Goal: Transaction & Acquisition: Purchase product/service

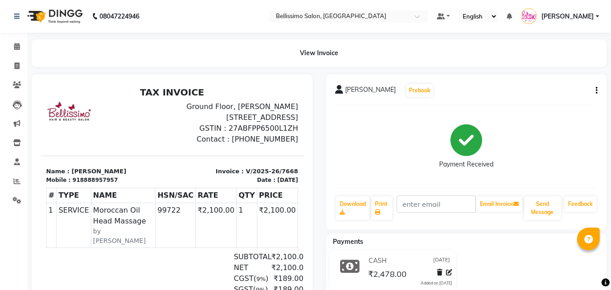
click at [231, 57] on div "View Invoice" at bounding box center [319, 53] width 574 height 28
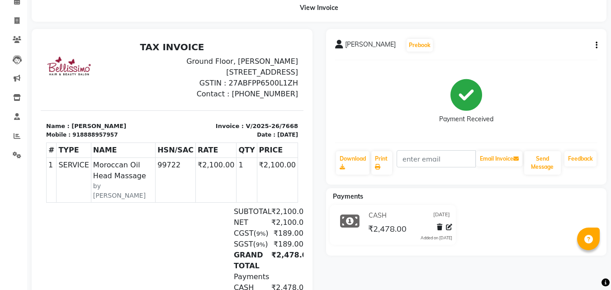
scroll to position [14, 0]
click at [14, 21] on icon at bounding box center [16, 20] width 5 height 7
select select "155"
select select "service"
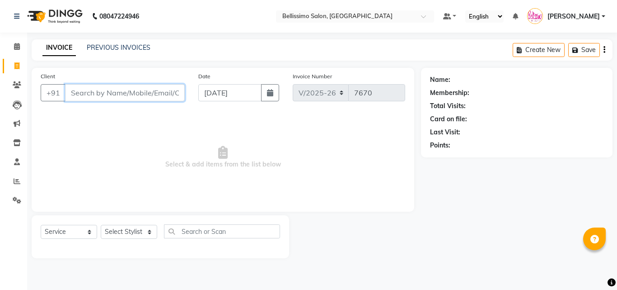
click at [91, 96] on input "Client" at bounding box center [125, 92] width 120 height 17
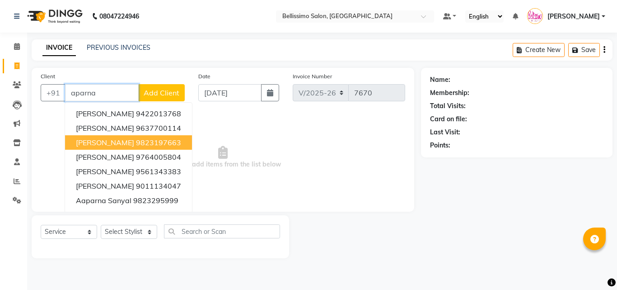
click at [124, 143] on span "Aparna Pawar" at bounding box center [105, 142] width 58 height 9
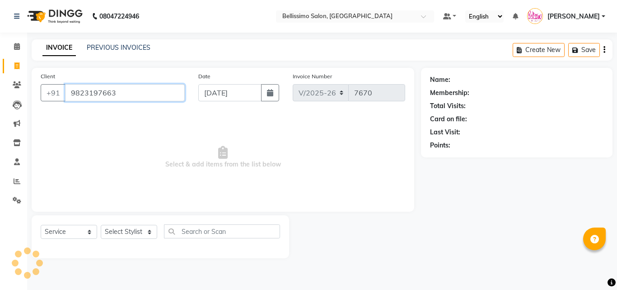
type input "9823197663"
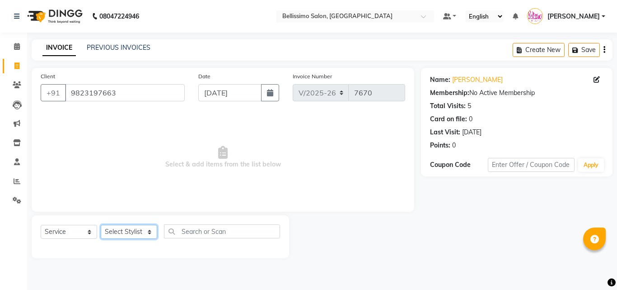
click at [118, 234] on select "Select Stylist [PERSON_NAME] [PERSON_NAME] [PERSON_NAME] [PERSON_NAME] Aso Atha…" at bounding box center [129, 232] width 56 height 14
click at [357, 180] on span "Select & add items from the list below" at bounding box center [223, 157] width 365 height 90
click at [122, 232] on select "Select Stylist [PERSON_NAME] [PERSON_NAME] [PERSON_NAME] [PERSON_NAME] Aso Atha…" at bounding box center [129, 232] width 56 height 14
select select "10367"
click at [101, 225] on select "Select Stylist [PERSON_NAME] [PERSON_NAME] [PERSON_NAME] [PERSON_NAME] Aso Atha…" at bounding box center [129, 232] width 56 height 14
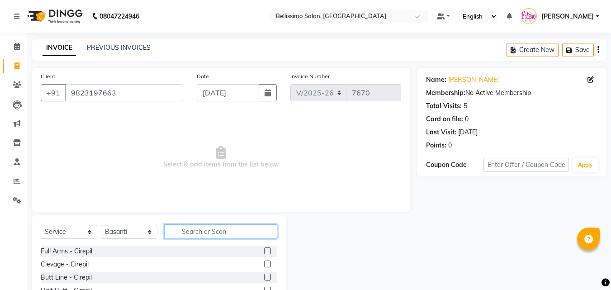
click at [200, 229] on input "text" at bounding box center [220, 231] width 113 height 14
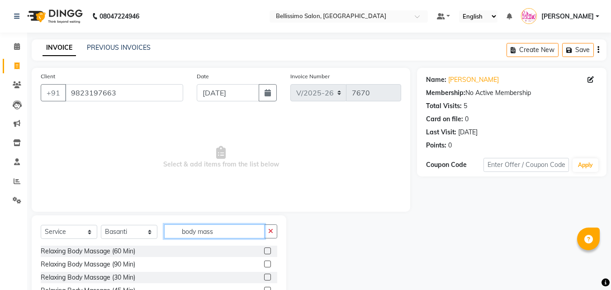
type input "body mass"
click at [268, 260] on div at bounding box center [270, 263] width 13 height 11
click at [266, 263] on label at bounding box center [267, 263] width 7 height 7
click at [266, 263] on input "checkbox" at bounding box center [267, 264] width 6 height 6
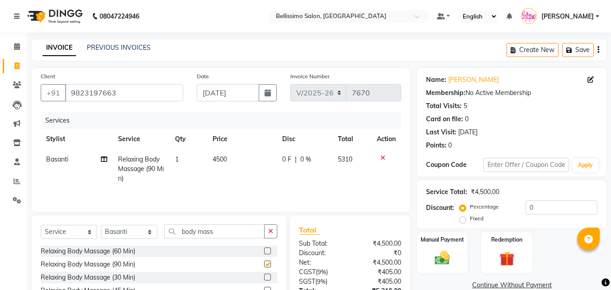
checkbox input "false"
click at [293, 187] on td "0 F | 0 %" at bounding box center [304, 168] width 55 height 39
select select "10367"
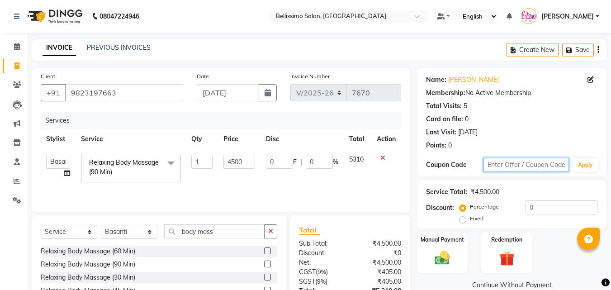
click at [513, 165] on input "text" at bounding box center [525, 165] width 85 height 14
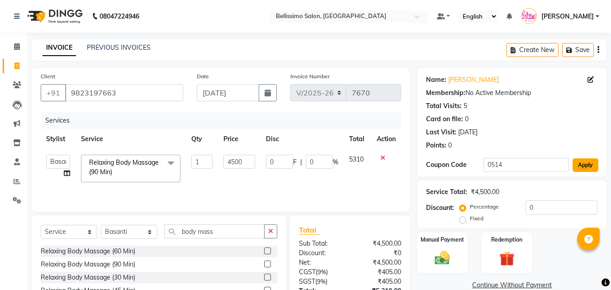
click at [589, 164] on button "Apply" at bounding box center [585, 165] width 26 height 14
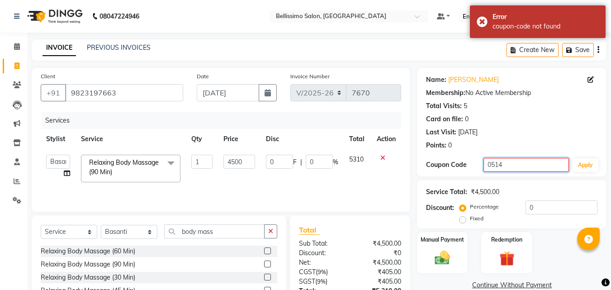
click at [531, 164] on input "0514" at bounding box center [525, 165] width 85 height 14
type input "0"
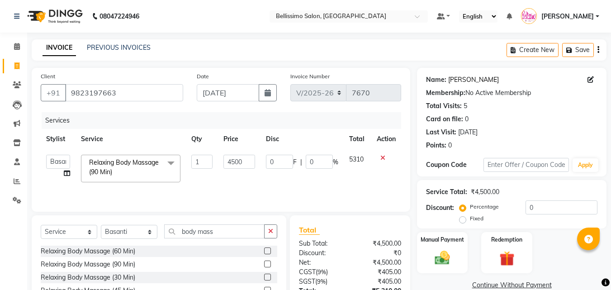
click at [472, 76] on link "[PERSON_NAME]" at bounding box center [473, 79] width 51 height 9
drag, startPoint x: 130, startPoint y: 90, endPoint x: 1, endPoint y: 95, distance: 128.9
click at [0, 91] on app-home "08047224946 Select Location × Bellissimo Salon, Koregaon Park Default Panel My …" at bounding box center [305, 181] width 611 height 362
click at [93, 99] on input "9823197663" at bounding box center [124, 92] width 118 height 17
click at [5, 83] on app-home "08047224946 Select Location × Bellissimo Salon, Koregaon Park Default Panel My …" at bounding box center [305, 181] width 611 height 362
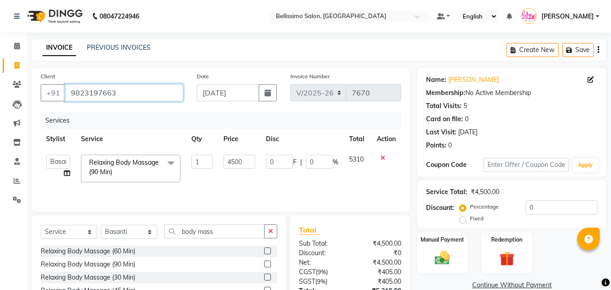
paste input "84088 77776"
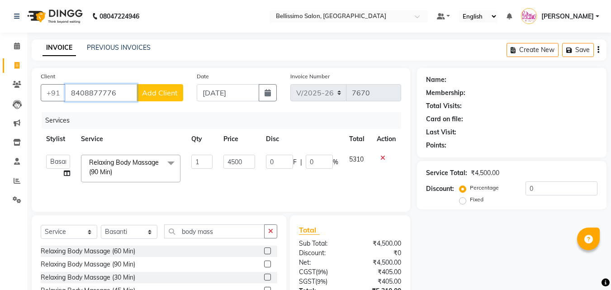
type input "8408877776"
click at [159, 89] on span "Add Client" at bounding box center [160, 92] width 36 height 9
select select "22"
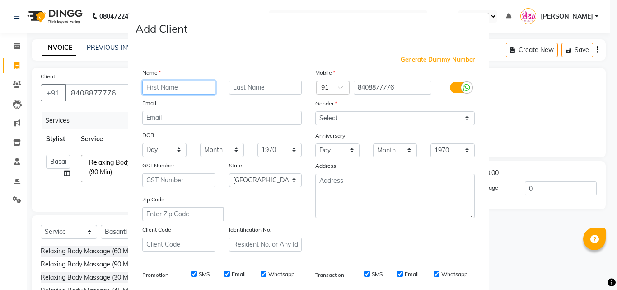
paste input "[PERSON_NAME]"
type input "[PERSON_NAME]"
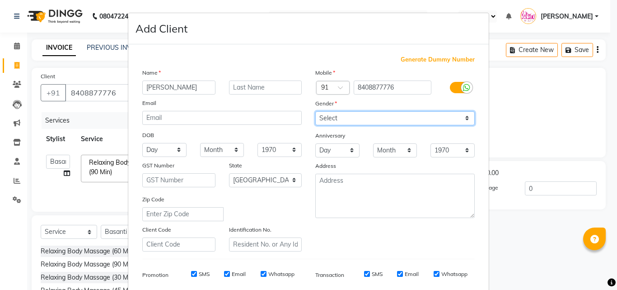
drag, startPoint x: 356, startPoint y: 117, endPoint x: 356, endPoint y: 124, distance: 6.3
click at [356, 117] on select "Select Male Female Other Prefer Not To Say" at bounding box center [395, 118] width 160 height 14
select select "[DEMOGRAPHIC_DATA]"
click at [315, 111] on select "Select Male Female Other Prefer Not To Say" at bounding box center [395, 118] width 160 height 14
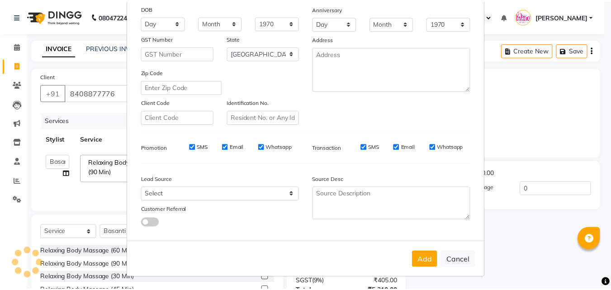
scroll to position [127, 0]
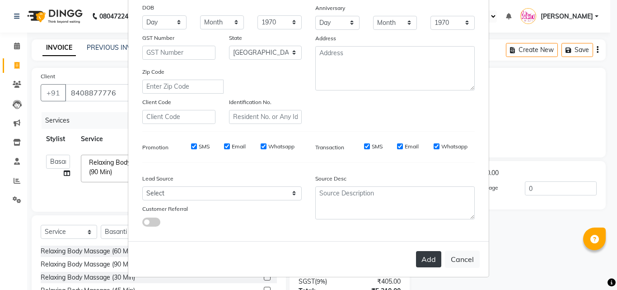
click at [429, 256] on button "Add" at bounding box center [428, 259] width 25 height 16
select select
select select "null"
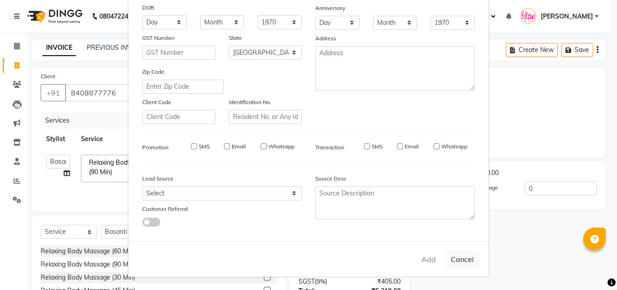
select select
checkbox input "false"
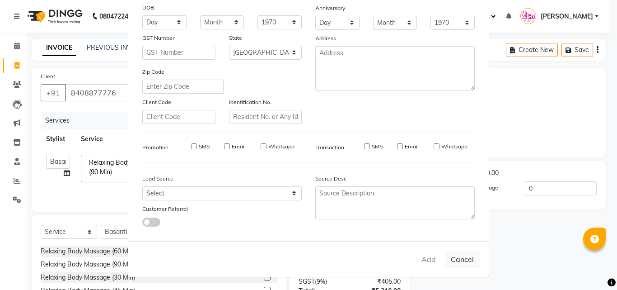
checkbox input "false"
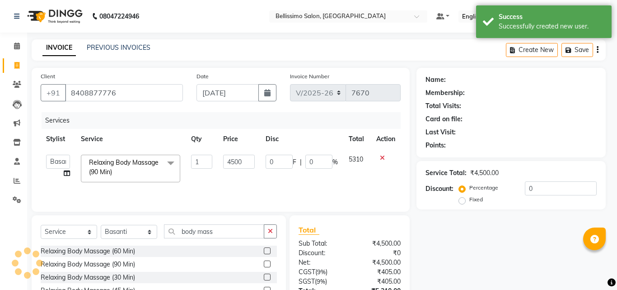
select select "1: Object"
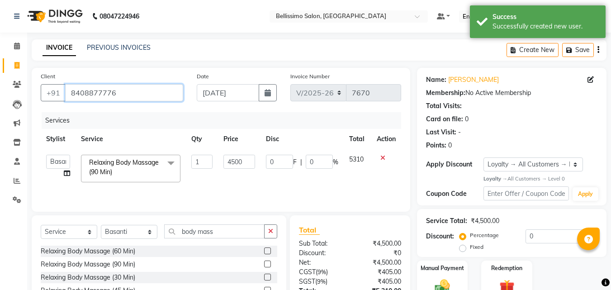
click at [89, 87] on input "8408877776" at bounding box center [124, 92] width 118 height 17
drag, startPoint x: 135, startPoint y: 88, endPoint x: 3, endPoint y: 95, distance: 132.1
click at [0, 89] on app-home "08047224946 Select Location × Bellissimo Salon, Koregaon Park Default Panel My …" at bounding box center [305, 181] width 611 height 362
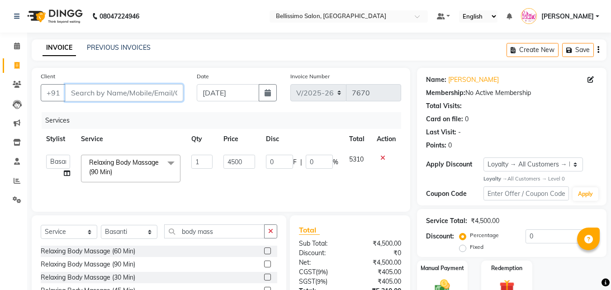
paste input "8408877776"
type input "8408877776"
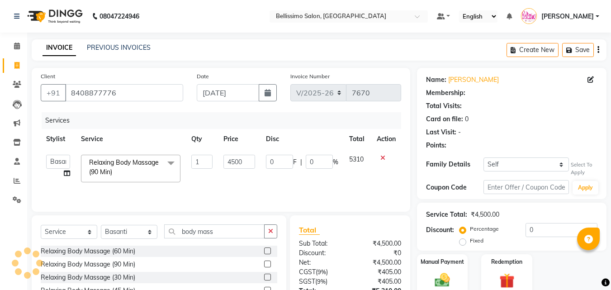
select select "1: Object"
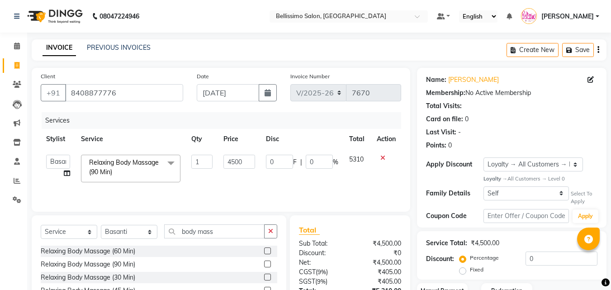
scroll to position [72, 0]
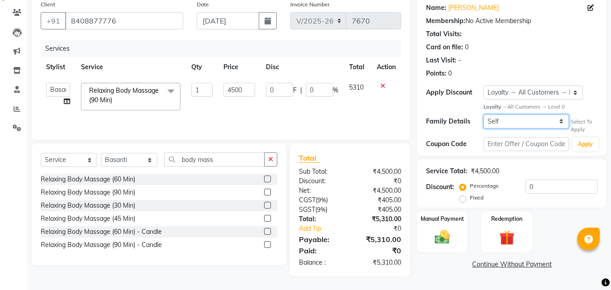
click at [505, 120] on select "Self Akshata Nimhan" at bounding box center [525, 121] width 85 height 14
select select "921344"
click at [483, 114] on select "Self Akshata Nimhan" at bounding box center [525, 121] width 85 height 14
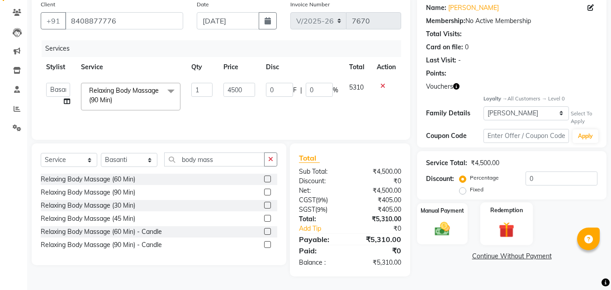
click at [517, 226] on img at bounding box center [505, 229] width 25 height 19
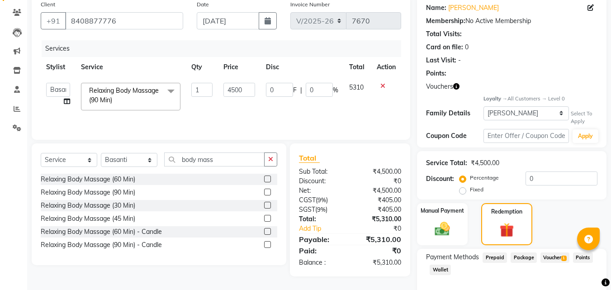
click at [553, 257] on span "Voucher 1" at bounding box center [554, 257] width 29 height 10
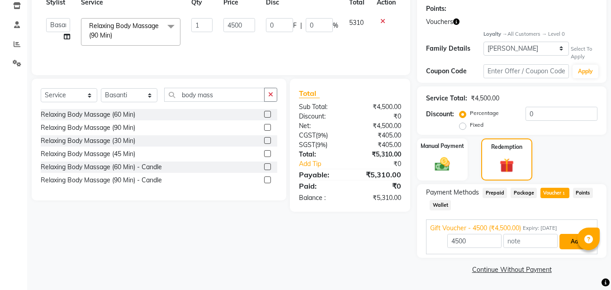
click at [572, 241] on button "Add" at bounding box center [575, 241] width 33 height 15
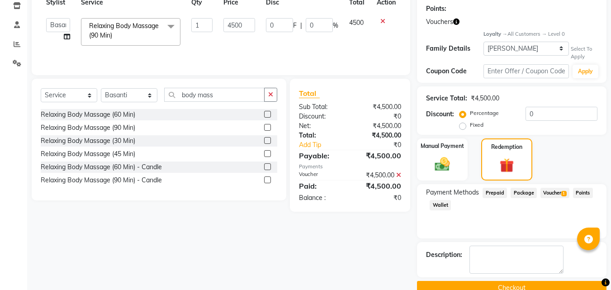
scroll to position [155, 0]
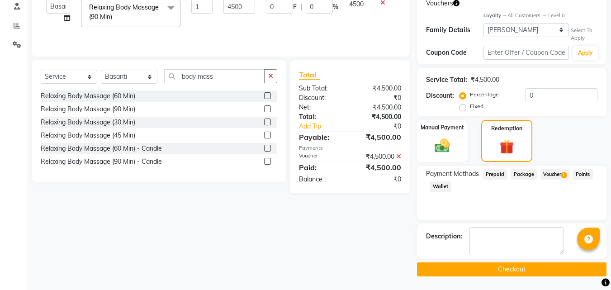
click at [504, 272] on button "Checkout" at bounding box center [511, 269] width 189 height 14
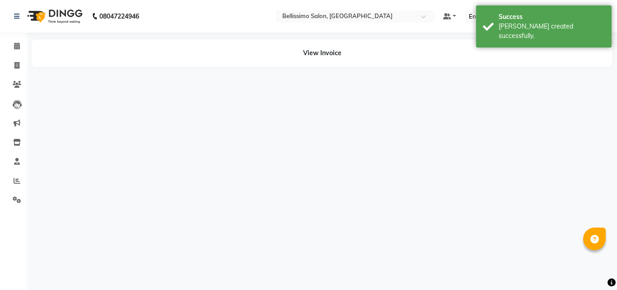
click at [504, 267] on div "08047224946 Select Location × Bellissimo Salon, Koregaon Park Default Panel My …" at bounding box center [308, 145] width 617 height 290
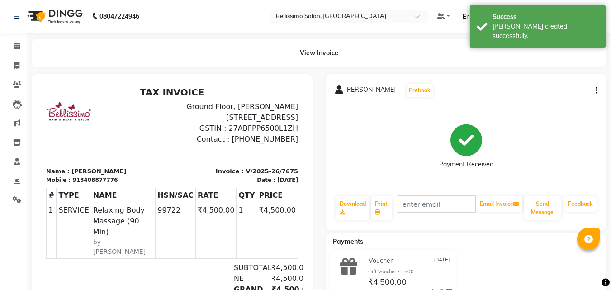
click at [359, 89] on span "[PERSON_NAME]" at bounding box center [370, 91] width 51 height 13
copy div "Aparna Pawar Prebook"
click at [382, 206] on link "Print" at bounding box center [381, 207] width 21 height 23
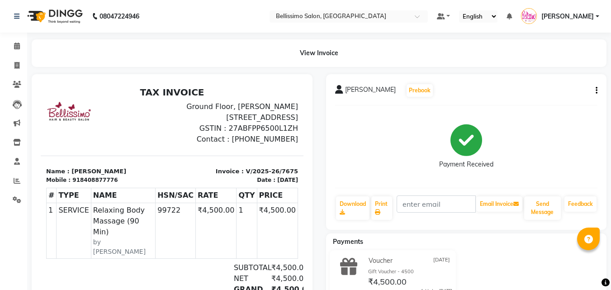
drag, startPoint x: 374, startPoint y: 141, endPoint x: 394, endPoint y: 135, distance: 21.2
click at [375, 141] on div "Payment Received" at bounding box center [466, 147] width 263 height 68
click at [362, 143] on div "Payment Received" at bounding box center [466, 147] width 263 height 68
click at [16, 44] on icon at bounding box center [17, 45] width 6 height 7
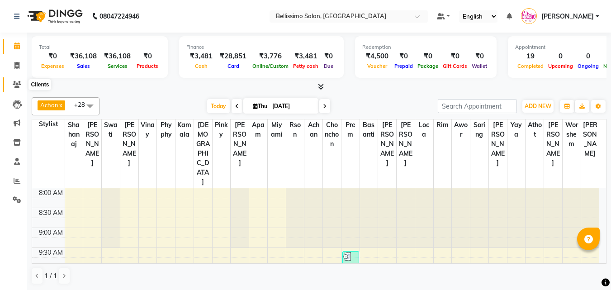
click at [20, 83] on icon at bounding box center [17, 84] width 9 height 7
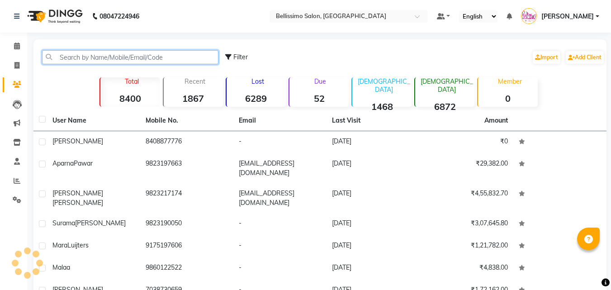
click at [119, 60] on input "text" at bounding box center [130, 57] width 176 height 14
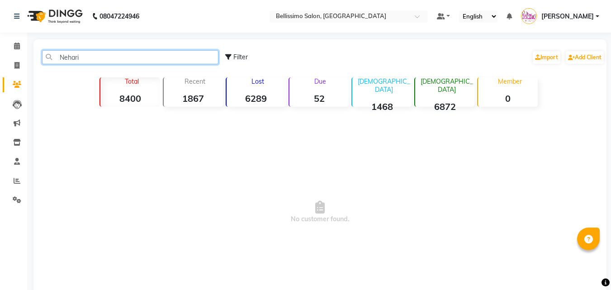
type input "Nehari"
drag, startPoint x: 88, startPoint y: 56, endPoint x: 0, endPoint y: 75, distance: 89.7
click at [0, 71] on app-home "08047224946 Select Location × Bellissimo Salon, Koregaon Park Default Panel My …" at bounding box center [305, 172] width 611 height 345
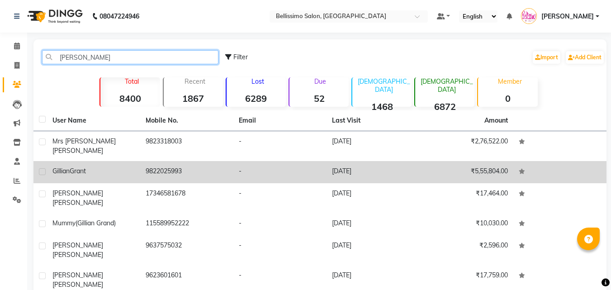
type input "gill"
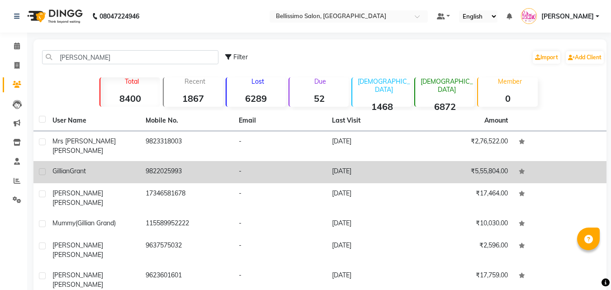
click at [99, 166] on div "Gillian Grant" at bounding box center [93, 170] width 82 height 9
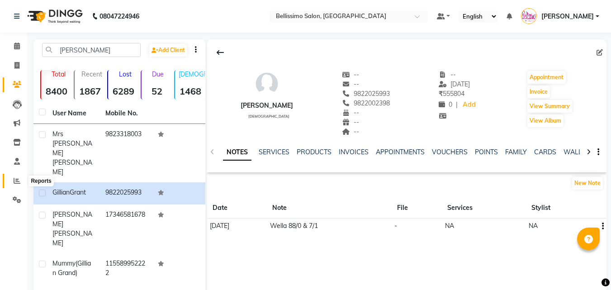
click at [19, 183] on icon at bounding box center [17, 180] width 7 height 7
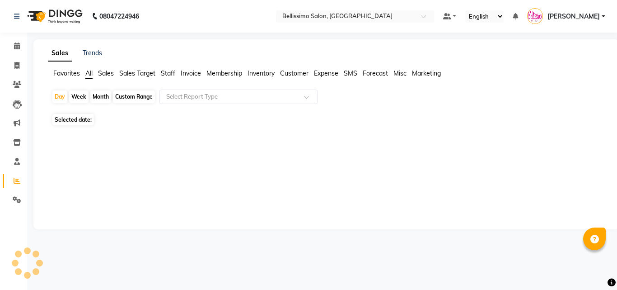
click at [197, 70] on span "Invoice" at bounding box center [191, 73] width 20 height 8
click at [211, 93] on input "text" at bounding box center [229, 96] width 130 height 9
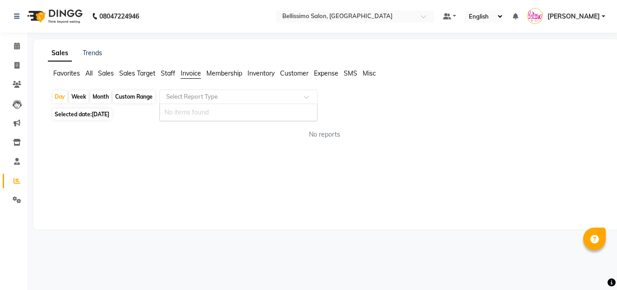
click at [169, 71] on span "Staff" at bounding box center [168, 73] width 14 height 8
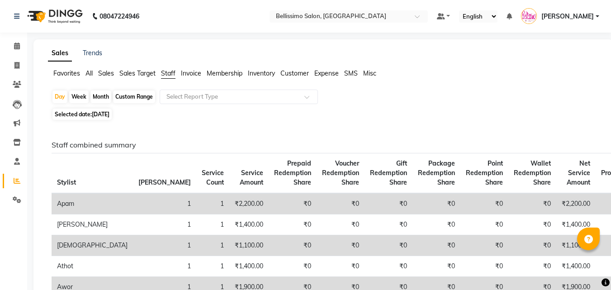
click at [193, 77] on span "Invoice" at bounding box center [191, 73] width 20 height 8
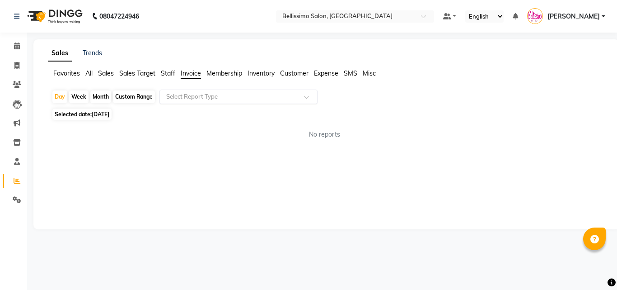
click at [211, 96] on input "text" at bounding box center [229, 96] width 130 height 9
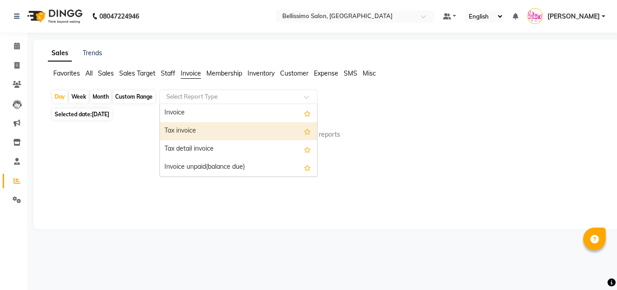
click at [177, 130] on div "Tax invoice" at bounding box center [238, 131] width 157 height 18
select select "filtered_report"
select select "csv"
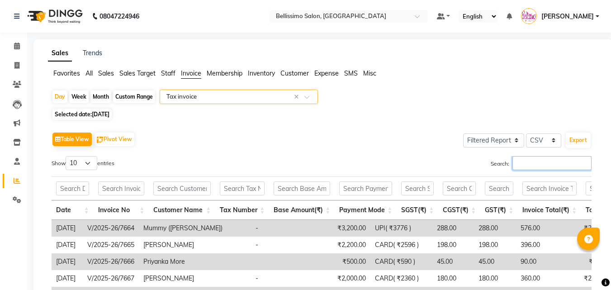
click at [521, 163] on input "Search:" at bounding box center [551, 163] width 79 height 14
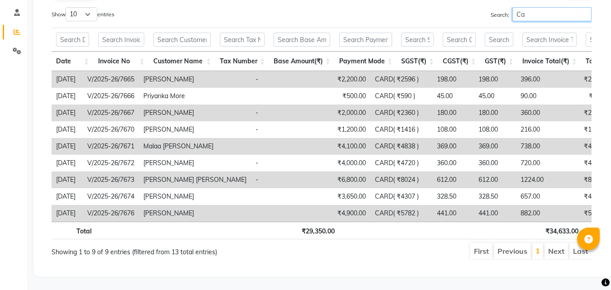
scroll to position [159, 0]
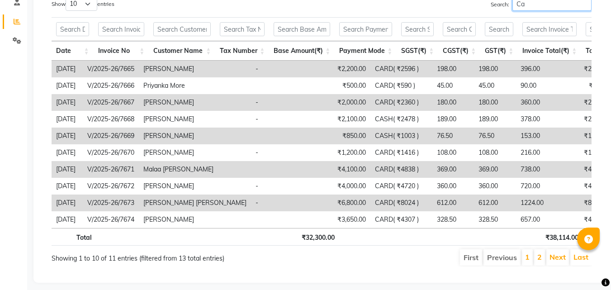
type input "C"
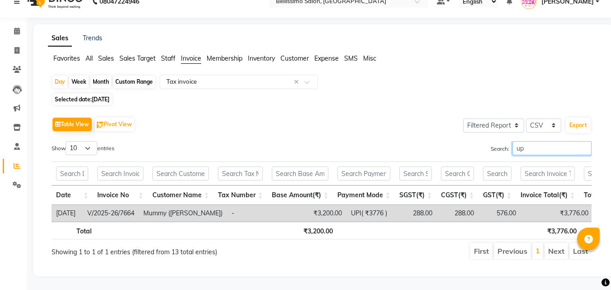
scroll to position [28, 0]
type input "upi"
click at [18, 66] on icon at bounding box center [17, 69] width 9 height 7
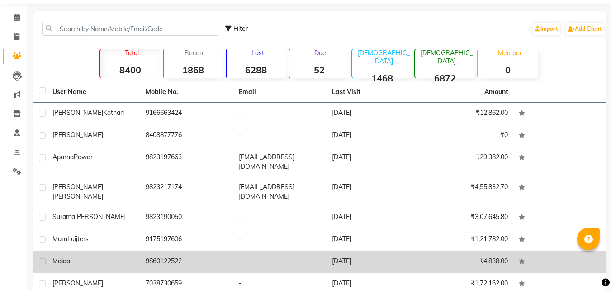
click at [95, 256] on div "Malaa" at bounding box center [93, 260] width 82 height 9
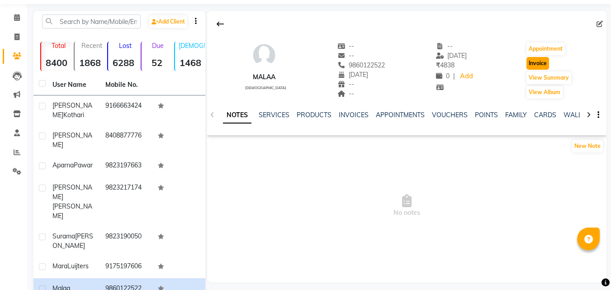
click at [538, 63] on button "Invoice" at bounding box center [537, 63] width 23 height 13
select select "155"
select select "service"
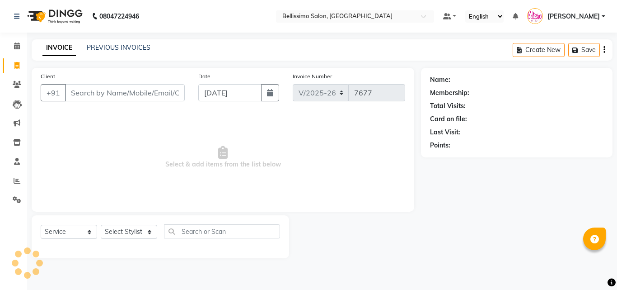
type input "9860122522"
select select "1: Object"
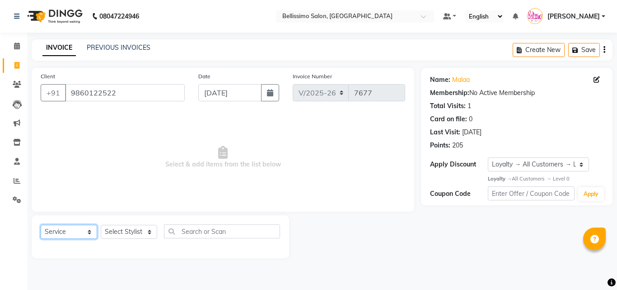
click at [69, 230] on select "Select Service Product Membership Package Voucher Prepaid Gift Card" at bounding box center [69, 232] width 56 height 14
select select "product"
click at [41, 225] on select "Select Service Product Membership Package Voucher Prepaid Gift Card" at bounding box center [69, 232] width 56 height 14
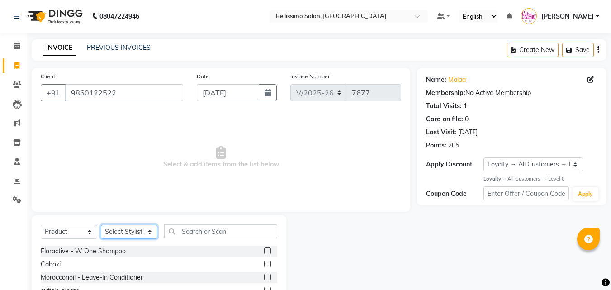
click at [116, 225] on select "Select Stylist [PERSON_NAME] [PERSON_NAME] [PERSON_NAME] [PERSON_NAME] Aso Atha…" at bounding box center [129, 232] width 56 height 14
select select "4516"
click at [101, 225] on select "Select Stylist [PERSON_NAME] [PERSON_NAME] [PERSON_NAME] [PERSON_NAME] Aso Atha…" at bounding box center [129, 232] width 56 height 14
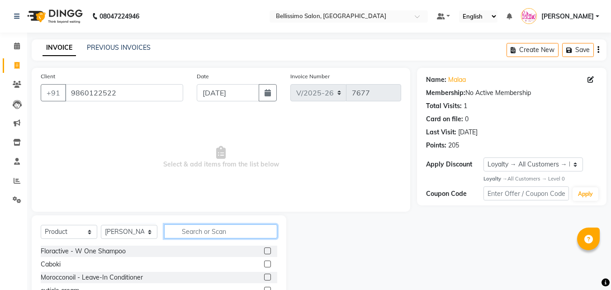
click at [210, 234] on input "text" at bounding box center [220, 231] width 113 height 14
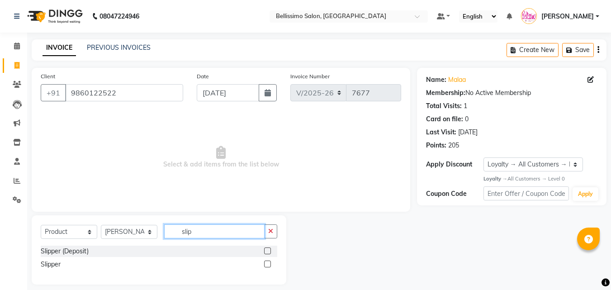
type input "slip"
click at [266, 263] on label at bounding box center [267, 263] width 7 height 7
click at [266, 263] on input "checkbox" at bounding box center [267, 264] width 6 height 6
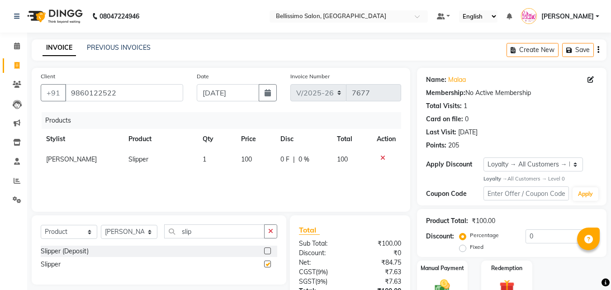
checkbox input "false"
click at [597, 50] on icon "button" at bounding box center [598, 50] width 2 height 0
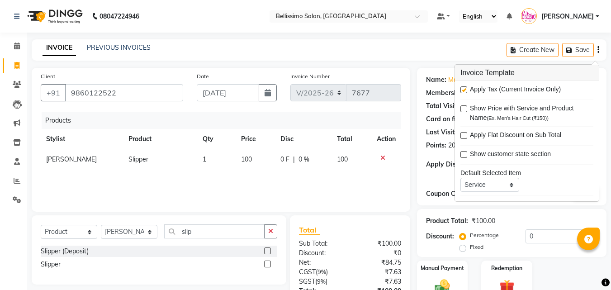
click at [465, 88] on label at bounding box center [463, 89] width 7 height 7
click at [465, 88] on input "checkbox" at bounding box center [463, 90] width 6 height 6
checkbox input "false"
click at [371, 46] on div "INVOICE PREVIOUS INVOICES Create New Save" at bounding box center [319, 49] width 574 height 21
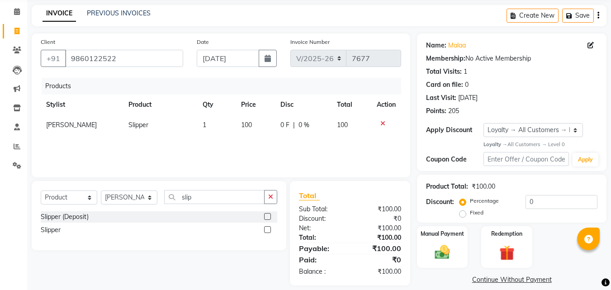
scroll to position [44, 0]
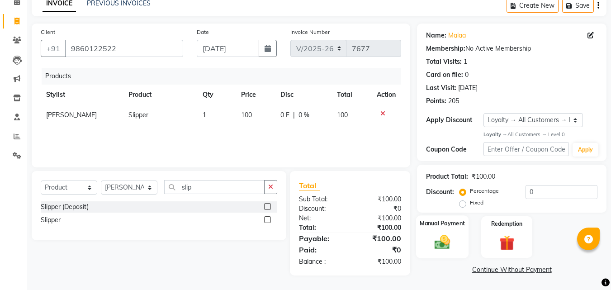
click at [441, 240] on img at bounding box center [441, 242] width 25 height 18
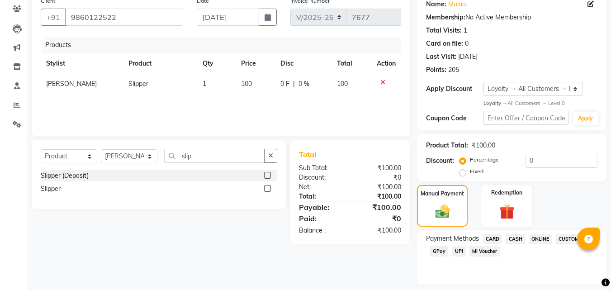
scroll to position [102, 0]
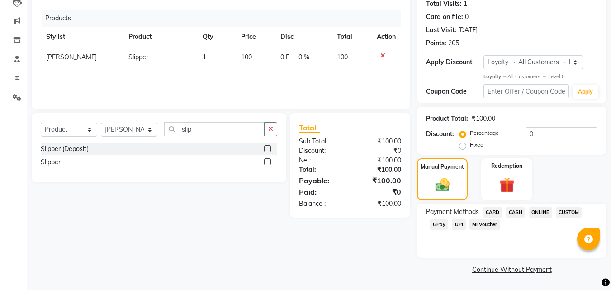
click at [514, 207] on span "CASH" at bounding box center [514, 212] width 19 height 10
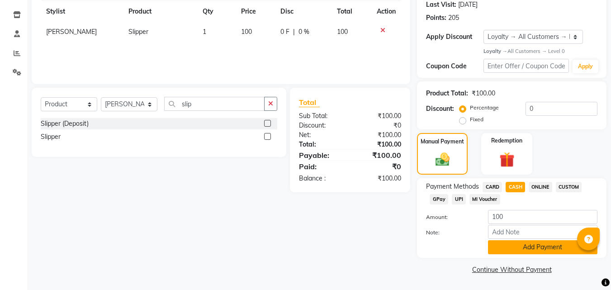
click at [544, 244] on button "Add Payment" at bounding box center [542, 247] width 109 height 14
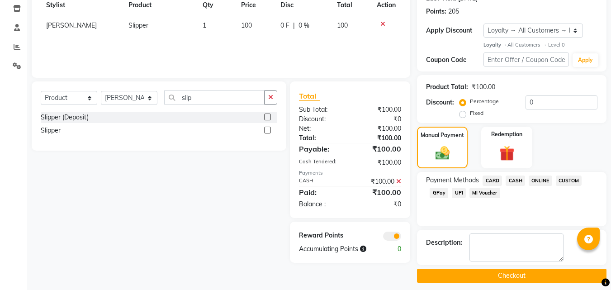
scroll to position [140, 0]
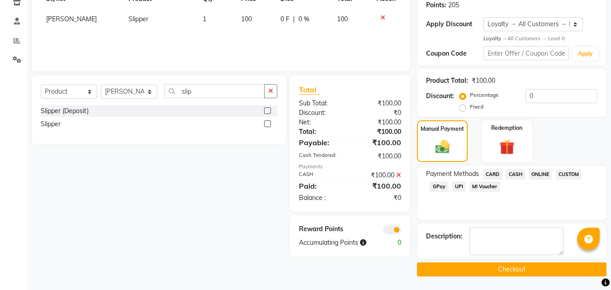
click at [526, 268] on button "Checkout" at bounding box center [511, 269] width 189 height 14
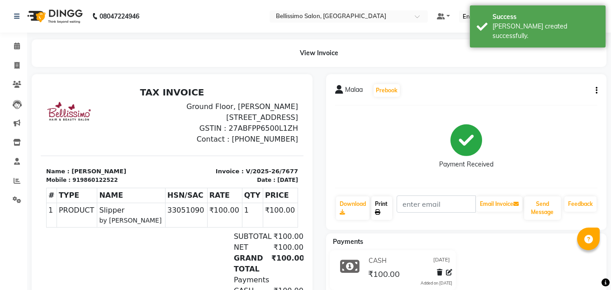
click at [384, 206] on link "Print" at bounding box center [381, 207] width 21 height 23
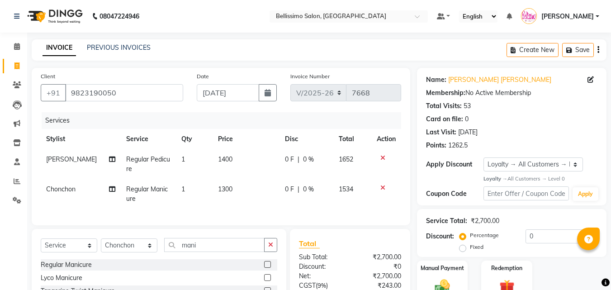
select select "155"
select select "service"
select select "8328"
select select "1: Object"
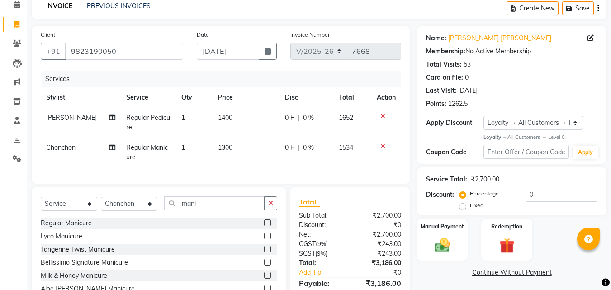
scroll to position [93, 0]
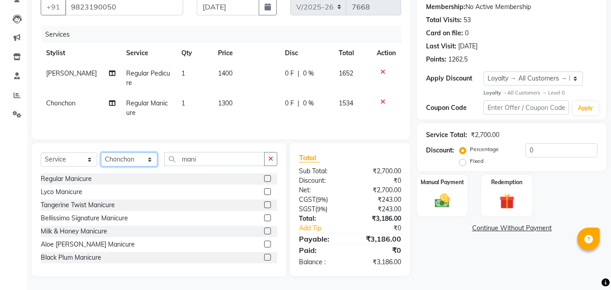
click at [127, 160] on select "Select Stylist [PERSON_NAME] [PERSON_NAME] [PERSON_NAME] [PERSON_NAME] Aso Atha…" at bounding box center [129, 159] width 56 height 14
select select "24959"
click at [101, 152] on select "Select Stylist [PERSON_NAME] [PERSON_NAME] [PERSON_NAME] [PERSON_NAME] Aso Atha…" at bounding box center [129, 159] width 56 height 14
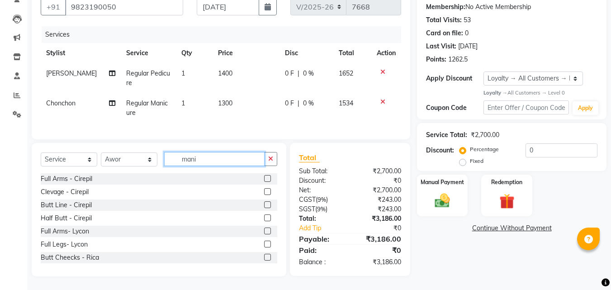
drag, startPoint x: 197, startPoint y: 160, endPoint x: 0, endPoint y: 196, distance: 199.8
click at [77, 160] on div "Select Service Product Membership Package Voucher Prepaid Gift Card Select Styl…" at bounding box center [159, 162] width 236 height 21
type input "Head Ma"
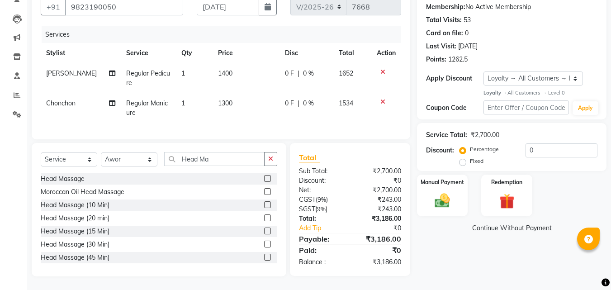
click at [264, 176] on label at bounding box center [267, 178] width 7 height 7
click at [264, 176] on input "checkbox" at bounding box center [267, 179] width 6 height 6
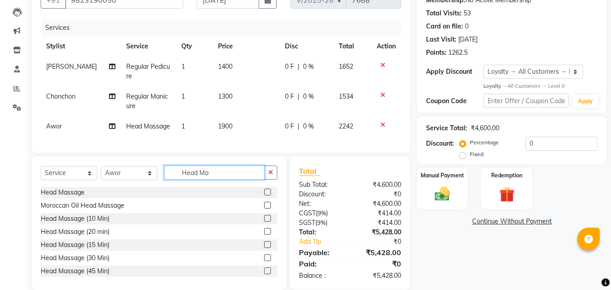
checkbox input "false"
drag, startPoint x: 155, startPoint y: 179, endPoint x: 0, endPoint y: 219, distance: 159.6
click at [100, 182] on div "Select Service Product Membership Package Voucher Prepaid Gift Card Select Styl…" at bounding box center [159, 175] width 236 height 21
type input "foot ma"
click at [264, 195] on div at bounding box center [270, 192] width 13 height 11
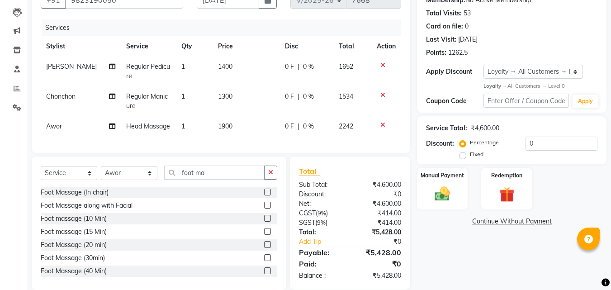
click at [264, 195] on label at bounding box center [267, 191] width 7 height 7
click at [264, 195] on input "checkbox" at bounding box center [267, 192] width 6 height 6
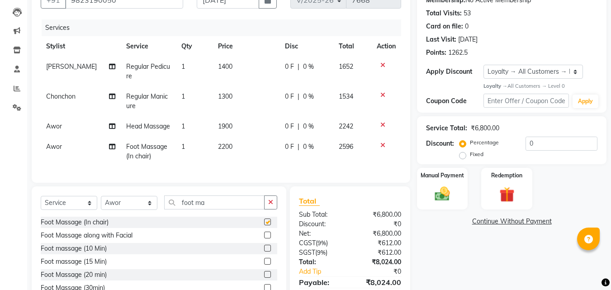
checkbox input "false"
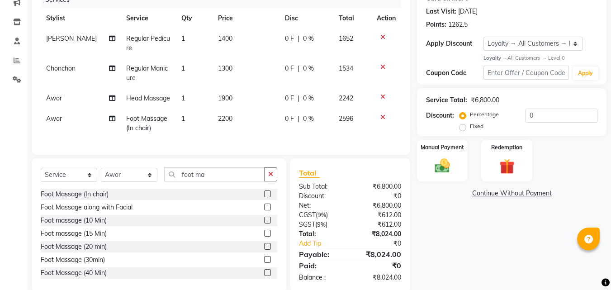
scroll to position [143, 0]
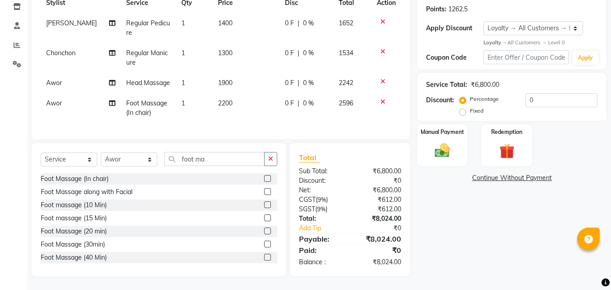
click at [55, 99] on span "Awor" at bounding box center [54, 103] width 16 height 8
select select "24959"
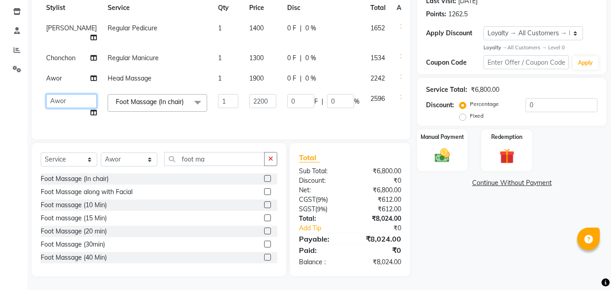
click at [53, 99] on select "[PERSON_NAME] [PERSON_NAME] [PERSON_NAME] [PERSON_NAME] Athot Ava Awor Bam Basa…" at bounding box center [71, 101] width 51 height 14
select select "4531"
click at [460, 237] on div "Name: Surama Nikhil Shah Membership: No Active Membership Total Visits: 53 Card…" at bounding box center [515, 106] width 196 height 339
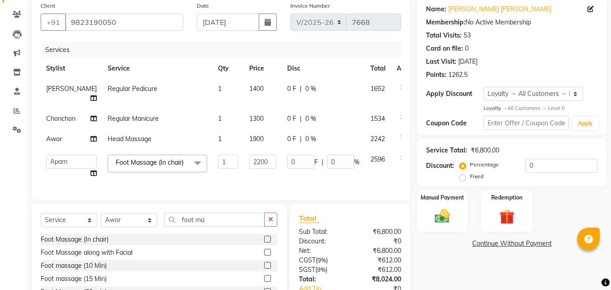
scroll to position [136, 0]
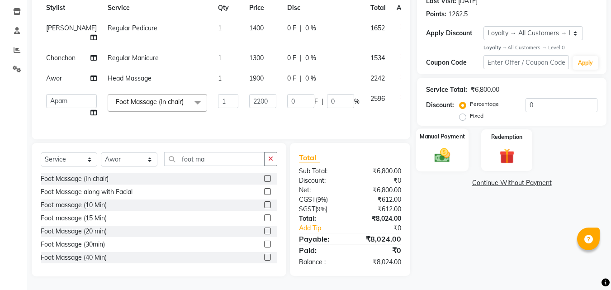
click at [444, 154] on img at bounding box center [441, 155] width 25 height 18
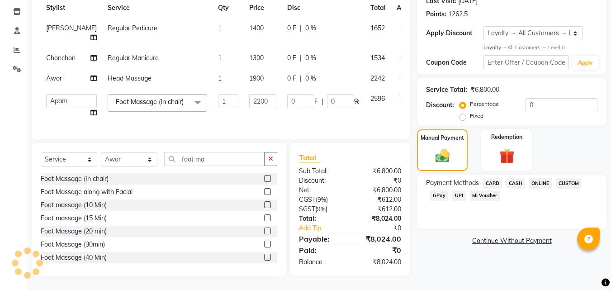
click at [493, 178] on span "CARD" at bounding box center [491, 183] width 19 height 10
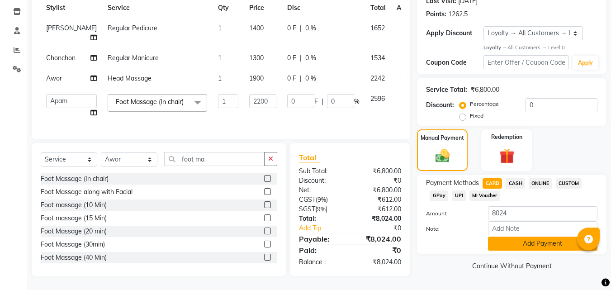
click at [518, 239] on button "Add Payment" at bounding box center [542, 243] width 109 height 14
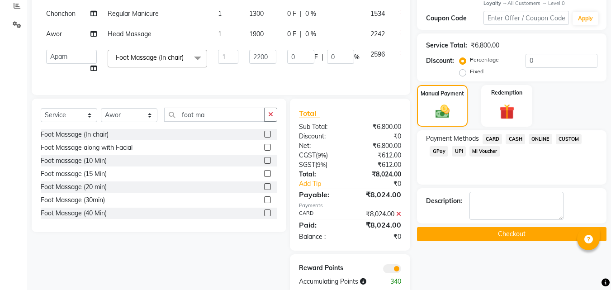
scroll to position [211, 0]
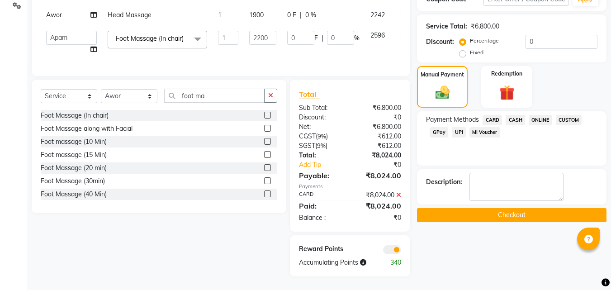
click at [515, 208] on button "Checkout" at bounding box center [511, 215] width 189 height 14
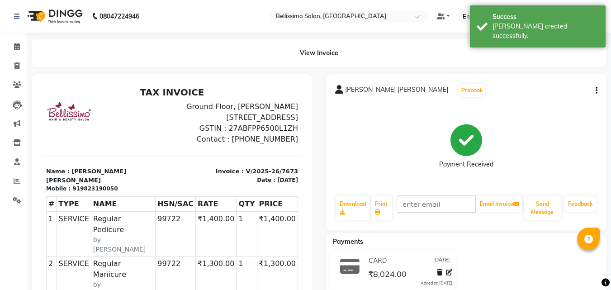
click at [355, 94] on span "Surama Nikhil Shah" at bounding box center [396, 91] width 103 height 13
copy div "Surama Nikhil Shah Prebook"
click at [379, 211] on icon at bounding box center [377, 211] width 5 height 5
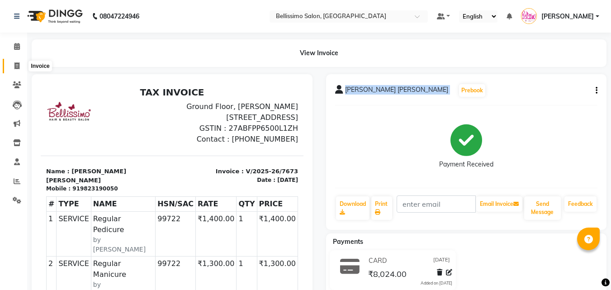
click at [17, 63] on icon at bounding box center [16, 65] width 5 height 7
select select "service"
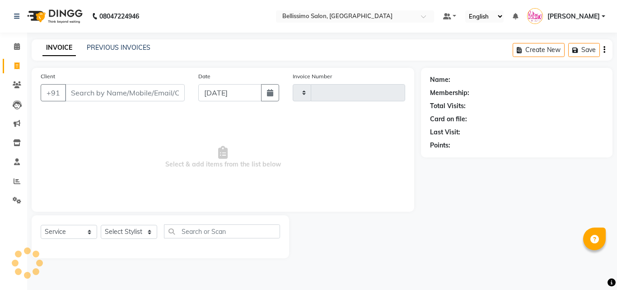
type input "7675"
select select "155"
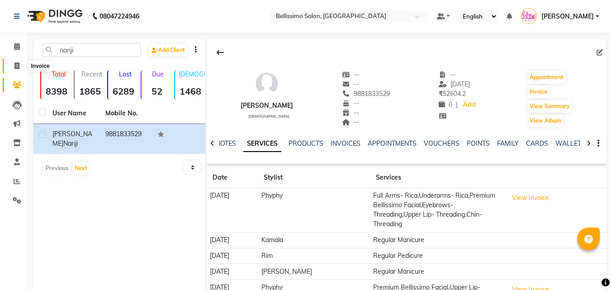
click at [15, 67] on icon at bounding box center [16, 65] width 5 height 7
select select "service"
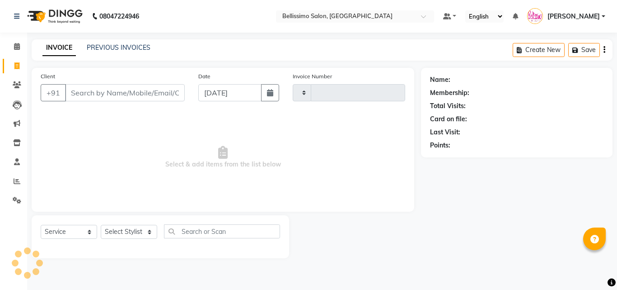
type input "7669"
select select "155"
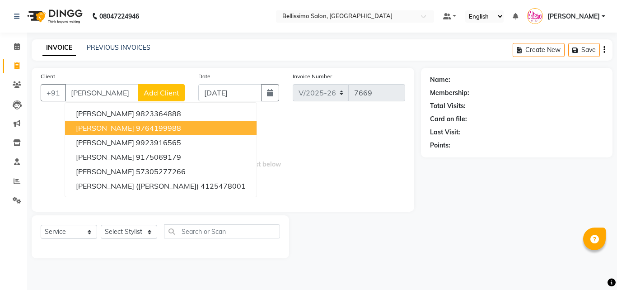
click at [136, 131] on ngb-highlight "9764199988" at bounding box center [158, 127] width 45 height 9
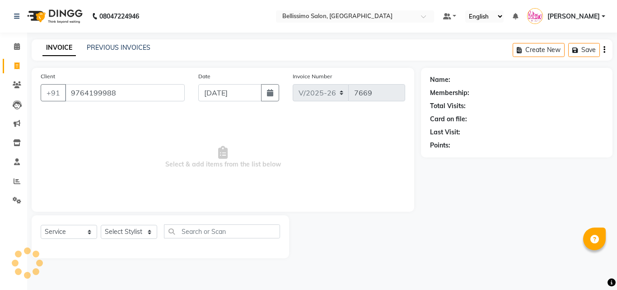
type input "9764199988"
select select "1: Object"
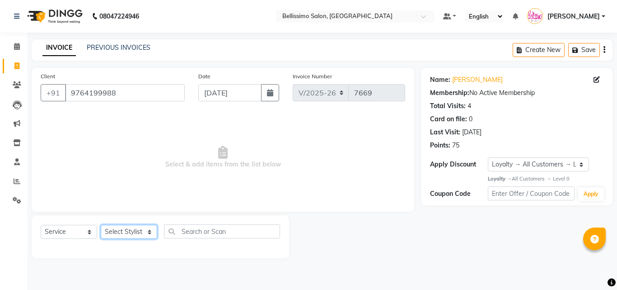
click at [125, 231] on select "Select Stylist [PERSON_NAME] [PERSON_NAME] [PERSON_NAME] [PERSON_NAME] Aso Atha…" at bounding box center [129, 232] width 56 height 14
select select "26664"
click at [101, 225] on select "Select Stylist [PERSON_NAME] [PERSON_NAME] [PERSON_NAME] [PERSON_NAME] Aso Atha…" at bounding box center [129, 232] width 56 height 14
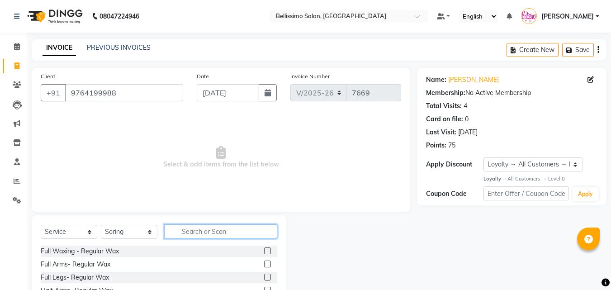
click at [206, 235] on input "text" at bounding box center [220, 231] width 113 height 14
type input "uppe"
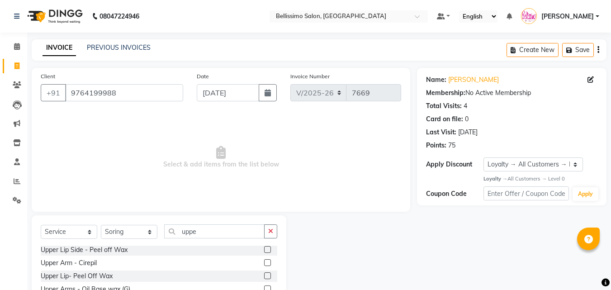
click at [264, 273] on label at bounding box center [267, 275] width 7 height 7
click at [264, 273] on input "checkbox" at bounding box center [267, 276] width 6 height 6
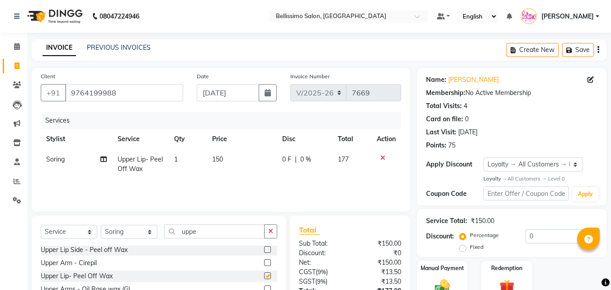
checkbox input "false"
click at [210, 235] on input "uppe" at bounding box center [214, 231] width 100 height 14
type input "u"
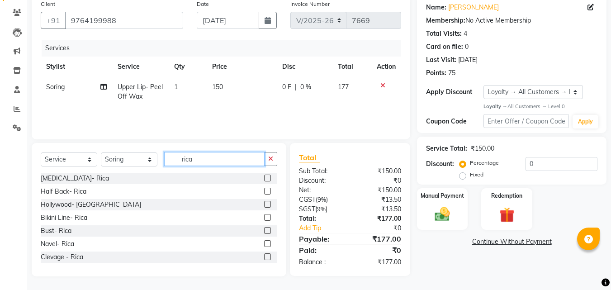
scroll to position [116, 0]
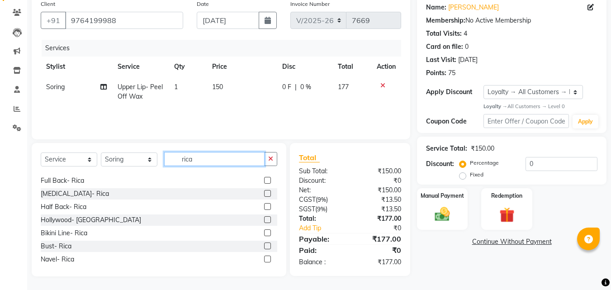
click at [207, 160] on input "rica" at bounding box center [214, 159] width 100 height 14
type input "r"
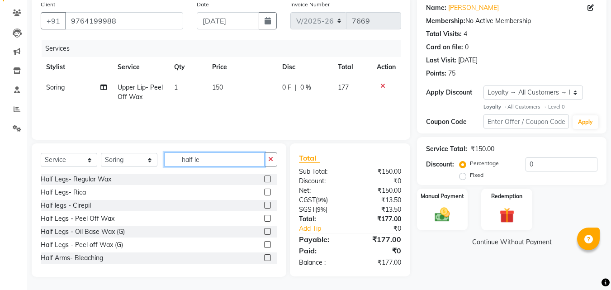
scroll to position [72, 0]
type input "half leg"
click at [264, 189] on label at bounding box center [267, 191] width 7 height 7
click at [264, 189] on input "checkbox" at bounding box center [267, 192] width 6 height 6
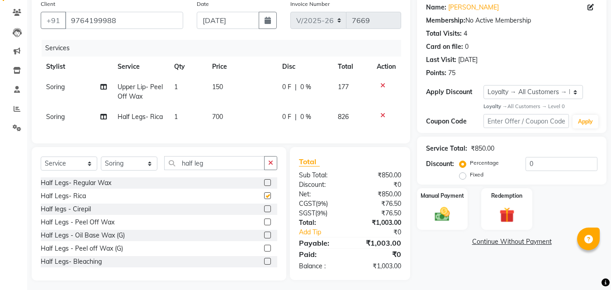
checkbox input "false"
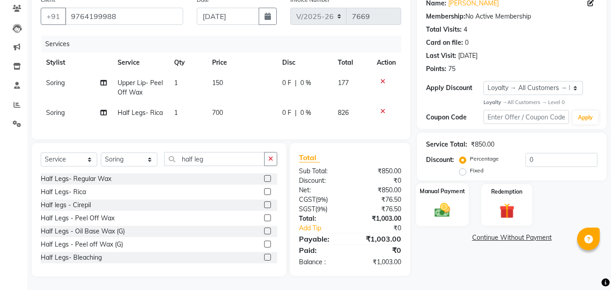
click at [442, 201] on img at bounding box center [441, 210] width 25 height 18
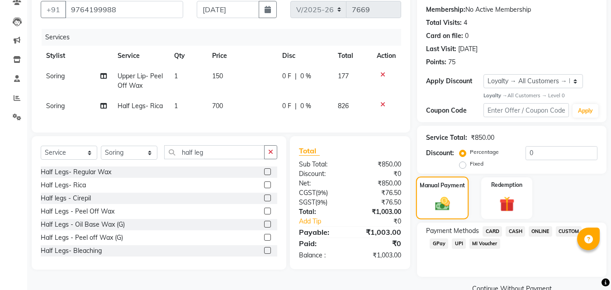
click at [442, 197] on img at bounding box center [442, 203] width 24 height 17
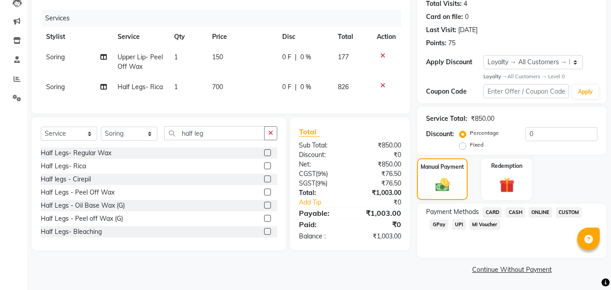
click at [517, 211] on span "CASH" at bounding box center [514, 212] width 19 height 10
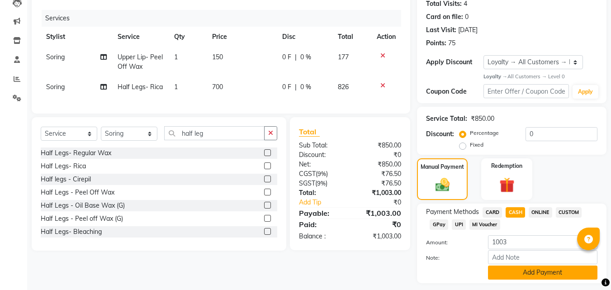
click at [536, 274] on button "Add Payment" at bounding box center [542, 272] width 109 height 14
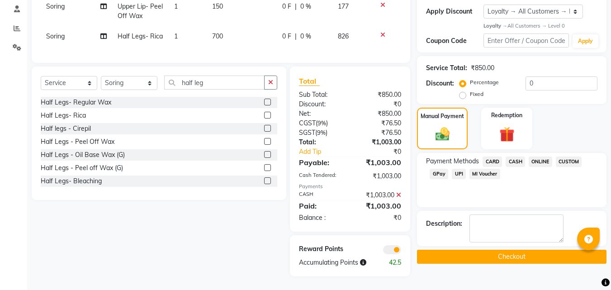
scroll to position [160, 0]
click at [508, 252] on button "Checkout" at bounding box center [511, 256] width 189 height 14
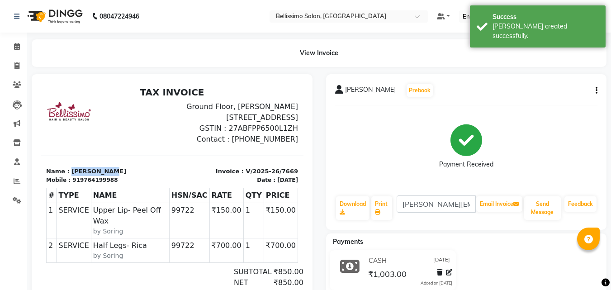
drag, startPoint x: 67, startPoint y: 184, endPoint x: 103, endPoint y: 183, distance: 35.3
click at [103, 176] on p "Name : Diana Davar" at bounding box center [106, 171] width 121 height 9
copy p "Diana Davar"
click at [383, 205] on link "Print" at bounding box center [381, 207] width 21 height 23
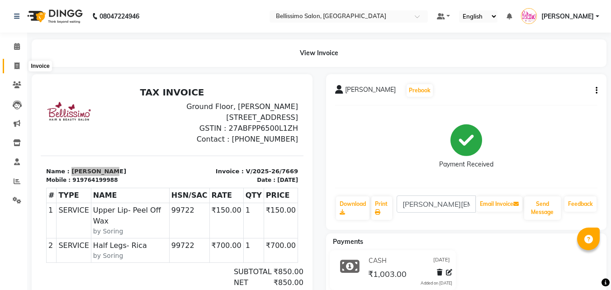
click at [17, 64] on icon at bounding box center [16, 65] width 5 height 7
select select "service"
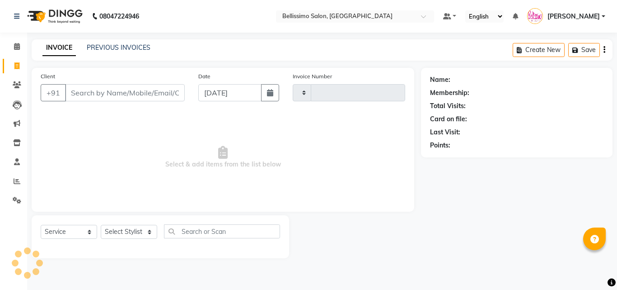
type input "7670"
select select "155"
click at [127, 47] on link "PREVIOUS INVOICES" at bounding box center [119, 47] width 64 height 8
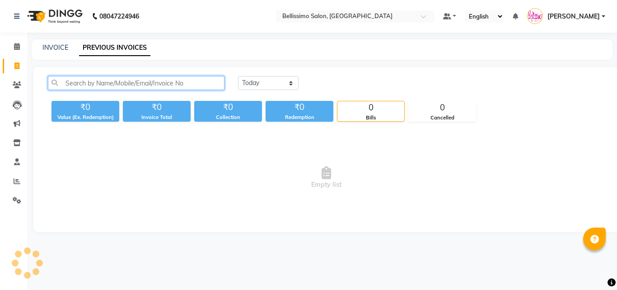
click at [154, 84] on input "text" at bounding box center [136, 83] width 177 height 14
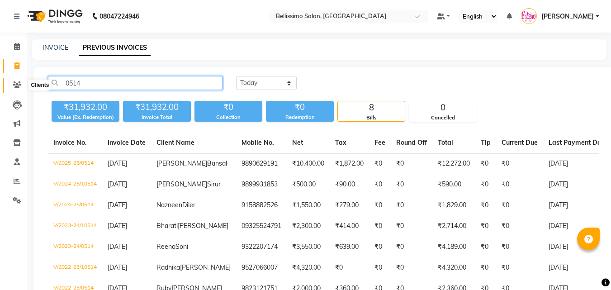
type input "0514"
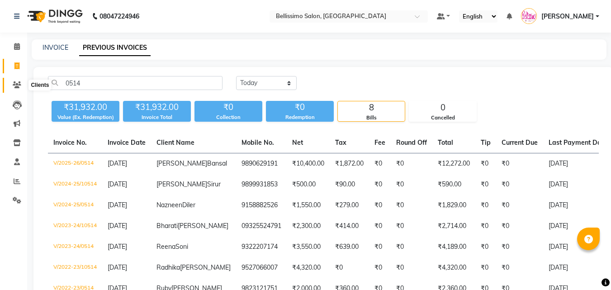
click at [18, 85] on icon at bounding box center [17, 84] width 9 height 7
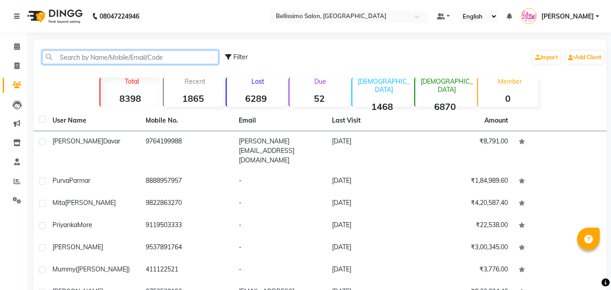
click at [117, 61] on input "text" at bounding box center [130, 57] width 176 height 14
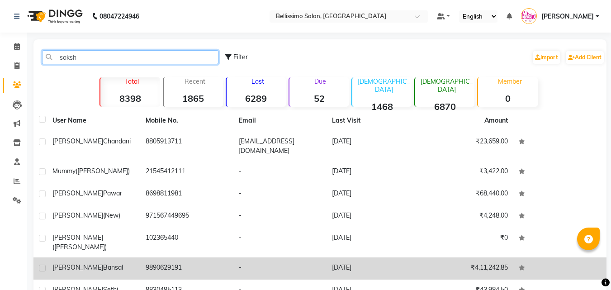
type input "saksh"
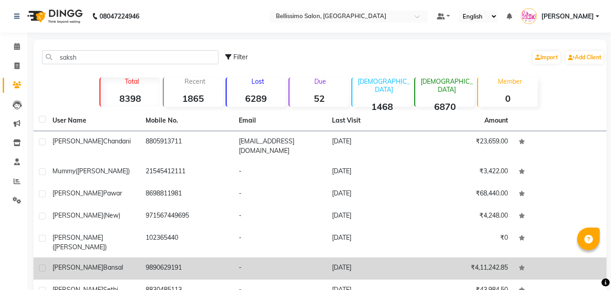
click at [118, 263] on div "Sakshi Bansal" at bounding box center [93, 267] width 82 height 9
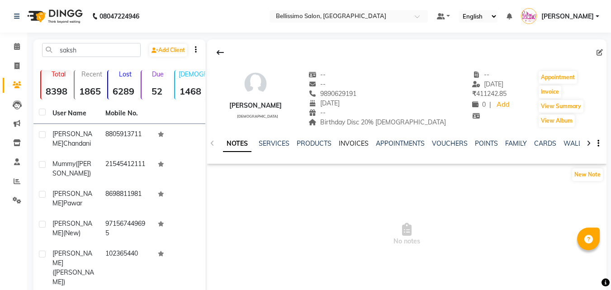
click at [345, 147] on link "INVOICES" at bounding box center [353, 143] width 30 height 8
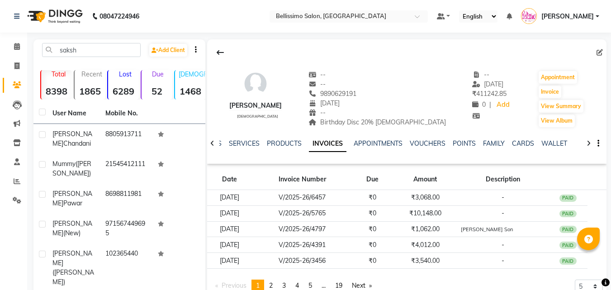
scroll to position [163, 0]
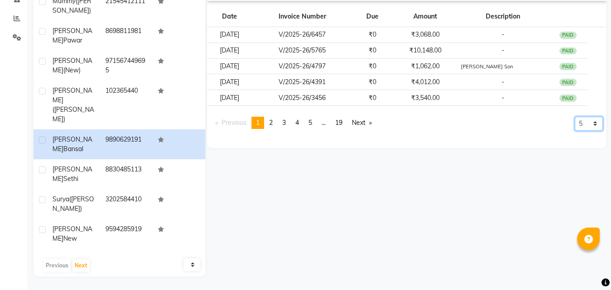
click at [586, 119] on select "5 10 50 100 500" at bounding box center [588, 124] width 28 height 14
select select "100"
click at [574, 131] on select "5 10 50 100 500" at bounding box center [588, 124] width 28 height 14
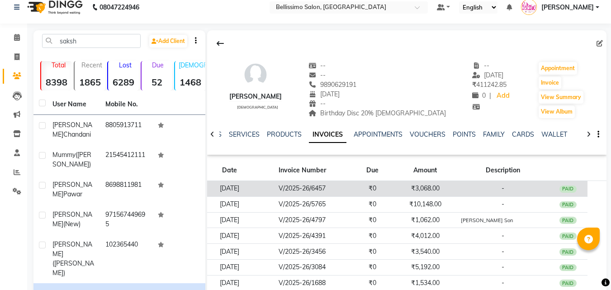
scroll to position [0, 0]
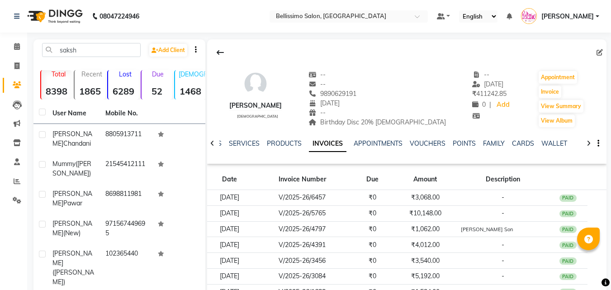
click at [428, 139] on div "VOUCHERS" at bounding box center [427, 143] width 36 height 9
click at [429, 140] on link "VOUCHERS" at bounding box center [427, 143] width 36 height 8
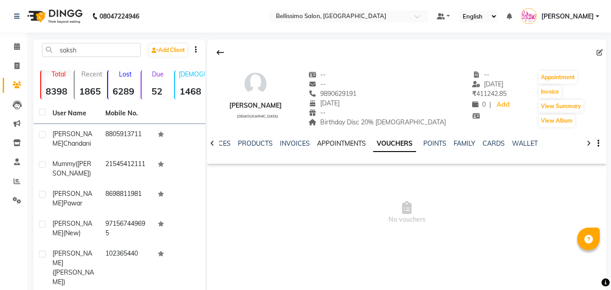
click at [333, 142] on link "APPOINTMENTS" at bounding box center [341, 143] width 49 height 8
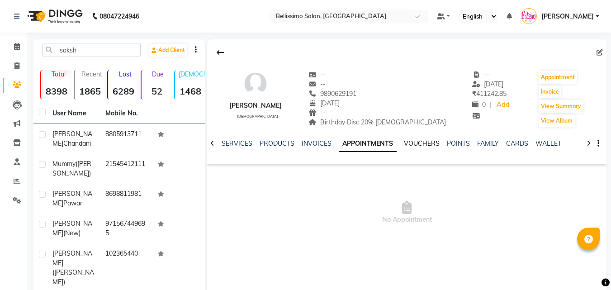
click at [412, 144] on link "VOUCHERS" at bounding box center [422, 143] width 36 height 8
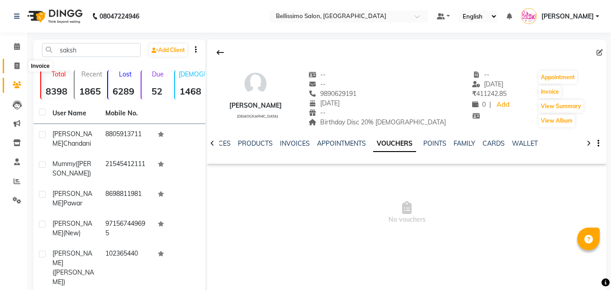
click at [18, 63] on icon at bounding box center [16, 65] width 5 height 7
select select "155"
select select "service"
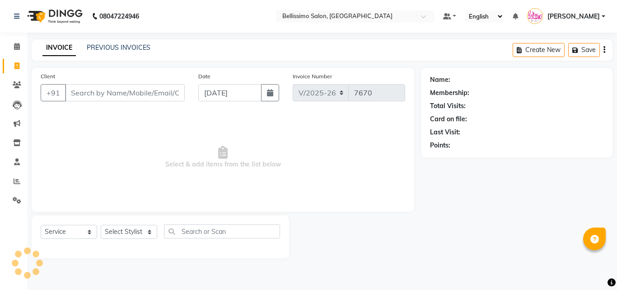
click at [111, 53] on div "INVOICE PREVIOUS INVOICES Create New Save" at bounding box center [322, 49] width 581 height 21
click at [113, 47] on link "PREVIOUS INVOICES" at bounding box center [119, 47] width 64 height 8
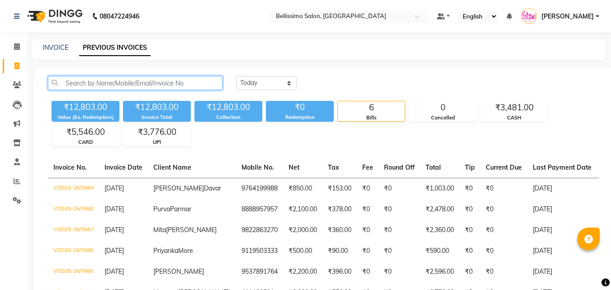
click at [122, 85] on input "text" at bounding box center [135, 83] width 174 height 14
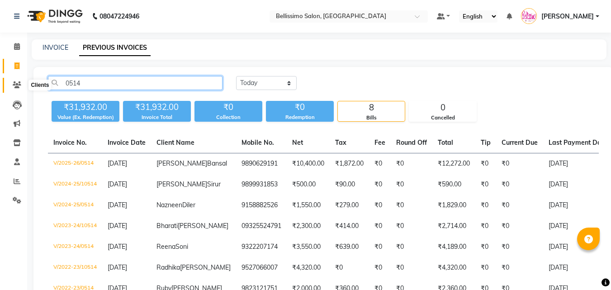
type input "0514"
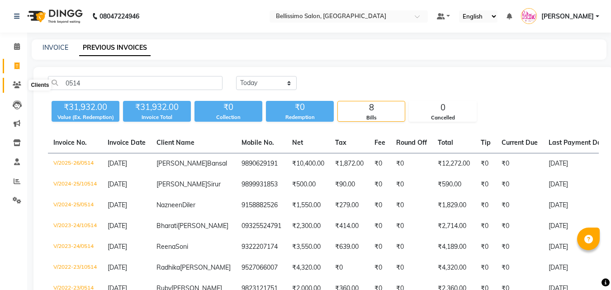
click at [18, 85] on icon at bounding box center [17, 84] width 9 height 7
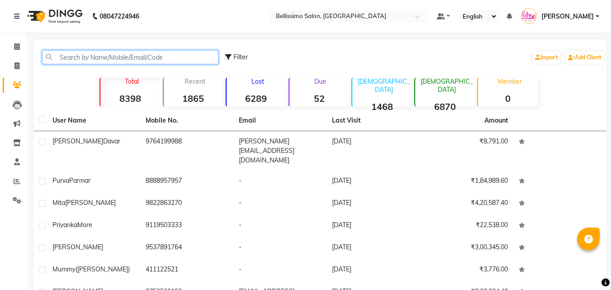
click at [103, 57] on input "text" at bounding box center [130, 57] width 176 height 14
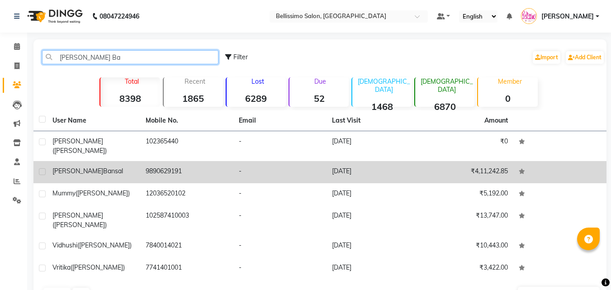
type input "Sakshi Ba"
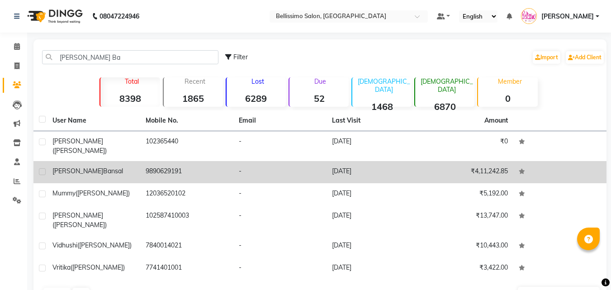
click at [94, 170] on td "Sakshi Bansal" at bounding box center [93, 172] width 93 height 22
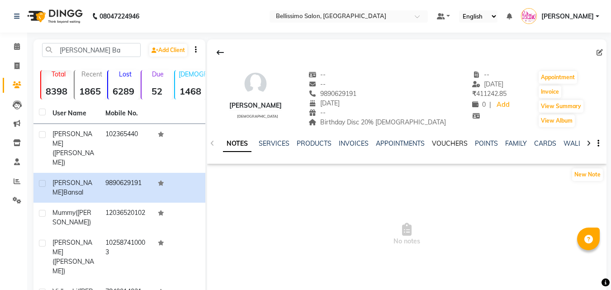
click at [450, 144] on link "VOUCHERS" at bounding box center [450, 143] width 36 height 8
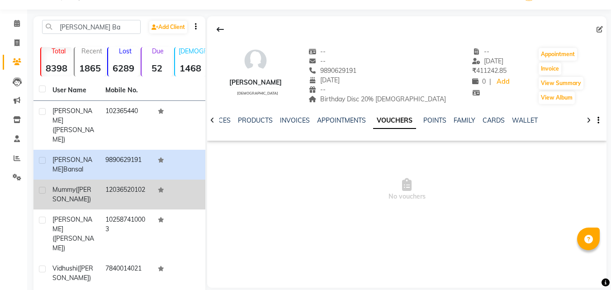
scroll to position [45, 0]
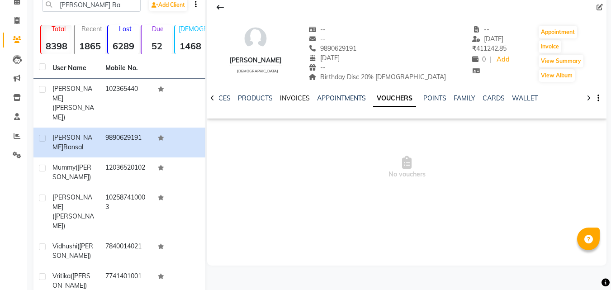
click at [297, 100] on link "INVOICES" at bounding box center [295, 98] width 30 height 8
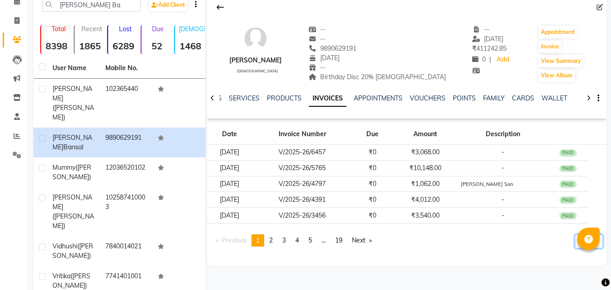
click at [577, 246] on select "5 10 50 100 500" at bounding box center [588, 241] width 28 height 14
select select "500"
click at [574, 248] on select "5 10 50 100 500" at bounding box center [588, 241] width 28 height 14
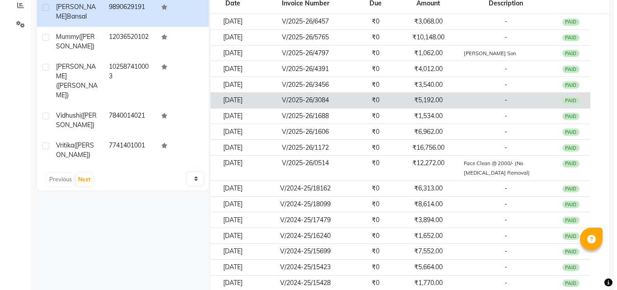
scroll to position [226, 0]
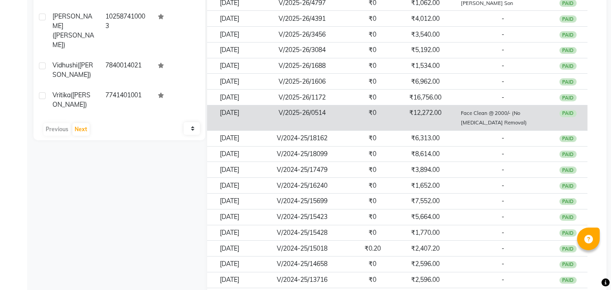
click at [336, 113] on td "V/2025-26/0514" at bounding box center [302, 117] width 101 height 25
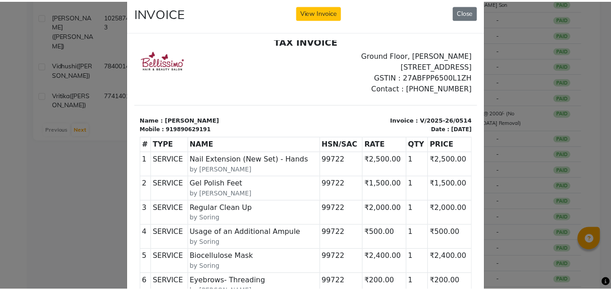
scroll to position [0, 0]
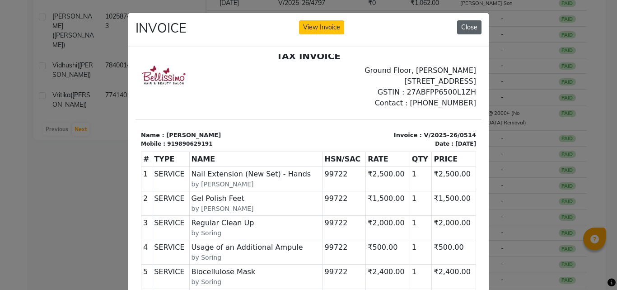
click at [464, 28] on button "Close" at bounding box center [469, 27] width 24 height 14
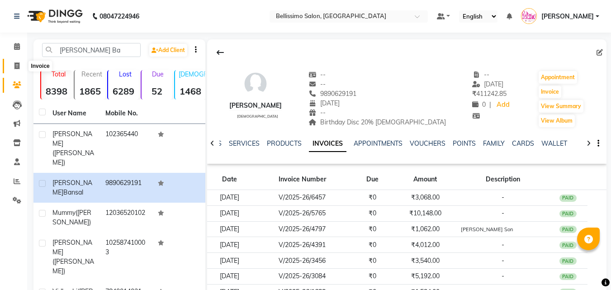
drag, startPoint x: 15, startPoint y: 66, endPoint x: 19, endPoint y: 68, distance: 4.7
click at [15, 66] on icon at bounding box center [16, 65] width 5 height 7
select select "service"
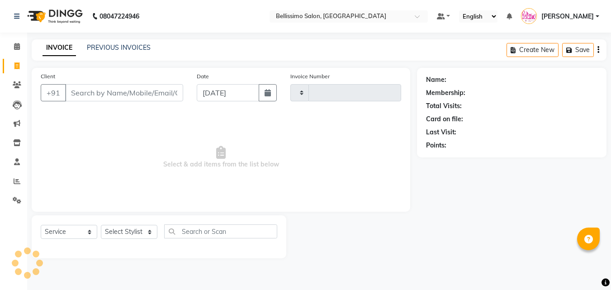
type input "7670"
select select "155"
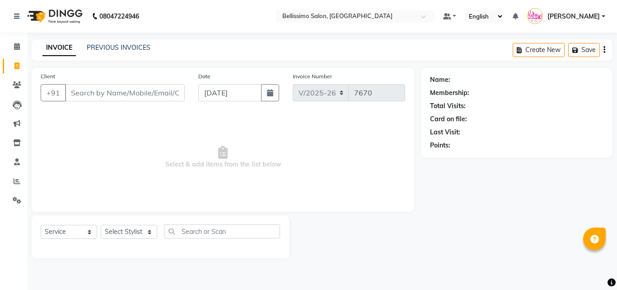
click at [107, 96] on input "Client" at bounding box center [125, 92] width 120 height 17
click at [110, 49] on link "PREVIOUS INVOICES" at bounding box center [119, 47] width 64 height 8
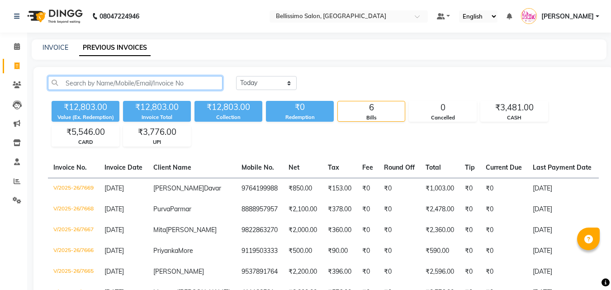
click at [148, 83] on input "text" at bounding box center [135, 83] width 174 height 14
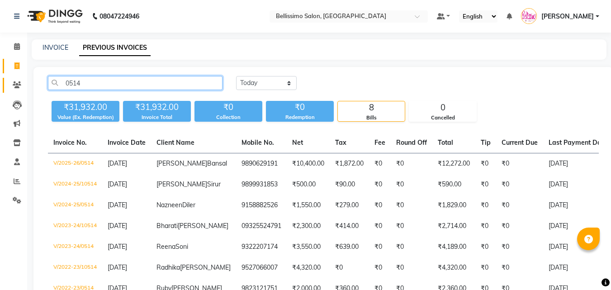
type input "0514"
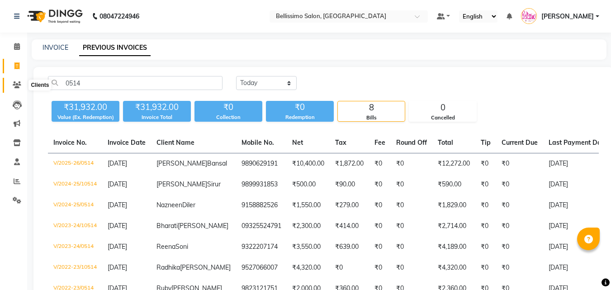
click at [16, 86] on icon at bounding box center [17, 84] width 9 height 7
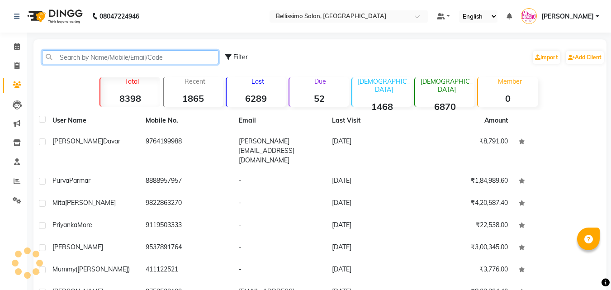
click at [81, 58] on input "text" at bounding box center [130, 57] width 176 height 14
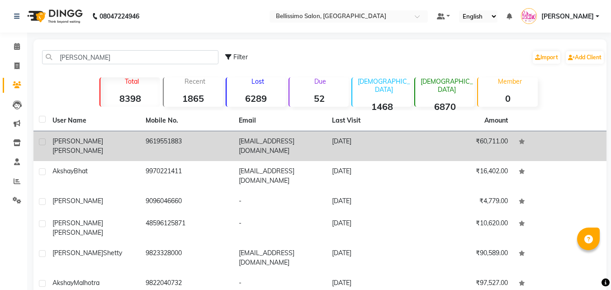
click at [70, 141] on span "Akshaya" at bounding box center [77, 141] width 51 height 8
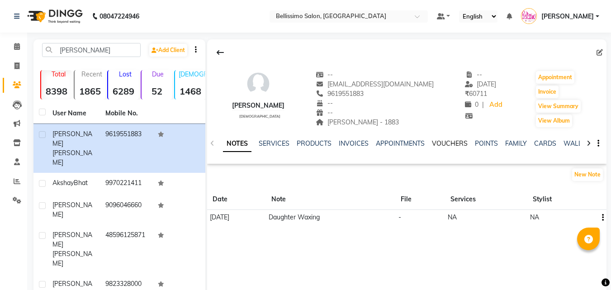
click at [445, 141] on link "VOUCHERS" at bounding box center [450, 143] width 36 height 8
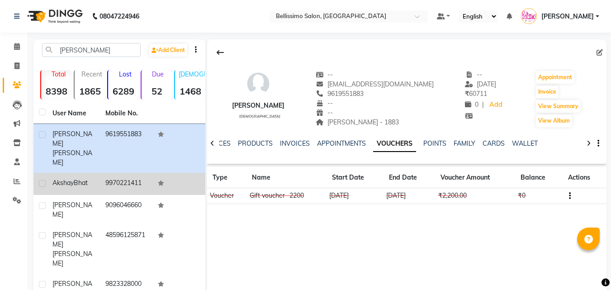
click at [72, 178] on span "Akshay" at bounding box center [62, 182] width 21 height 8
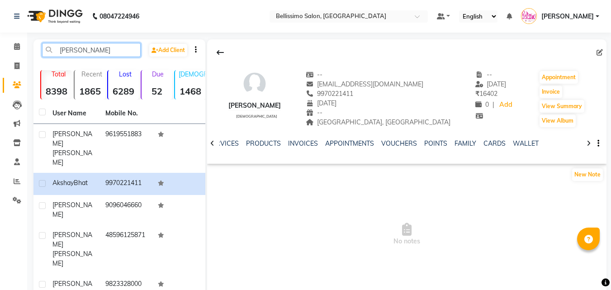
click at [94, 51] on input "Aksha" at bounding box center [91, 50] width 99 height 14
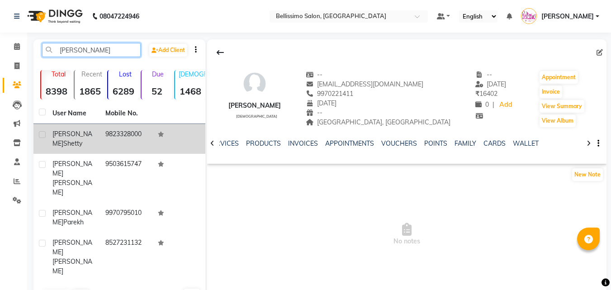
type input "Akshata"
click at [75, 136] on span "Akshata" at bounding box center [72, 139] width 40 height 18
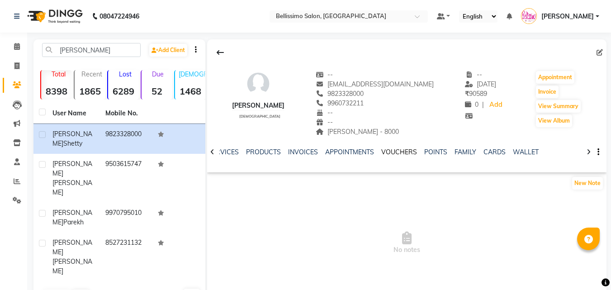
click at [400, 150] on link "VOUCHERS" at bounding box center [399, 152] width 36 height 8
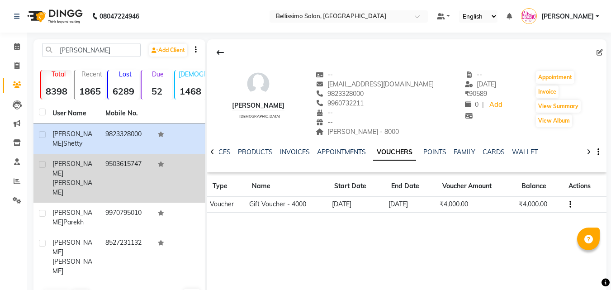
click at [70, 166] on span "Akshata" at bounding box center [72, 169] width 40 height 18
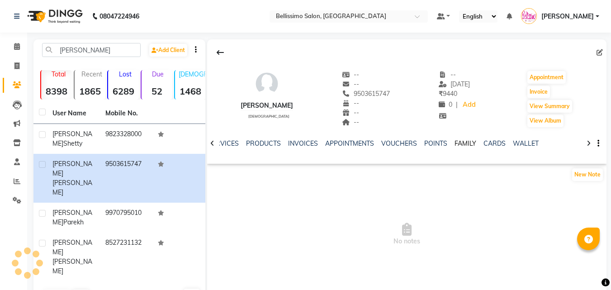
click at [457, 145] on link "FAMILY" at bounding box center [465, 143] width 22 height 8
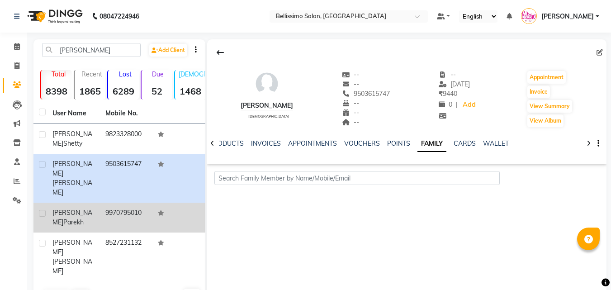
click at [79, 208] on td "Akshata Parekh" at bounding box center [73, 217] width 53 height 30
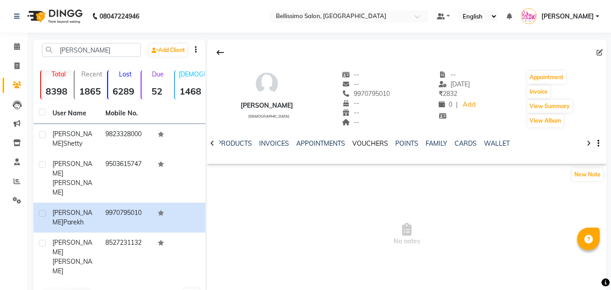
click at [373, 144] on link "VOUCHERS" at bounding box center [370, 143] width 36 height 8
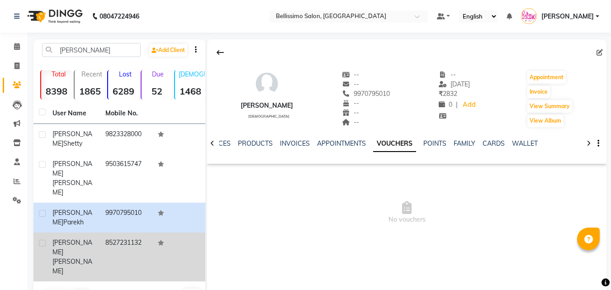
click at [94, 238] on div "Akshata Nimbalkar" at bounding box center [73, 257] width 42 height 38
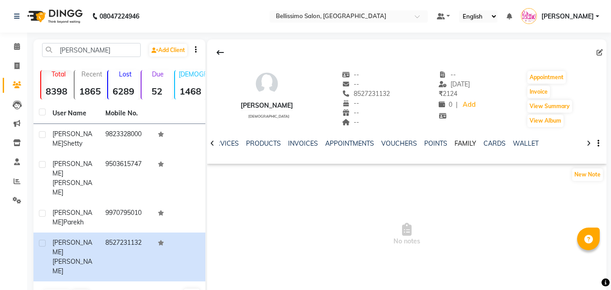
click at [460, 142] on link "FAMILY" at bounding box center [465, 143] width 22 height 8
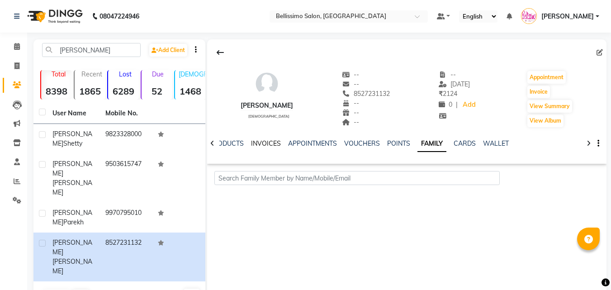
click at [254, 140] on link "INVOICES" at bounding box center [266, 143] width 30 height 8
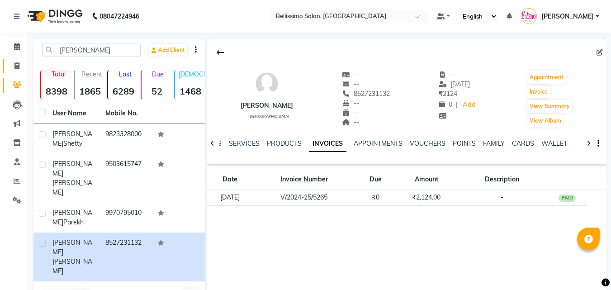
click at [17, 63] on icon at bounding box center [16, 65] width 5 height 7
select select "service"
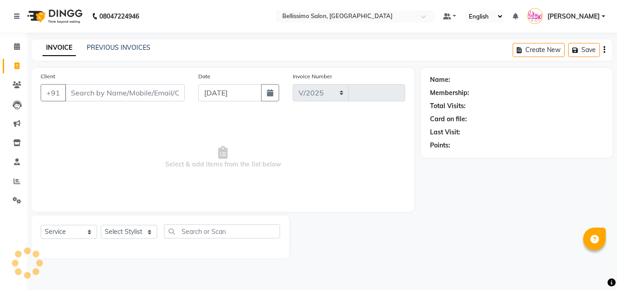
select select "155"
type input "7671"
click at [129, 95] on input "Client" at bounding box center [125, 92] width 120 height 17
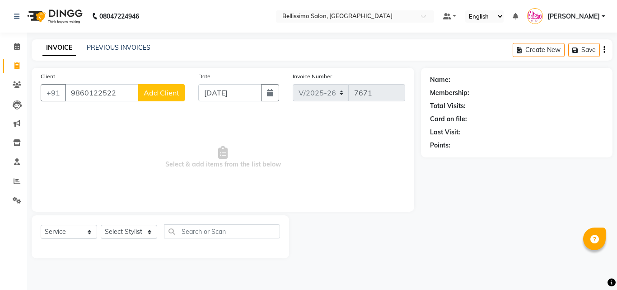
type input "9860122522"
click at [169, 93] on span "Add Client" at bounding box center [162, 92] width 36 height 9
select select "22"
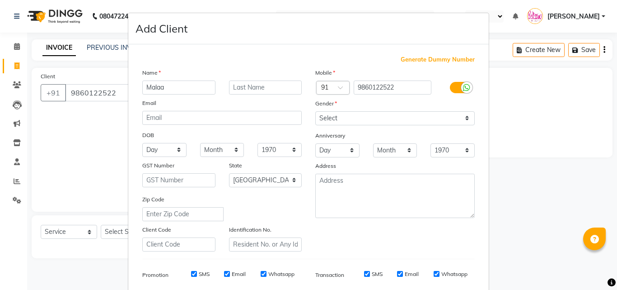
type input "Malaa"
click at [339, 120] on select "Select Male Female Other Prefer Not To Say" at bounding box center [395, 118] width 160 height 14
select select "female"
click at [315, 111] on select "Select Male Female Other Prefer Not To Say" at bounding box center [395, 118] width 160 height 14
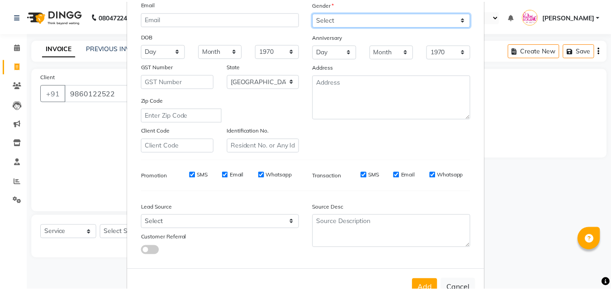
scroll to position [127, 0]
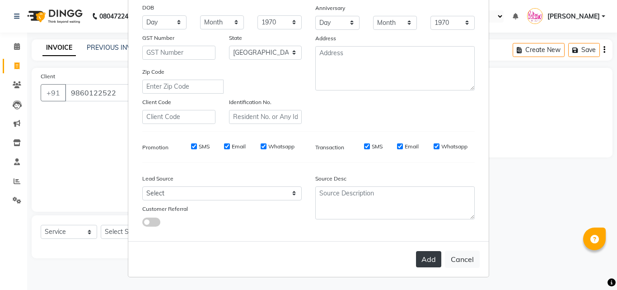
click at [429, 258] on button "Add" at bounding box center [428, 259] width 25 height 16
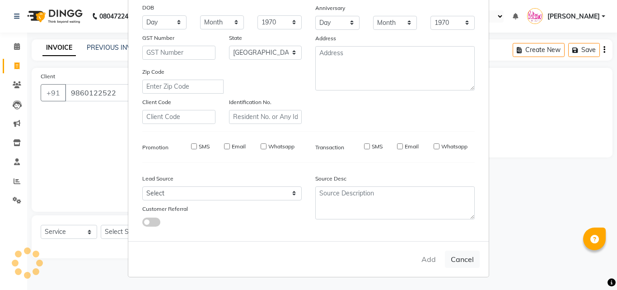
select select
select select "null"
select select
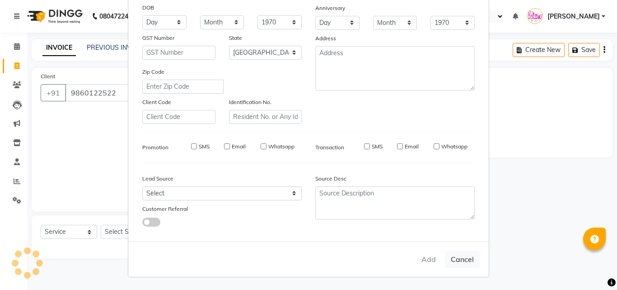
select select
checkbox input "false"
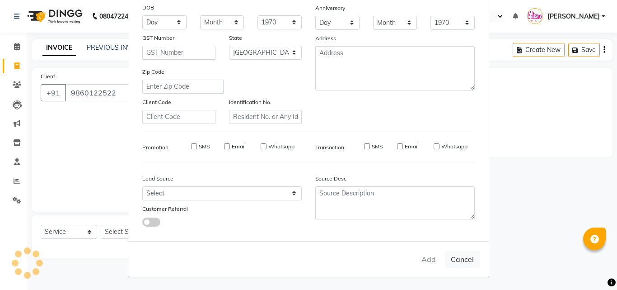
checkbox input "false"
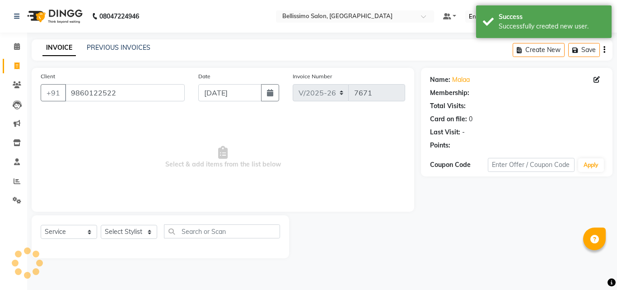
select select "1: Object"
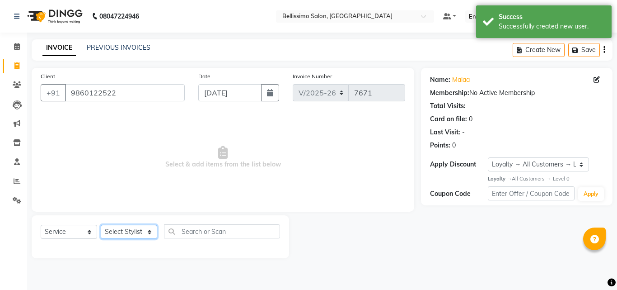
click at [120, 232] on select "Select Stylist Achan Ajit Singh Alifia Allan Anna Apam Apurva Aren Ashu Aso Ath…" at bounding box center [129, 232] width 56 height 14
select select "4519"
click at [101, 225] on select "Select Stylist Achan Ajit Singh Alifia Allan Anna Apam Apurva Aren Ashu Aso Ath…" at bounding box center [129, 232] width 56 height 14
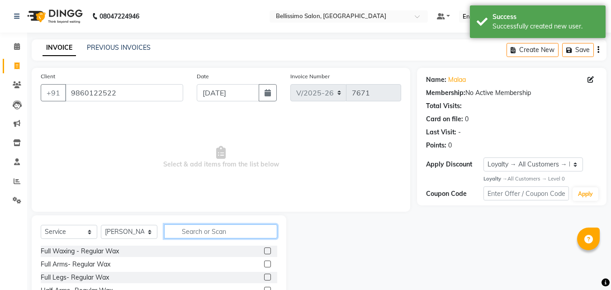
click at [198, 235] on input "text" at bounding box center [220, 231] width 113 height 14
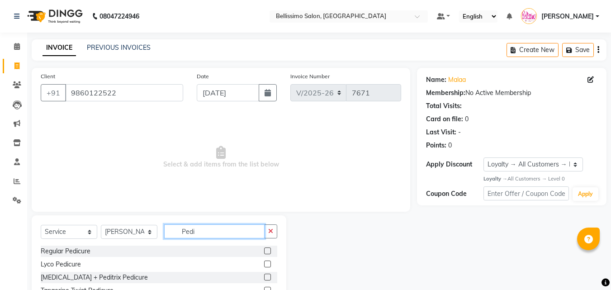
type input "Pedi"
click at [265, 251] on div at bounding box center [270, 250] width 13 height 11
click at [264, 251] on label at bounding box center [267, 250] width 7 height 7
click at [264, 251] on input "checkbox" at bounding box center [267, 251] width 6 height 6
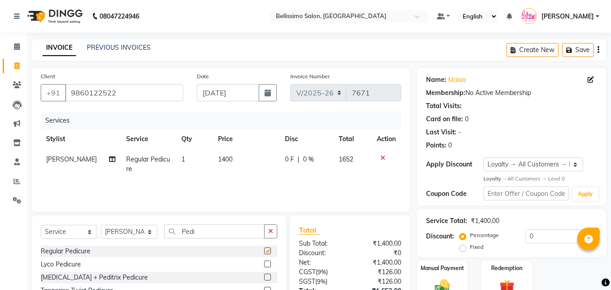
checkbox input "false"
click at [130, 235] on select "Select Stylist Achan Ajit Singh Alifia Allan Anna Apam Apurva Aren Ashu Aso Ath…" at bounding box center [129, 232] width 56 height 14
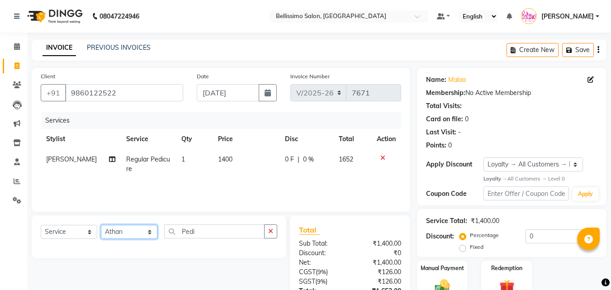
select select "40512"
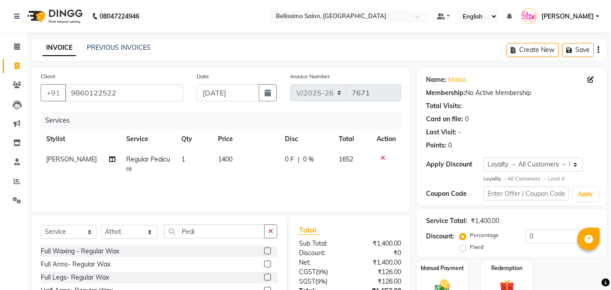
click at [211, 239] on div "Select Service Product Membership Package Voucher Prepaid Gift Card Select Styl…" at bounding box center [159, 234] width 236 height 21
click at [211, 235] on input "Pedi" at bounding box center [214, 231] width 100 height 14
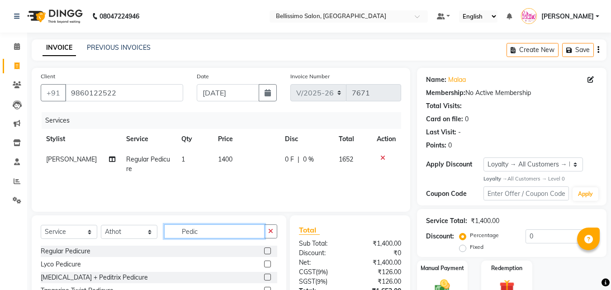
type input "Pedic"
click at [264, 250] on label at bounding box center [267, 250] width 7 height 7
click at [264, 250] on input "checkbox" at bounding box center [267, 251] width 6 height 6
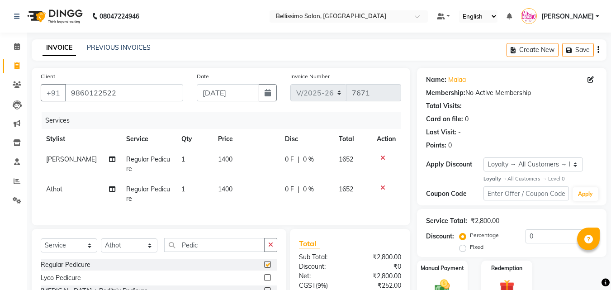
checkbox input "false"
click at [128, 252] on select "Select Stylist Achan Ajit Singh Alifia Allan Anna Apam Apurva Aren Ashu Aso Ath…" at bounding box center [129, 245] width 56 height 14
select select "40117"
click at [101, 245] on select "Select Stylist Achan Ajit Singh Alifia Allan Anna Apam Apurva Aren Ashu Aso Ath…" at bounding box center [129, 245] width 56 height 14
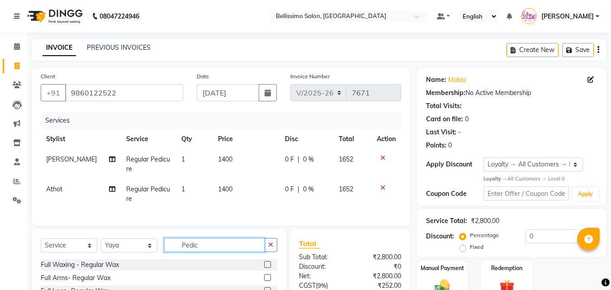
drag, startPoint x: 218, startPoint y: 255, endPoint x: 57, endPoint y: 249, distance: 161.0
click at [116, 248] on div "Select Service Product Membership Package Voucher Prepaid Gift Card Select Styl…" at bounding box center [159, 248] width 236 height 21
type input "mani"
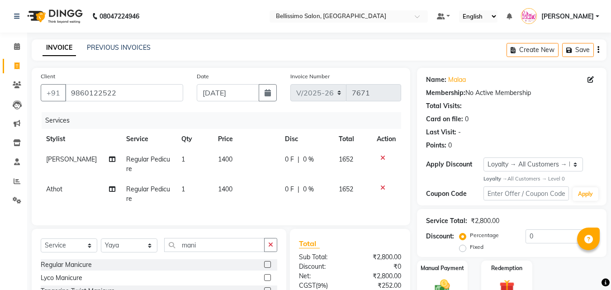
click at [264, 268] on label at bounding box center [267, 264] width 7 height 7
click at [264, 268] on input "checkbox" at bounding box center [267, 265] width 6 height 6
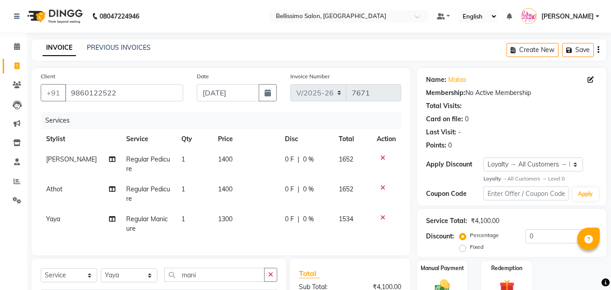
checkbox input "false"
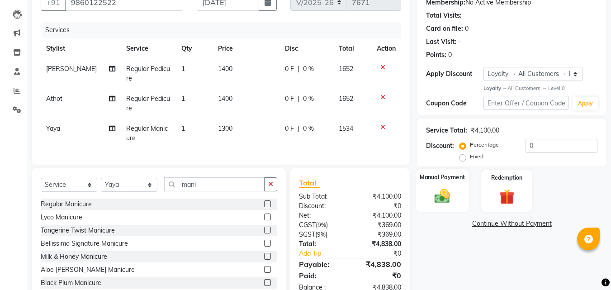
click at [445, 196] on img at bounding box center [441, 196] width 25 height 18
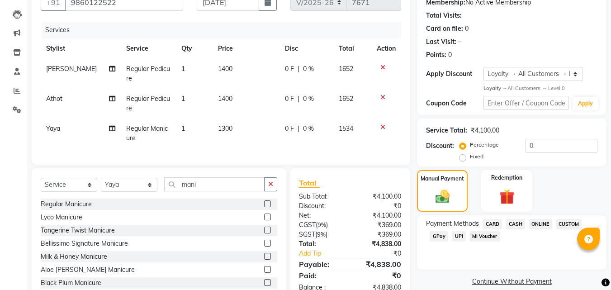
click at [495, 223] on span "CARD" at bounding box center [491, 224] width 19 height 10
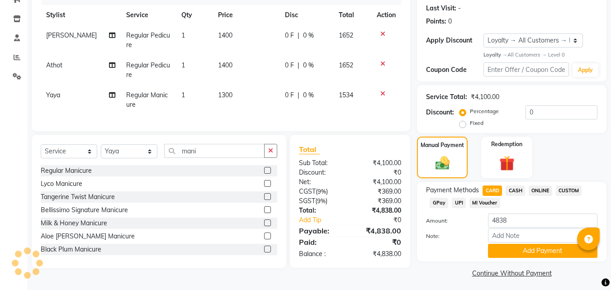
scroll to position [127, 0]
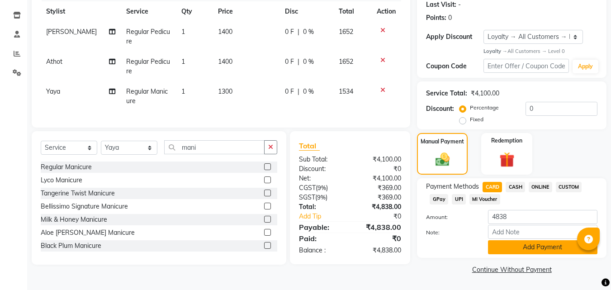
click at [537, 245] on button "Add Payment" at bounding box center [542, 247] width 109 height 14
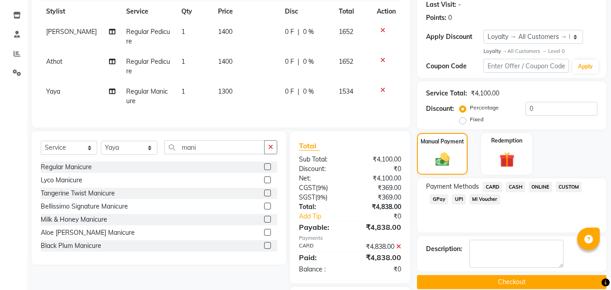
scroll to position [186, 0]
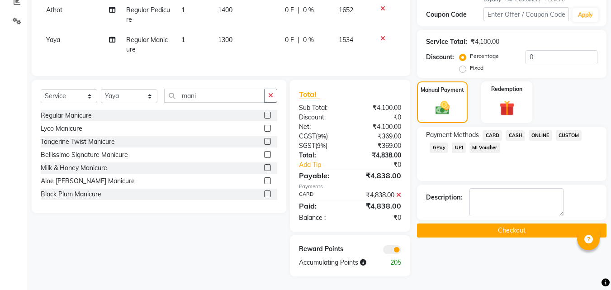
click at [507, 226] on button "Checkout" at bounding box center [511, 230] width 189 height 14
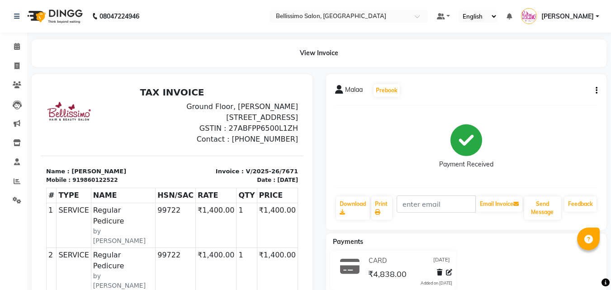
click at [351, 93] on span "Malaa" at bounding box center [354, 91] width 18 height 13
copy span "Malaa"
click at [375, 203] on link "Print" at bounding box center [381, 207] width 21 height 23
click at [18, 65] on icon at bounding box center [16, 65] width 5 height 7
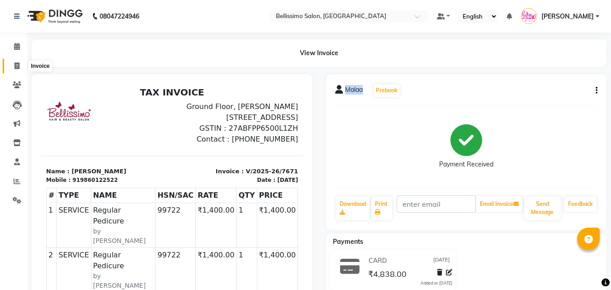
select select "service"
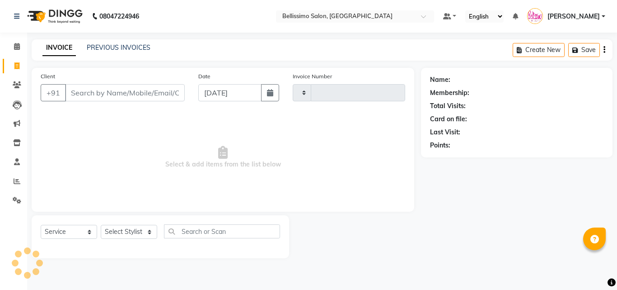
type input "7672"
select select "155"
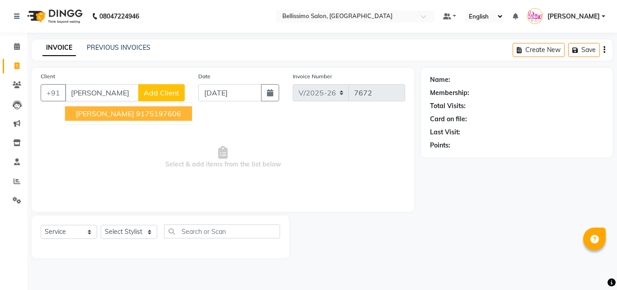
click at [104, 111] on span "Mara Luijters" at bounding box center [105, 113] width 58 height 9
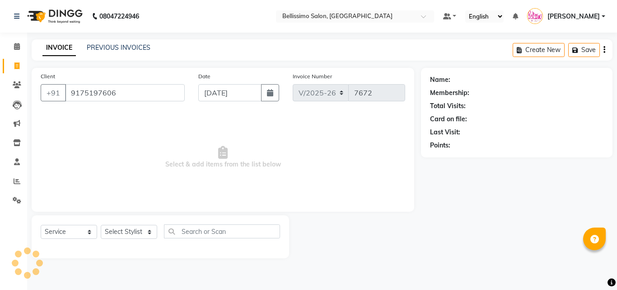
type input "9175197606"
select select "1: Object"
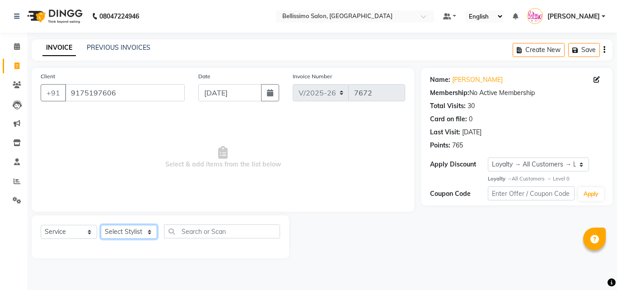
click at [122, 233] on select "Select Stylist Achan Ajit Singh Alifia Allan Anna Apam Apurva Aren Ashu Aso Ath…" at bounding box center [129, 232] width 56 height 14
select select "13512"
click at [101, 225] on select "Select Stylist Achan Ajit Singh Alifia Allan Anna Apam Apurva Aren Ashu Aso Ath…" at bounding box center [129, 232] width 56 height 14
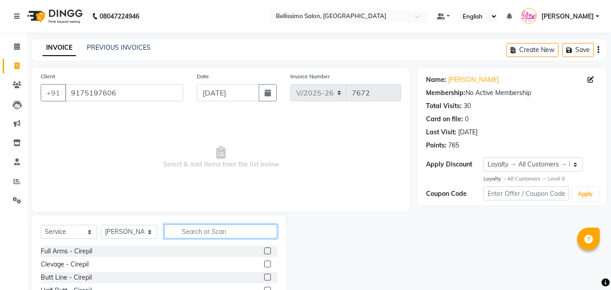
click at [206, 236] on input "text" at bounding box center [220, 231] width 113 height 14
type input "Mani"
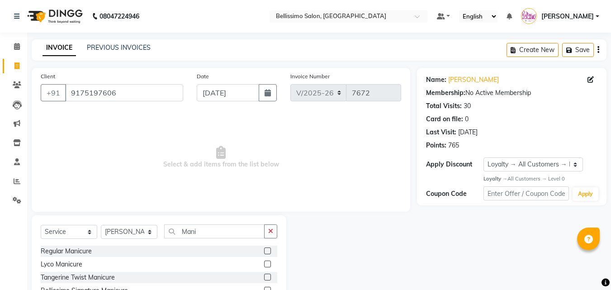
click at [264, 250] on label at bounding box center [267, 250] width 7 height 7
click at [264, 250] on input "checkbox" at bounding box center [267, 251] width 6 height 6
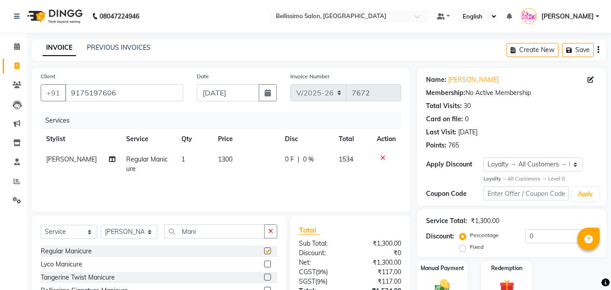
checkbox input "false"
click at [137, 235] on select "Select Stylist Achan Ajit Singh Alifia Allan Anna Apam Apurva Aren Ashu Aso Ath…" at bounding box center [129, 232] width 56 height 14
select select "4515"
click at [101, 225] on select "Select Stylist Achan Ajit Singh Alifia Allan Anna Apam Apurva Aren Ashu Aso Ath…" at bounding box center [129, 232] width 56 height 14
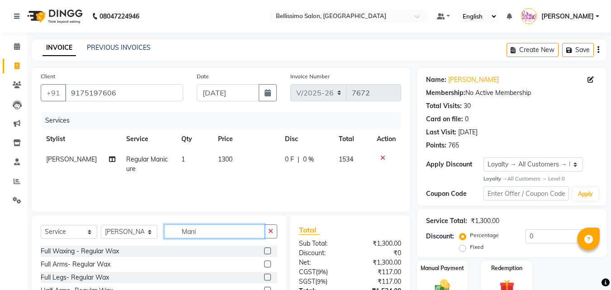
click at [101, 243] on div "Select Service Product Membership Package Voucher Prepaid Gift Card Select Styl…" at bounding box center [159, 234] width 236 height 21
type input "footlo"
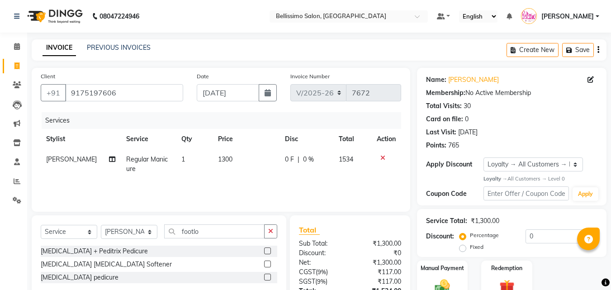
click at [267, 250] on label at bounding box center [267, 250] width 7 height 7
click at [267, 250] on input "checkbox" at bounding box center [267, 251] width 6 height 6
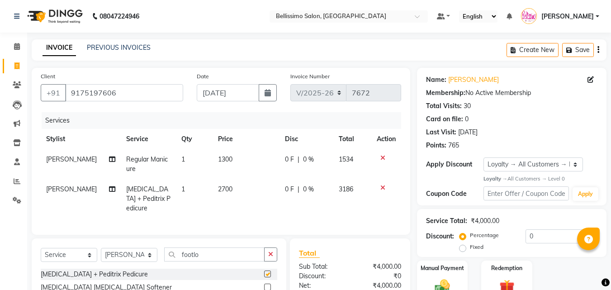
checkbox input "false"
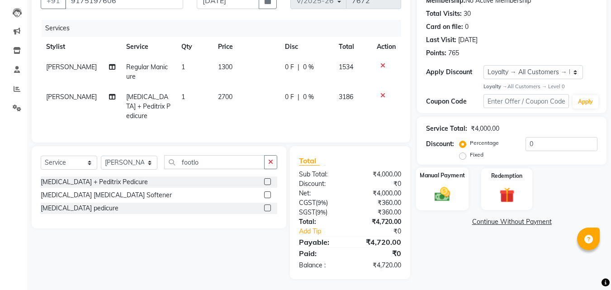
click at [440, 193] on img at bounding box center [441, 194] width 25 height 18
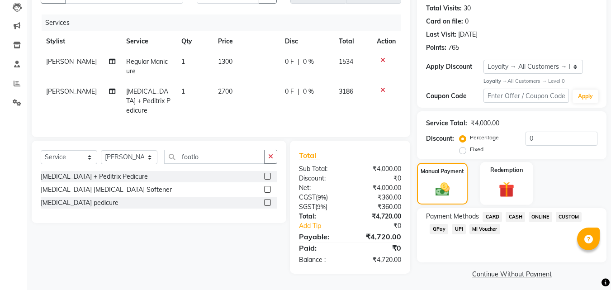
scroll to position [102, 0]
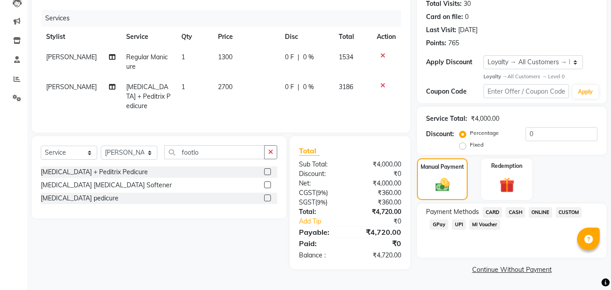
click at [493, 210] on span "CARD" at bounding box center [491, 212] width 19 height 10
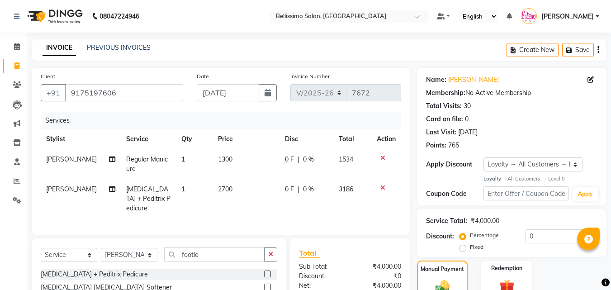
scroll to position [127, 0]
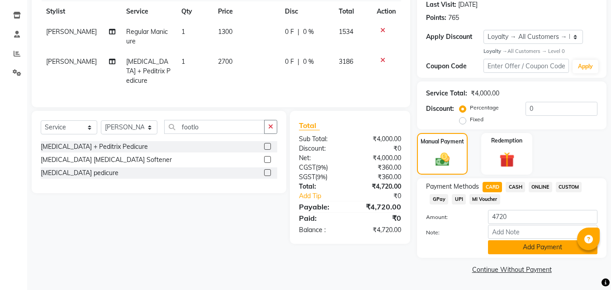
click at [544, 246] on button "Add Payment" at bounding box center [542, 247] width 109 height 14
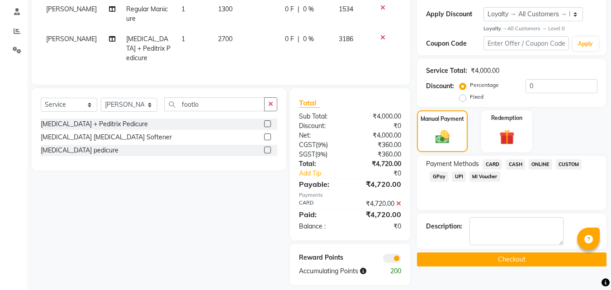
scroll to position [156, 0]
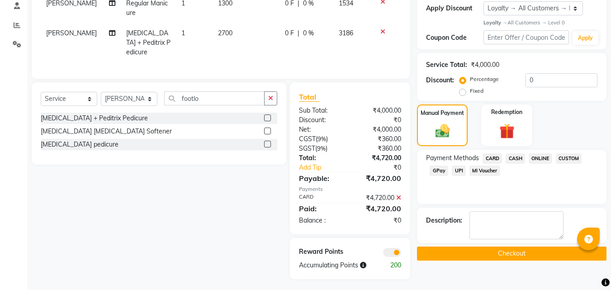
click at [514, 252] on button "Checkout" at bounding box center [511, 253] width 189 height 14
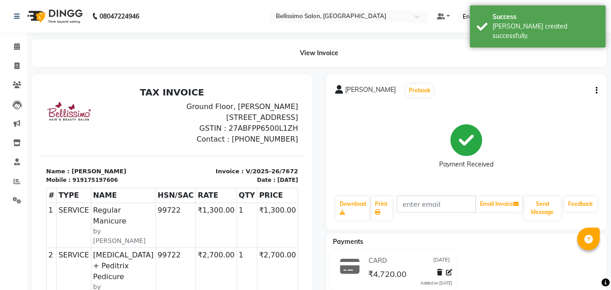
click at [354, 93] on span "Mara Luijters" at bounding box center [370, 91] width 51 height 13
copy div "Mara Luijters Prebook"
click at [378, 205] on link "Print" at bounding box center [381, 207] width 21 height 23
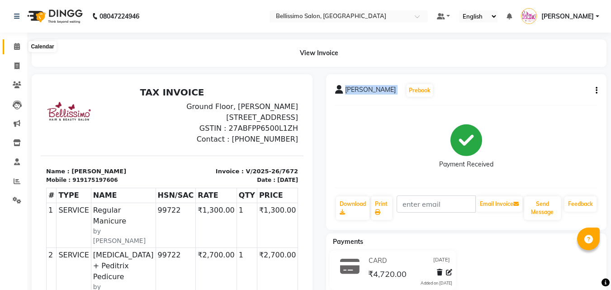
click at [17, 46] on icon at bounding box center [17, 46] width 6 height 7
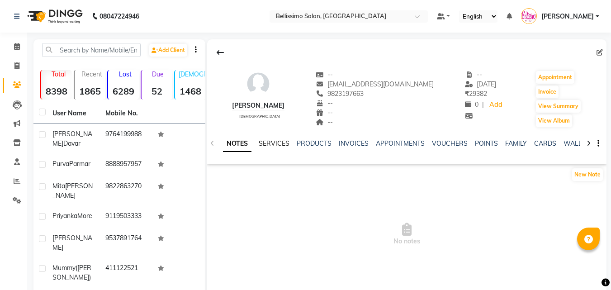
click at [273, 143] on link "SERVICES" at bounding box center [273, 143] width 31 height 8
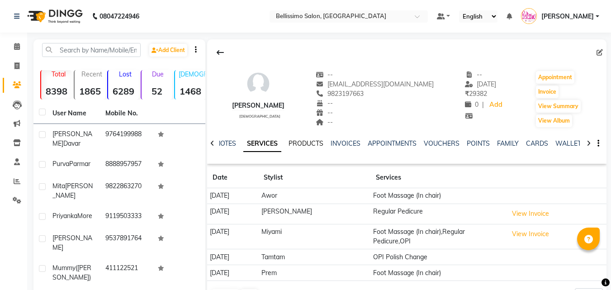
click at [300, 141] on link "PRODUCTS" at bounding box center [305, 143] width 35 height 8
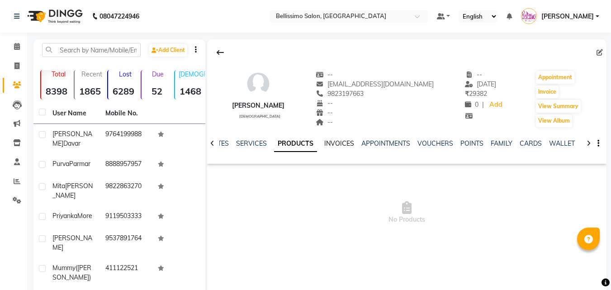
click at [336, 141] on link "INVOICES" at bounding box center [339, 143] width 30 height 8
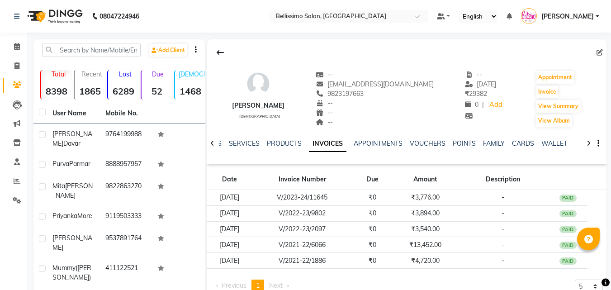
click at [432, 138] on div "NOTES SERVICES PRODUCTS INVOICES APPOINTMENTS VOUCHERS POINTS FAMILY CARDS WALL…" at bounding box center [406, 143] width 399 height 31
click at [430, 141] on link "VOUCHERS" at bounding box center [427, 143] width 36 height 8
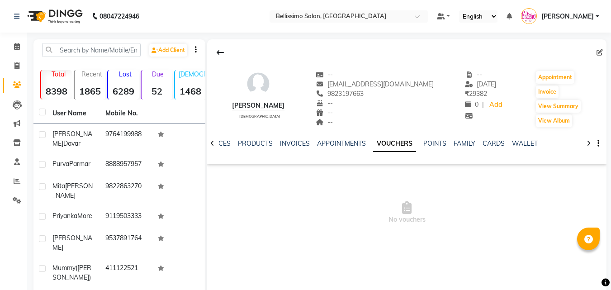
click at [387, 141] on link "VOUCHERS" at bounding box center [394, 144] width 43 height 16
click at [536, 93] on button "Invoice" at bounding box center [546, 91] width 23 height 13
select select "service"
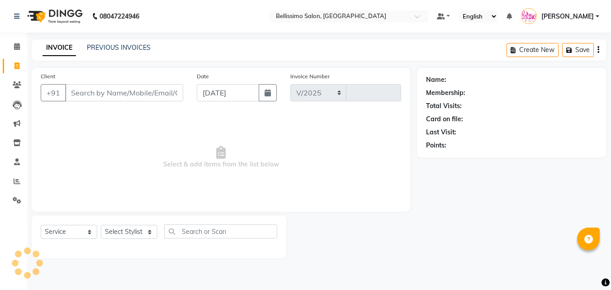
select select "155"
type input "7670"
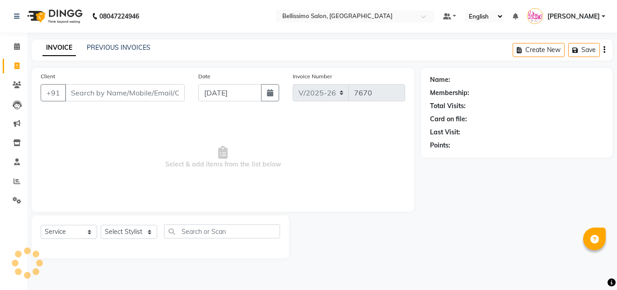
type input "9823197663"
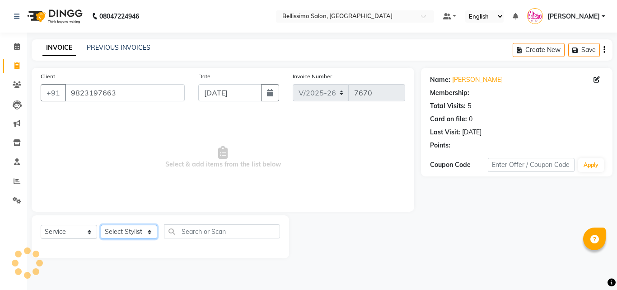
click at [134, 229] on select "Select Stylist [PERSON_NAME] [PERSON_NAME] [PERSON_NAME] [PERSON_NAME] Aso Atha…" at bounding box center [129, 232] width 56 height 14
select select "4534"
click at [101, 225] on select "Select Stylist [PERSON_NAME] [PERSON_NAME] [PERSON_NAME] [PERSON_NAME] Aso Atha…" at bounding box center [129, 232] width 56 height 14
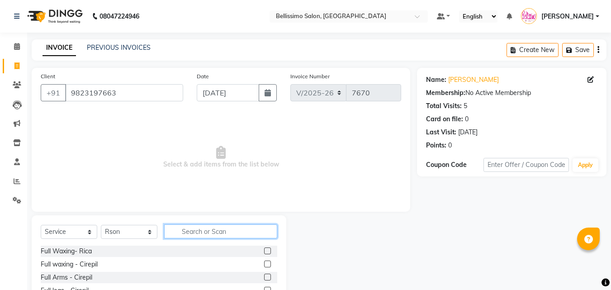
click at [225, 229] on input "text" at bounding box center [220, 231] width 113 height 14
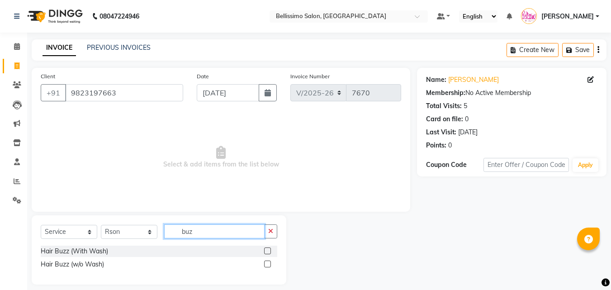
type input "buz"
click at [266, 265] on label at bounding box center [267, 263] width 7 height 7
click at [266, 265] on input "checkbox" at bounding box center [267, 264] width 6 height 6
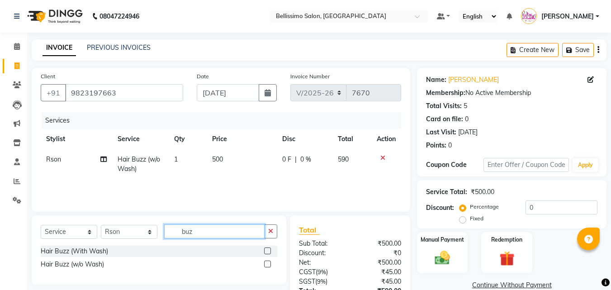
checkbox input "false"
drag, startPoint x: 195, startPoint y: 233, endPoint x: 66, endPoint y: 228, distance: 128.9
click at [108, 228] on div "Select Service Product Membership Package Voucher Prepaid Gift Card Select Styl…" at bounding box center [159, 234] width 236 height 21
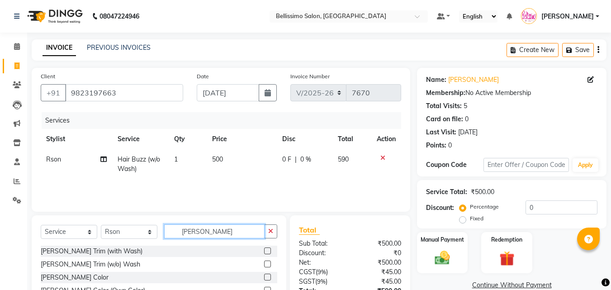
type input "[PERSON_NAME]"
click at [270, 249] on label at bounding box center [267, 250] width 7 height 7
click at [270, 249] on input "checkbox" at bounding box center [267, 251] width 6 height 6
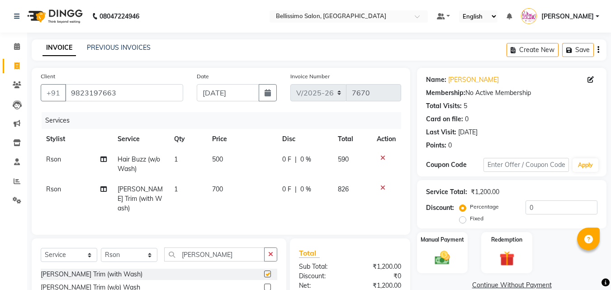
checkbox input "false"
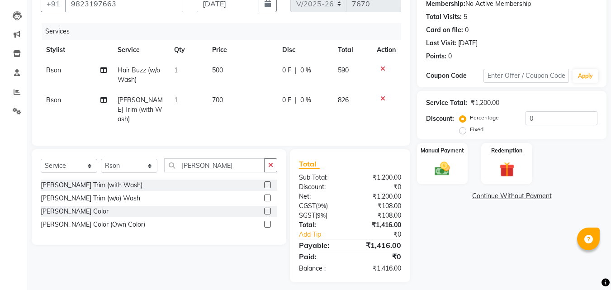
scroll to position [92, 0]
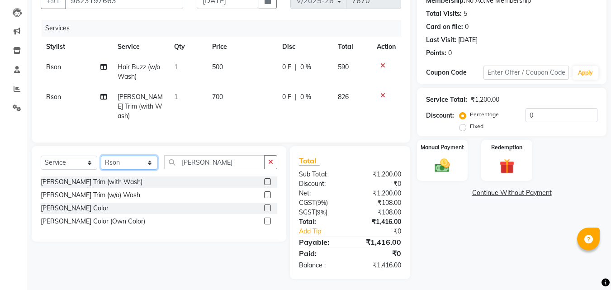
click at [127, 159] on select "Select Stylist [PERSON_NAME] [PERSON_NAME] [PERSON_NAME] [PERSON_NAME] Aso Atha…" at bounding box center [129, 162] width 56 height 14
select select "10367"
click at [101, 155] on select "Select Stylist [PERSON_NAME] [PERSON_NAME] [PERSON_NAME] [PERSON_NAME] Aso Atha…" at bounding box center [129, 162] width 56 height 14
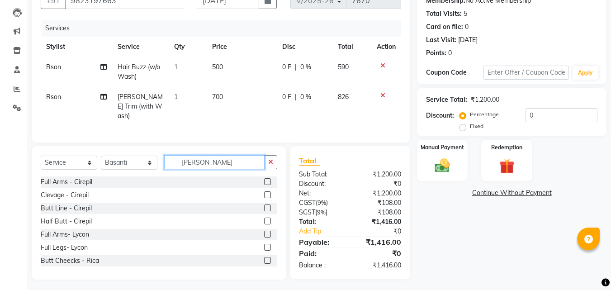
drag, startPoint x: 222, startPoint y: 162, endPoint x: 5, endPoint y: 173, distance: 216.7
click at [75, 171] on div "Select Service Product Membership Package Voucher Prepaid Gift Card Select Styl…" at bounding box center [159, 165] width 236 height 21
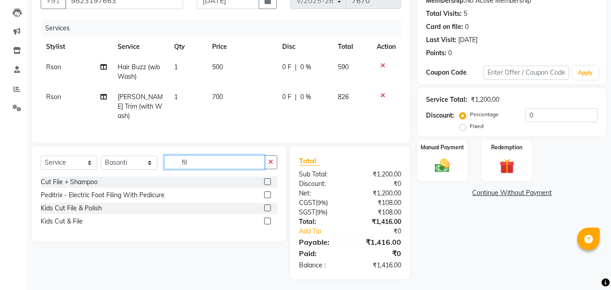
type input "fil"
click at [266, 179] on label at bounding box center [267, 181] width 7 height 7
click at [266, 179] on input "checkbox" at bounding box center [267, 182] width 6 height 6
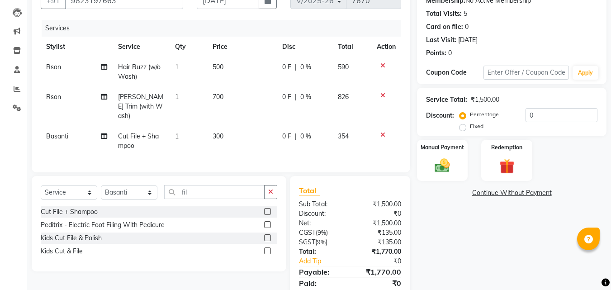
click at [267, 209] on label at bounding box center [267, 211] width 7 height 7
click at [267, 209] on input "checkbox" at bounding box center [267, 212] width 6 height 6
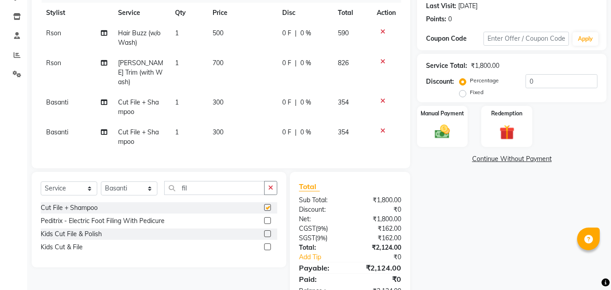
checkbox input "false"
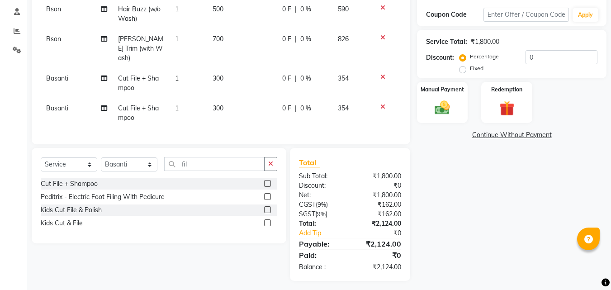
scroll to position [152, 0]
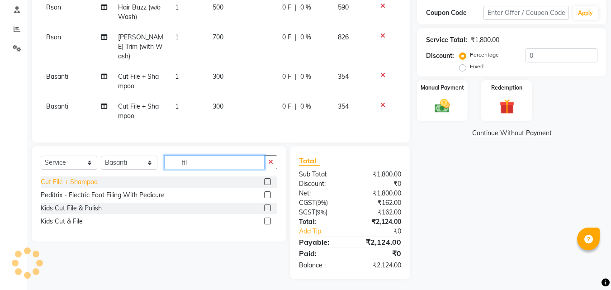
drag, startPoint x: 139, startPoint y: 150, endPoint x: 52, endPoint y: 174, distance: 90.9
click at [71, 167] on div "Select Service Product Membership Package Voucher Prepaid Gift Card Select Styl…" at bounding box center [159, 165] width 236 height 21
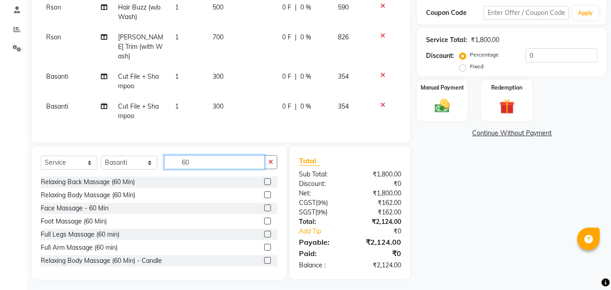
type input "60"
click at [264, 191] on label at bounding box center [267, 194] width 7 height 7
click at [264, 192] on input "checkbox" at bounding box center [267, 195] width 6 height 6
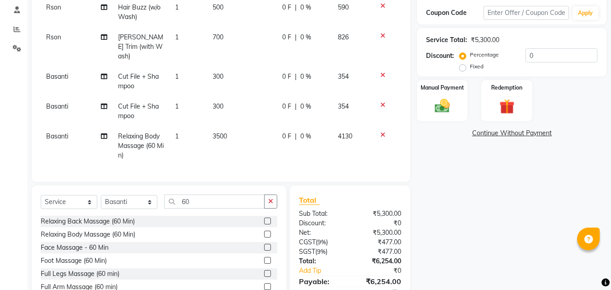
click at [264, 231] on label at bounding box center [267, 233] width 7 height 7
click at [264, 231] on input "checkbox" at bounding box center [267, 234] width 6 height 6
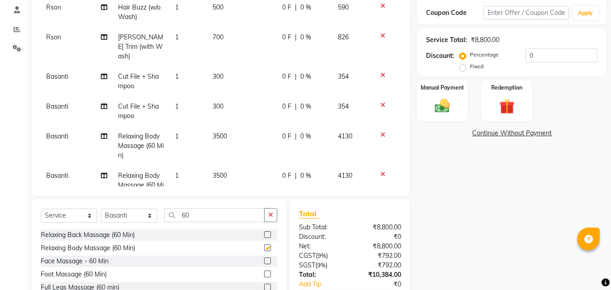
checkbox input "false"
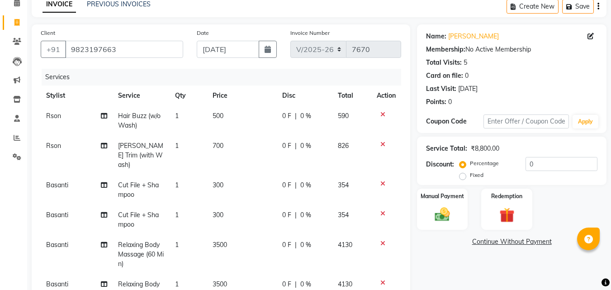
scroll to position [0, 0]
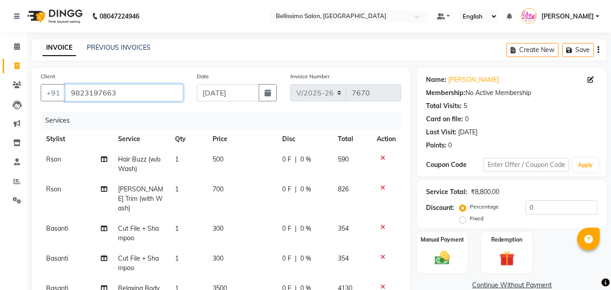
click at [128, 91] on input "9823197663" at bounding box center [124, 92] width 118 height 17
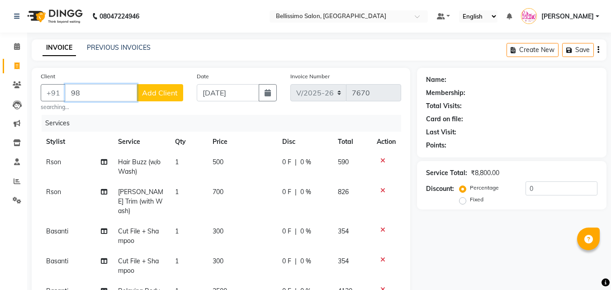
type input "9"
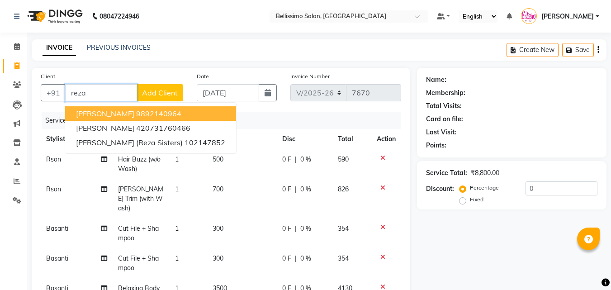
click at [146, 110] on ngb-highlight "9892140964" at bounding box center [158, 113] width 45 height 9
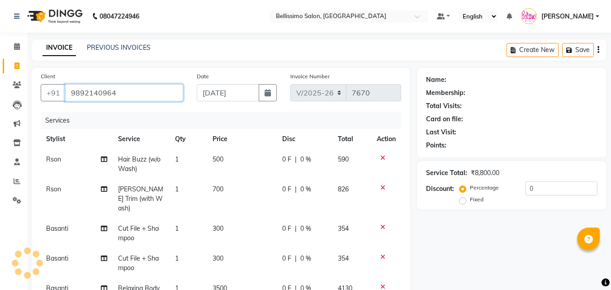
type input "9892140964"
select select "1: Object"
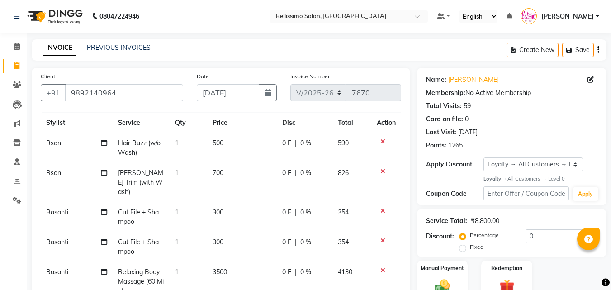
scroll to position [23, 0]
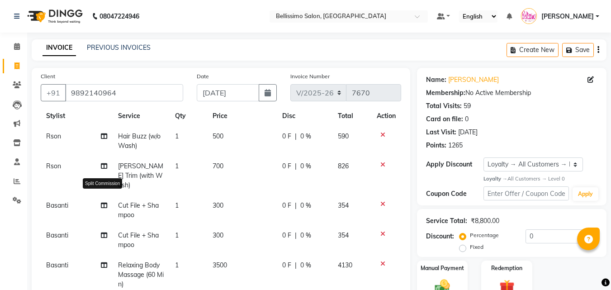
click at [103, 202] on icon at bounding box center [104, 205] width 6 height 6
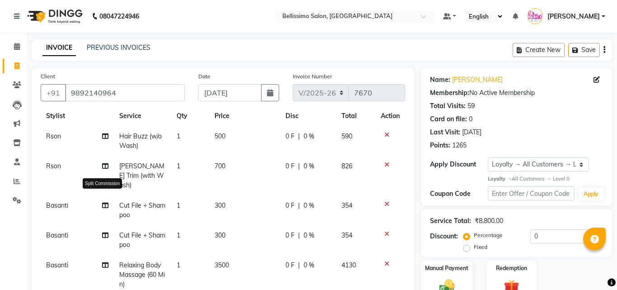
select select "10367"
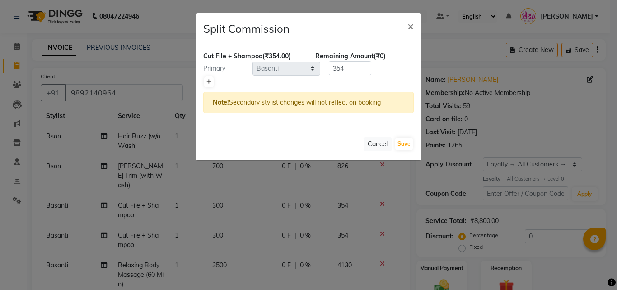
click at [210, 82] on icon at bounding box center [209, 81] width 5 height 5
type input "177"
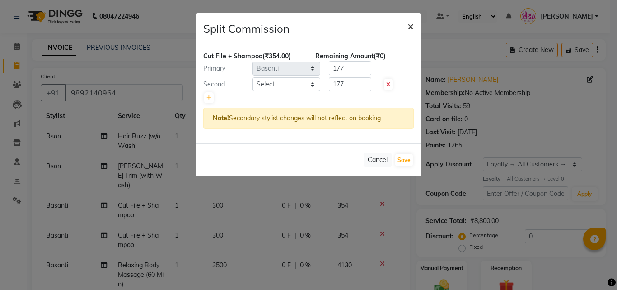
click at [408, 26] on span "×" at bounding box center [411, 26] width 6 height 14
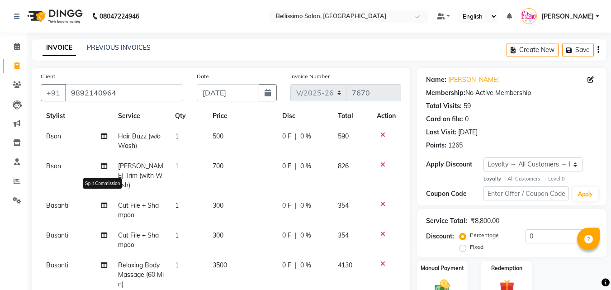
click at [102, 202] on icon at bounding box center [104, 205] width 6 height 6
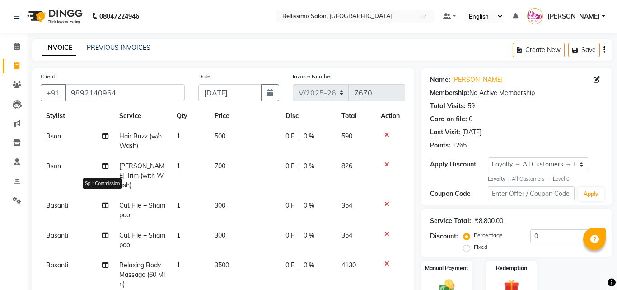
select select "10367"
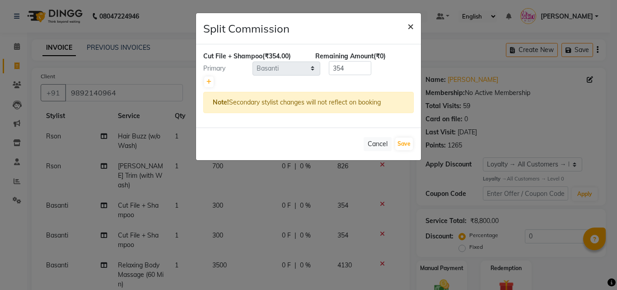
click at [408, 27] on span "×" at bounding box center [411, 26] width 6 height 14
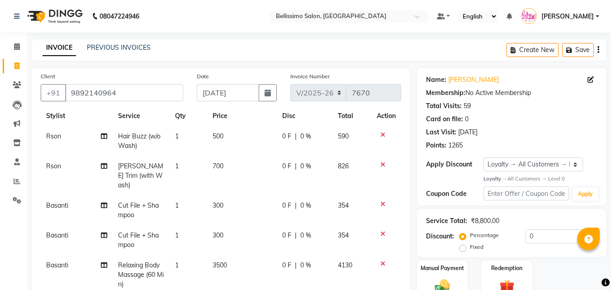
click at [53, 201] on span "Basanti" at bounding box center [57, 205] width 22 height 8
select select "10367"
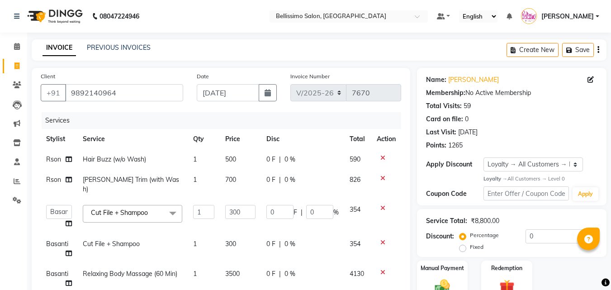
scroll to position [0, 0]
click at [65, 205] on select "Achan Ajit Singh Alifia Allan Anna Apam Apurva Aren Ashu Aso Athan Athot Ava Aw…" at bounding box center [59, 212] width 26 height 14
select select "4530"
click at [52, 240] on span "Basanti" at bounding box center [57, 244] width 22 height 8
select select "10367"
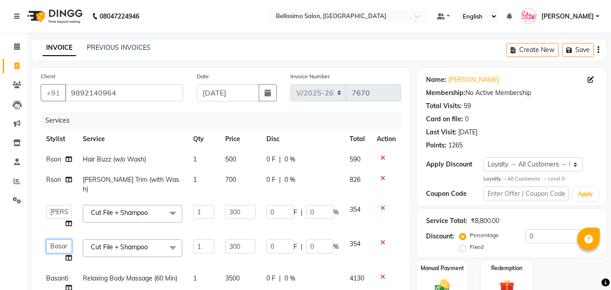
click at [52, 239] on select "Achan Ajit Singh Alifia Allan Anna Apam Apurva Aren Ashu Aso Athan Athot Ava Aw…" at bounding box center [59, 246] width 26 height 14
select select "8328"
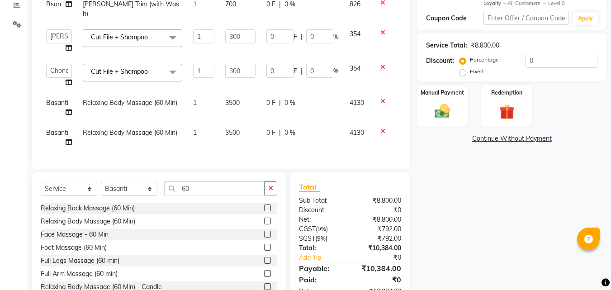
scroll to position [181, 0]
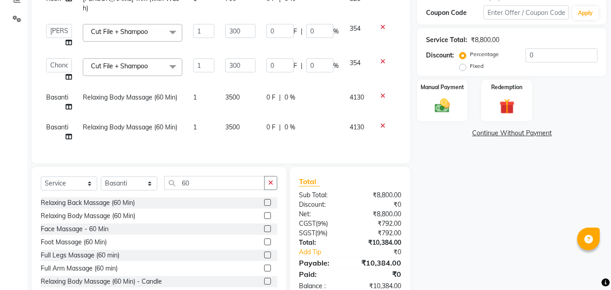
click at [382, 93] on icon at bounding box center [382, 96] width 5 height 6
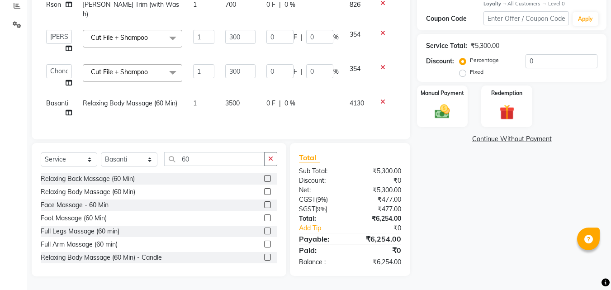
scroll to position [172, 0]
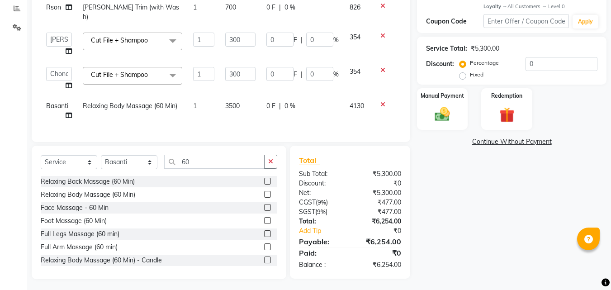
click at [383, 101] on icon at bounding box center [382, 104] width 5 height 6
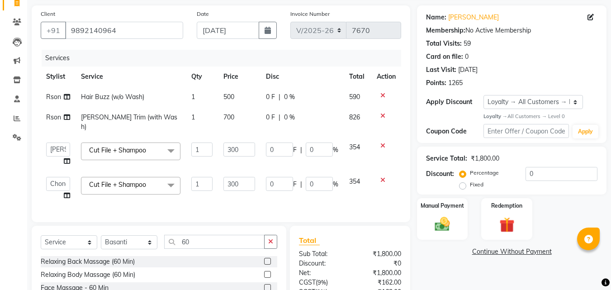
scroll to position [142, 0]
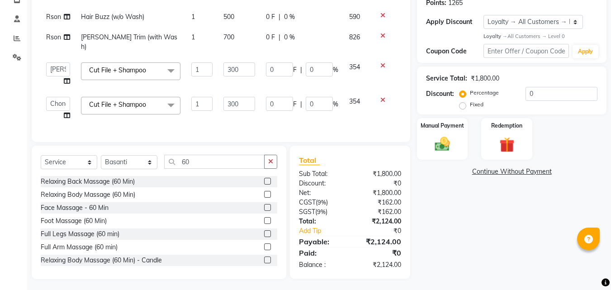
click at [264, 192] on label at bounding box center [267, 194] width 7 height 7
click at [264, 192] on input "checkbox" at bounding box center [267, 195] width 6 height 6
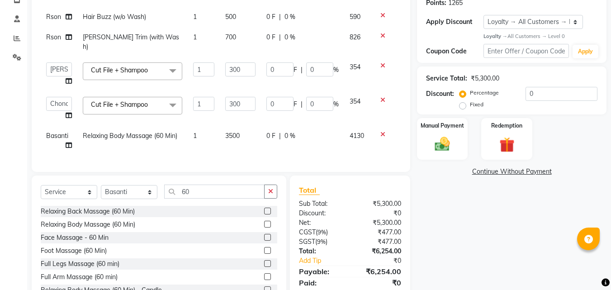
click at [264, 223] on label at bounding box center [267, 224] width 7 height 7
click at [264, 223] on input "checkbox" at bounding box center [267, 224] width 6 height 6
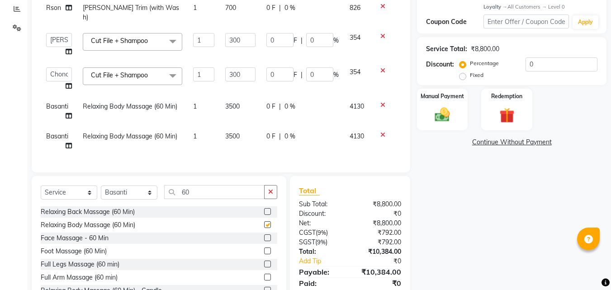
checkbox input "false"
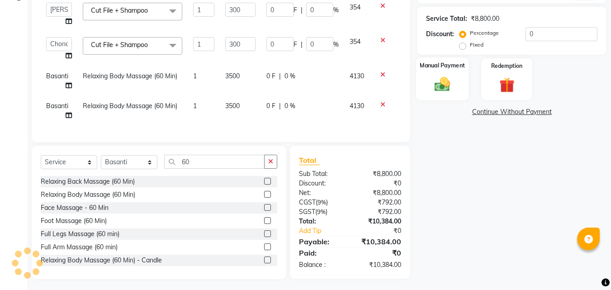
click at [448, 85] on img at bounding box center [441, 84] width 25 height 18
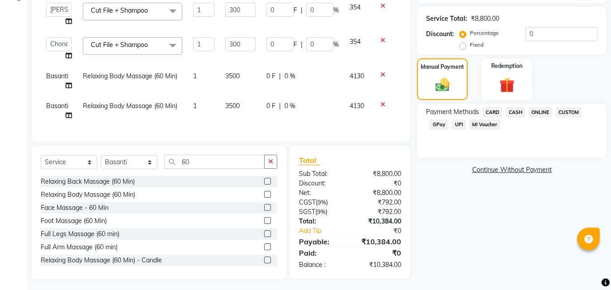
click at [514, 113] on span "CASH" at bounding box center [514, 112] width 19 height 10
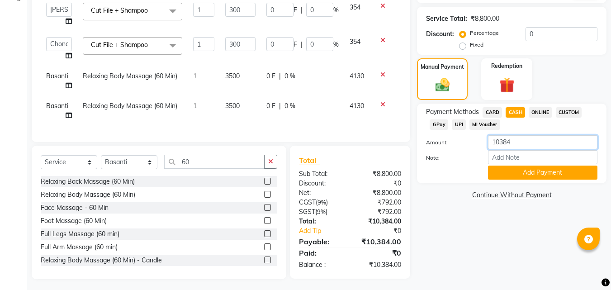
drag, startPoint x: 520, startPoint y: 142, endPoint x: 404, endPoint y: 155, distance: 115.9
click at [418, 152] on div "Payment Methods CARD CASH ONLINE CUSTOM GPay UPI MI Voucher Amount: 10384 Note:…" at bounding box center [511, 143] width 189 height 80
type input "10000"
click at [506, 176] on button "Add Payment" at bounding box center [542, 172] width 109 height 14
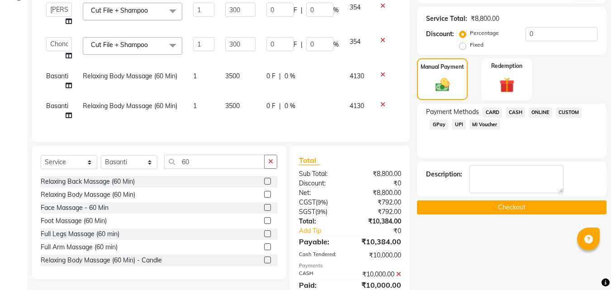
click at [457, 125] on span "UPI" at bounding box center [458, 124] width 14 height 10
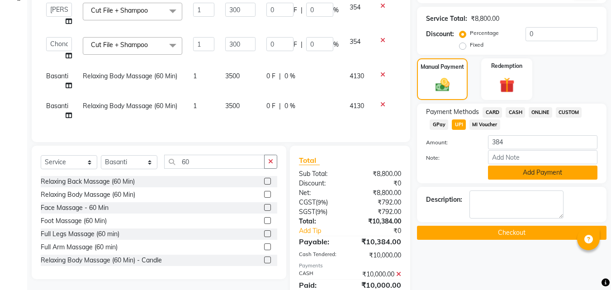
click at [518, 174] on button "Add Payment" at bounding box center [542, 172] width 109 height 14
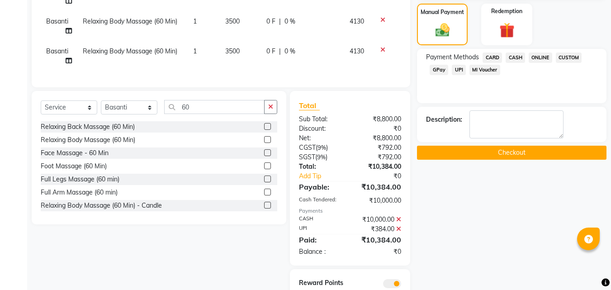
scroll to position [197, 0]
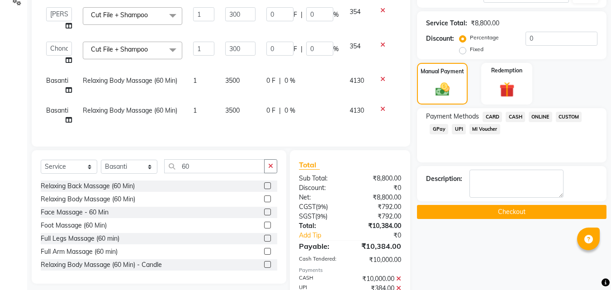
click at [381, 106] on icon at bounding box center [382, 109] width 5 height 6
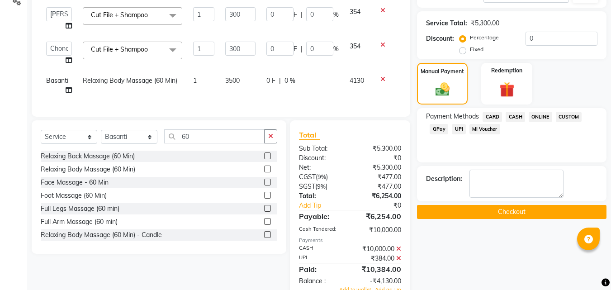
click at [384, 76] on icon at bounding box center [382, 79] width 5 height 6
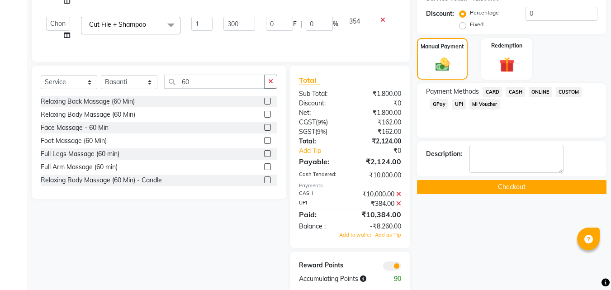
scroll to position [236, 0]
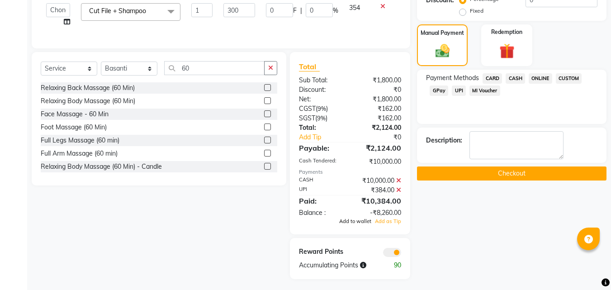
click at [352, 218] on span "Add to wallet" at bounding box center [355, 221] width 32 height 6
click at [484, 174] on button "Checkout" at bounding box center [511, 173] width 189 height 14
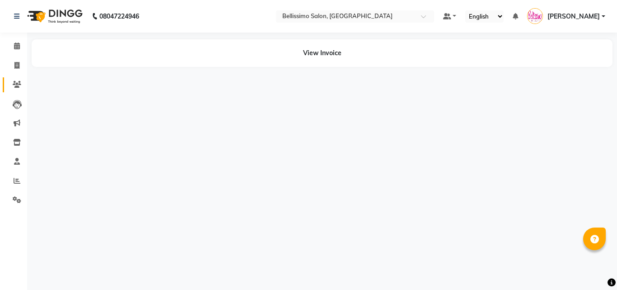
click at [20, 78] on link "Clients" at bounding box center [14, 84] width 22 height 15
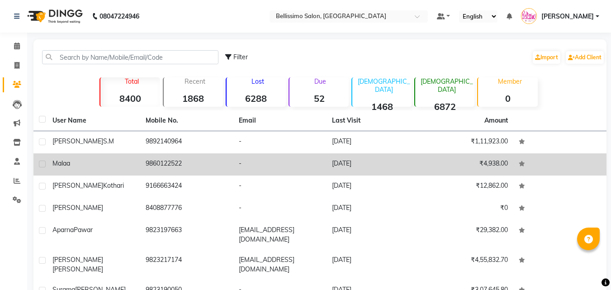
click at [80, 146] on td "Reza S.M" at bounding box center [93, 142] width 93 height 22
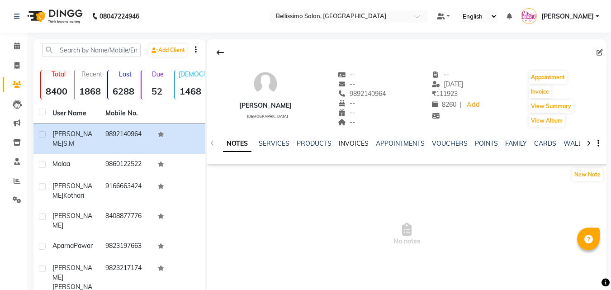
click at [346, 140] on link "INVOICES" at bounding box center [353, 143] width 30 height 8
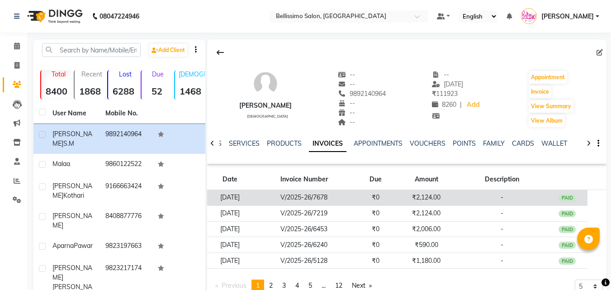
click at [347, 193] on td "V/2025-26/7678" at bounding box center [304, 198] width 103 height 16
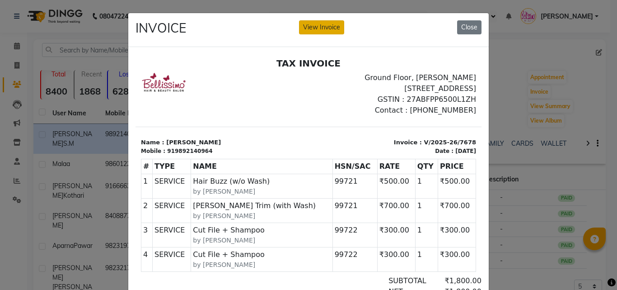
click at [315, 26] on button "View Invoice" at bounding box center [321, 27] width 45 height 14
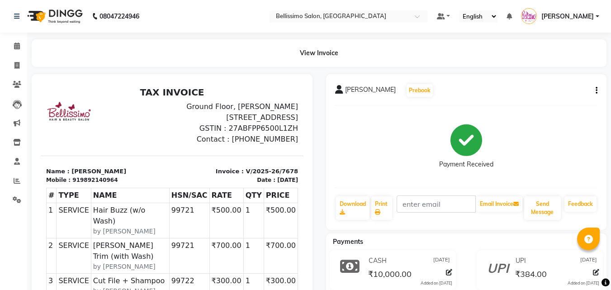
click at [357, 89] on span "Reza S.M" at bounding box center [370, 91] width 51 height 13
copy div "Reza S.M Prebook"
click at [377, 202] on link "Print" at bounding box center [381, 207] width 21 height 23
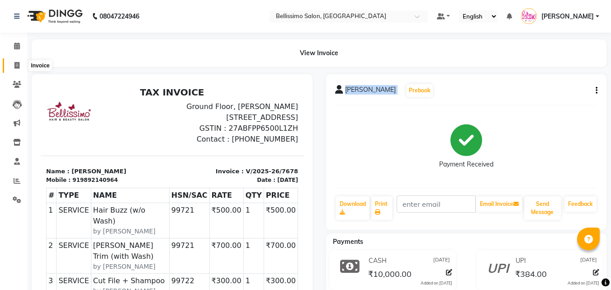
click at [17, 65] on icon at bounding box center [16, 65] width 5 height 7
select select "service"
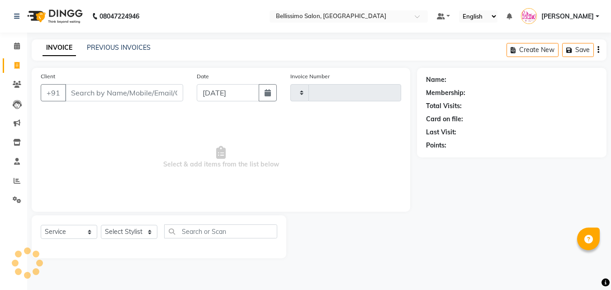
type input "7681"
select select "155"
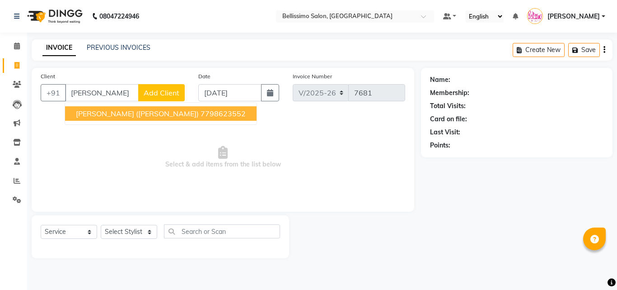
click at [115, 117] on span "Bella Makhija (Elli Bella)" at bounding box center [137, 113] width 123 height 9
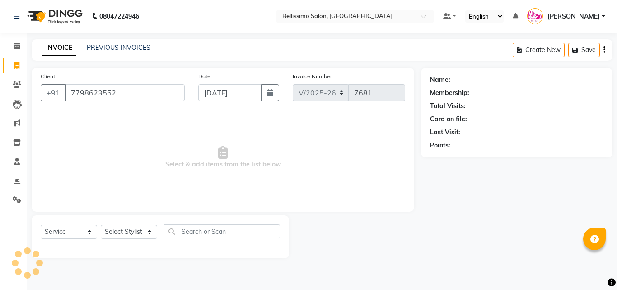
type input "7798623552"
select select "1: Object"
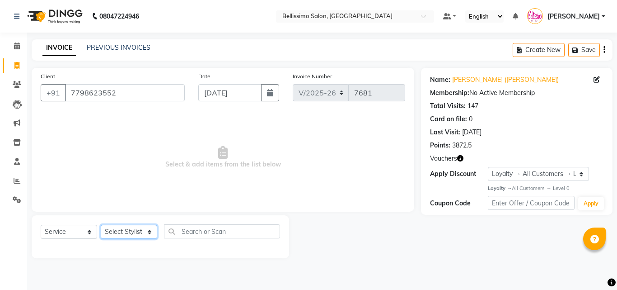
click at [122, 230] on select "Select Stylist Achan Ajit Singh Alifia Allan Anna Apam Apurva Aren Ashu Aso Ath…" at bounding box center [129, 232] width 56 height 14
select select "4525"
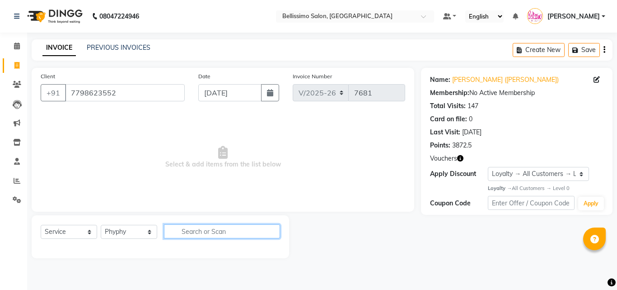
drag, startPoint x: 197, startPoint y: 225, endPoint x: 207, endPoint y: 232, distance: 11.0
click at [197, 225] on input "text" at bounding box center [222, 231] width 116 height 14
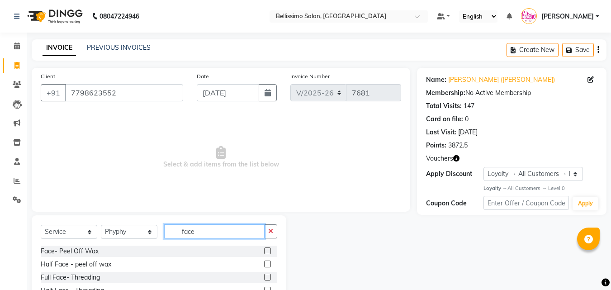
type input "face"
click at [264, 277] on label at bounding box center [267, 276] width 7 height 7
click at [264, 277] on input "checkbox" at bounding box center [267, 277] width 6 height 6
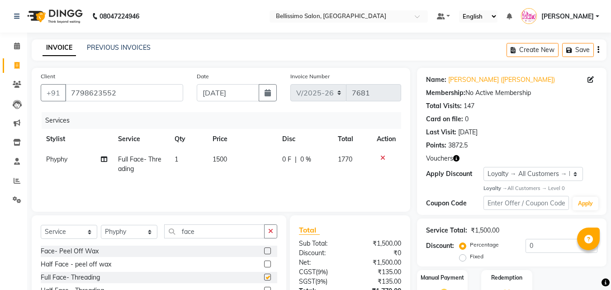
checkbox input "false"
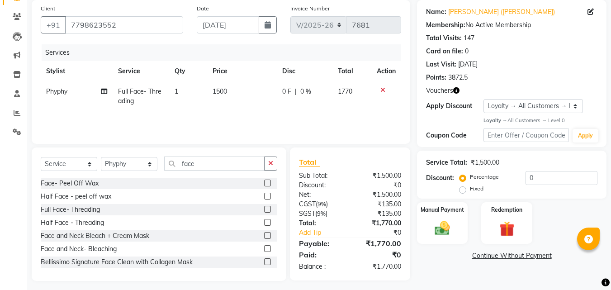
scroll to position [72, 0]
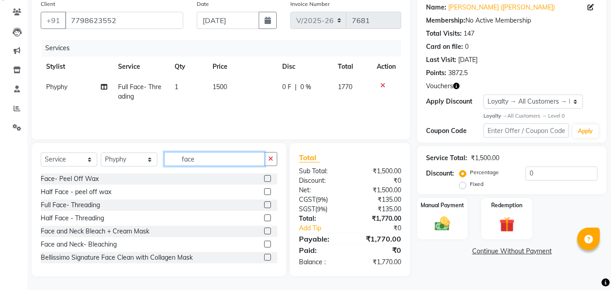
drag, startPoint x: 199, startPoint y: 160, endPoint x: 57, endPoint y: 141, distance: 142.8
click at [110, 149] on div "Select Service Product Membership Package Voucher Prepaid Gift Card Select Styl…" at bounding box center [159, 209] width 254 height 133
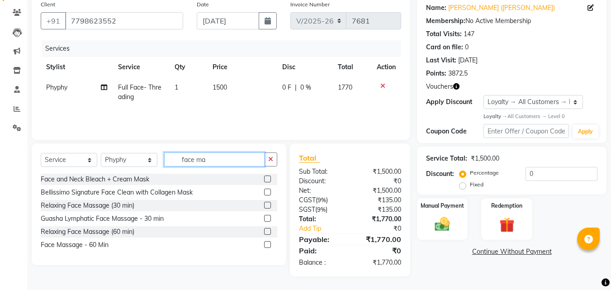
type input "face ma"
click at [268, 206] on label at bounding box center [267, 205] width 7 height 7
click at [268, 206] on input "checkbox" at bounding box center [267, 205] width 6 height 6
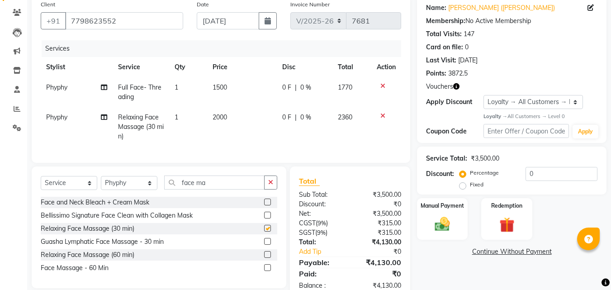
checkbox input "false"
drag, startPoint x: 209, startPoint y: 188, endPoint x: 105, endPoint y: 204, distance: 105.1
click at [105, 204] on div "Select Service Product Membership Package Voucher Prepaid Gift Card Select Styl…" at bounding box center [159, 227] width 254 height 122
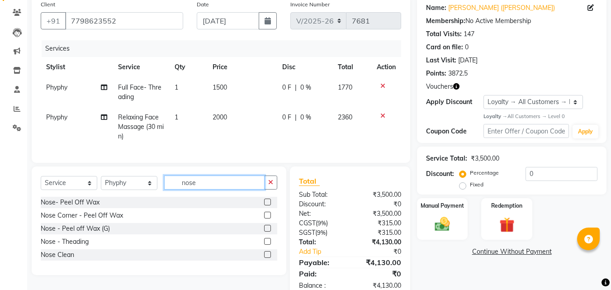
type input "nose"
click at [265, 205] on label at bounding box center [267, 201] width 7 height 7
click at [265, 205] on input "checkbox" at bounding box center [267, 202] width 6 height 6
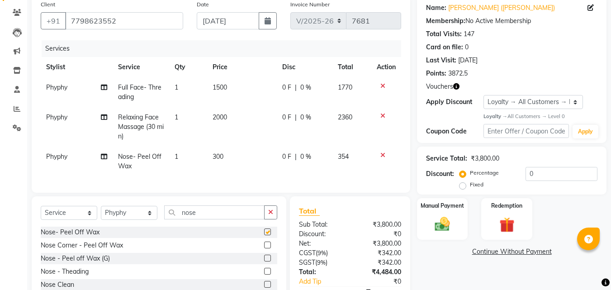
checkbox input "false"
click at [162, 226] on div "Select Service Product Membership Package Voucher Prepaid Gift Card Select Styl…" at bounding box center [159, 215] width 236 height 21
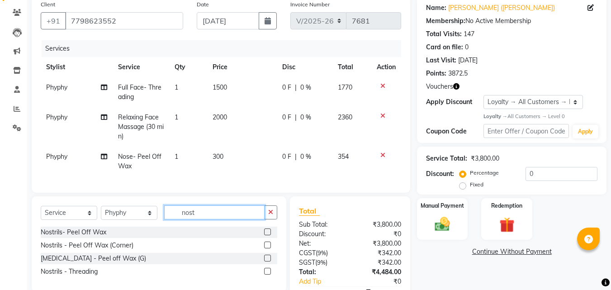
type input "nost"
click at [267, 235] on label at bounding box center [267, 231] width 7 height 7
click at [267, 235] on input "checkbox" at bounding box center [267, 232] width 6 height 6
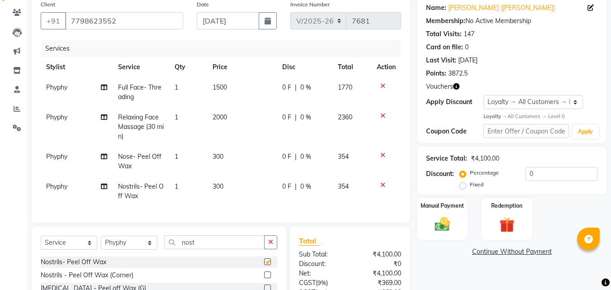
checkbox input "false"
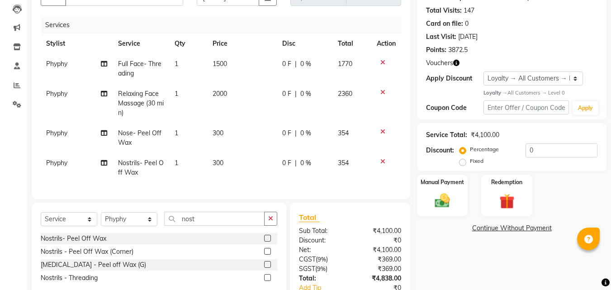
scroll to position [161, 0]
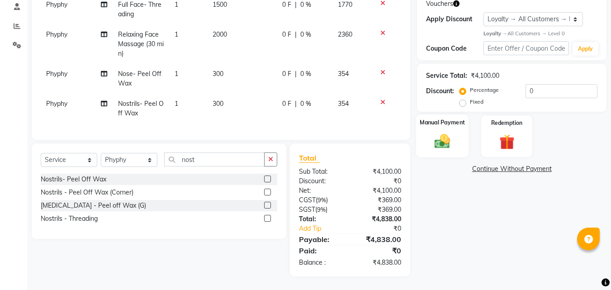
click at [437, 139] on img at bounding box center [441, 141] width 25 height 18
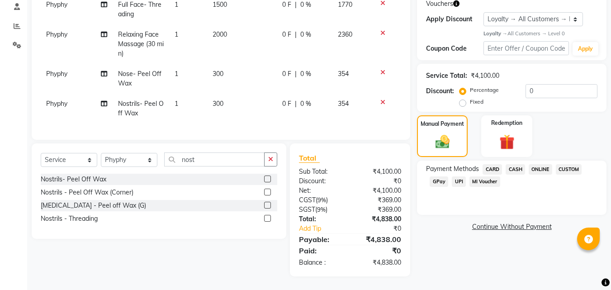
click at [495, 164] on span "CARD" at bounding box center [491, 169] width 19 height 10
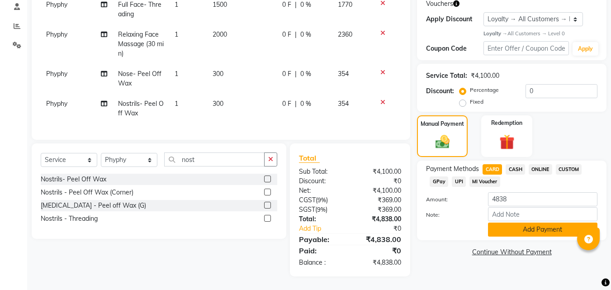
click at [513, 222] on button "Add Payment" at bounding box center [542, 229] width 109 height 14
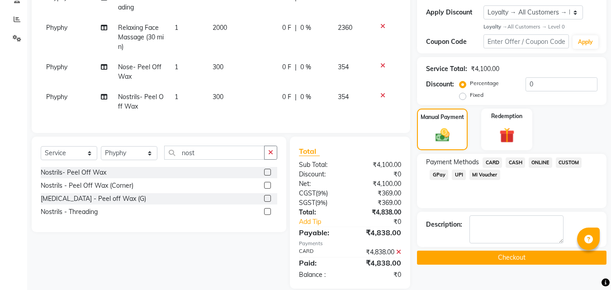
click at [511, 256] on button "Checkout" at bounding box center [511, 257] width 189 height 14
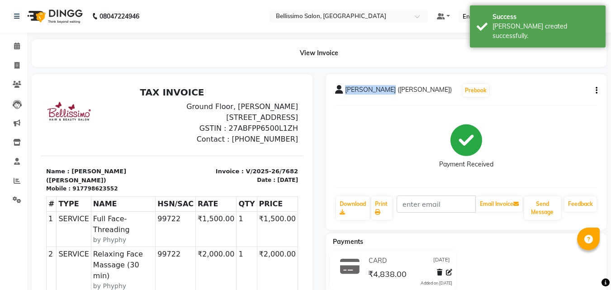
drag, startPoint x: 344, startPoint y: 87, endPoint x: 383, endPoint y: 84, distance: 38.5
click at [383, 91] on span "Bella Makhija (Elli Bella)" at bounding box center [398, 91] width 107 height 13
copy span "Bella Makhija"
click at [380, 208] on link "Print" at bounding box center [381, 207] width 21 height 23
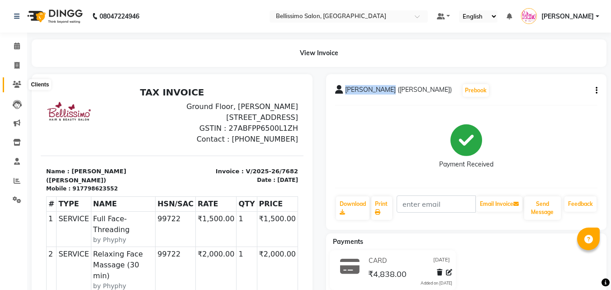
click at [14, 87] on icon at bounding box center [17, 84] width 9 height 7
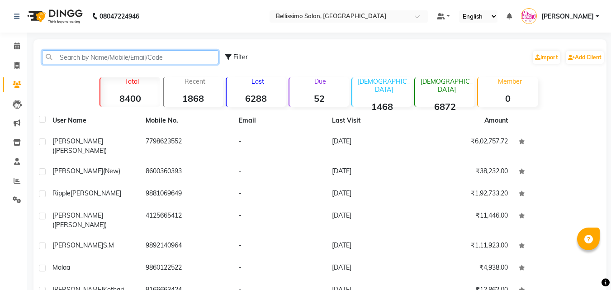
click at [113, 57] on input "text" at bounding box center [130, 57] width 176 height 14
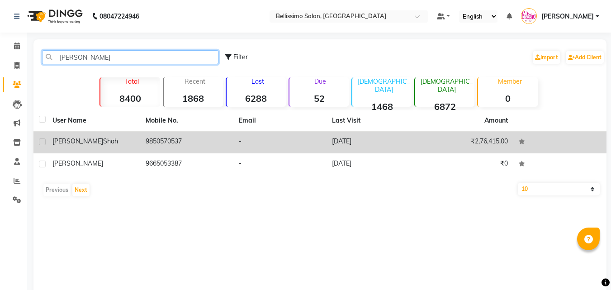
type input "aboli"
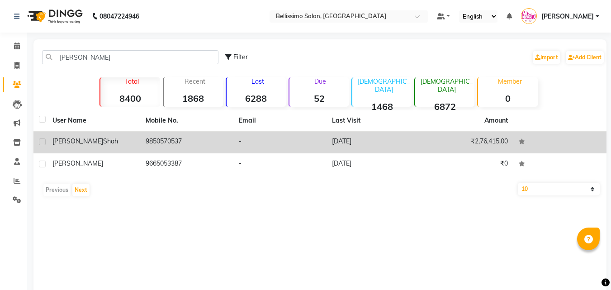
click at [91, 139] on div "Aboli shah" at bounding box center [93, 140] width 82 height 9
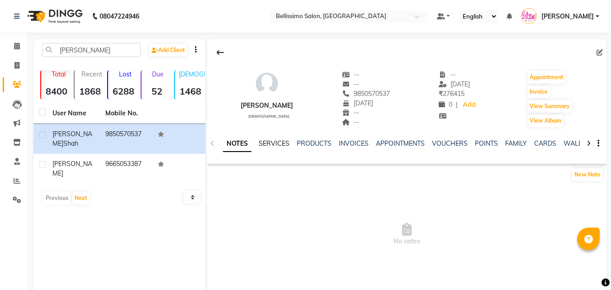
click at [281, 143] on link "SERVICES" at bounding box center [273, 143] width 31 height 8
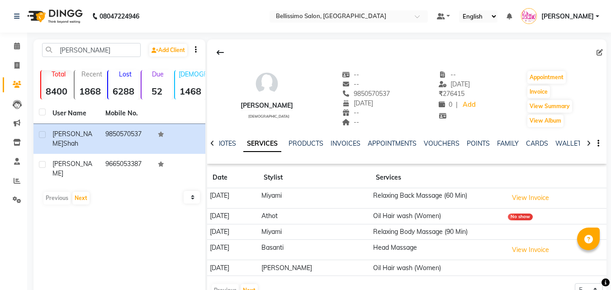
scroll to position [34, 0]
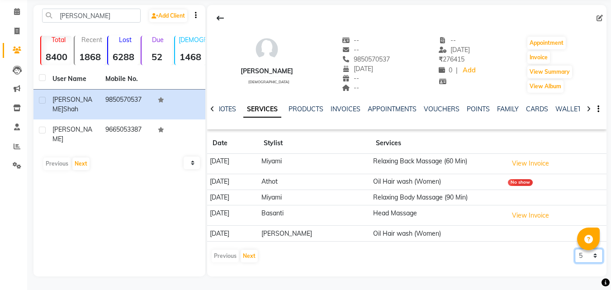
click at [583, 256] on select "5 10 50 100 500" at bounding box center [588, 256] width 28 height 14
select select "500"
click at [574, 249] on select "5 10 50 100 500" at bounding box center [588, 256] width 28 height 14
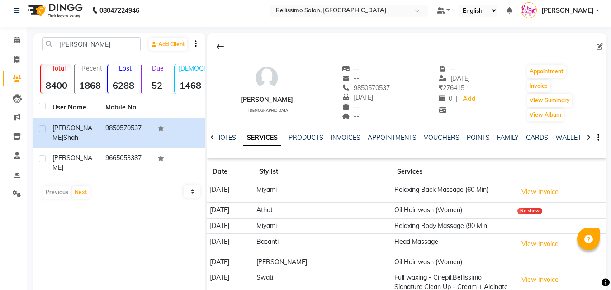
scroll to position [0, 0]
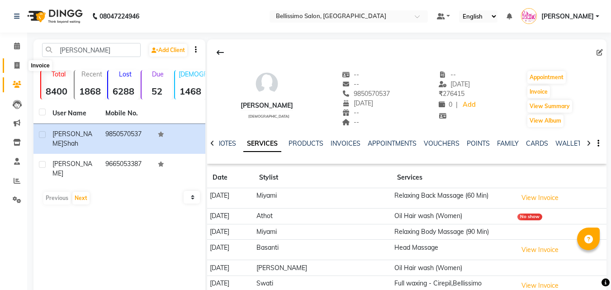
click at [13, 61] on span at bounding box center [17, 66] width 16 height 10
select select "155"
select select "service"
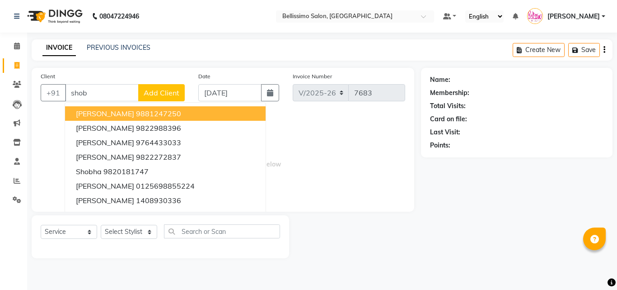
click at [104, 109] on span "Shobha Narayan" at bounding box center [105, 113] width 58 height 9
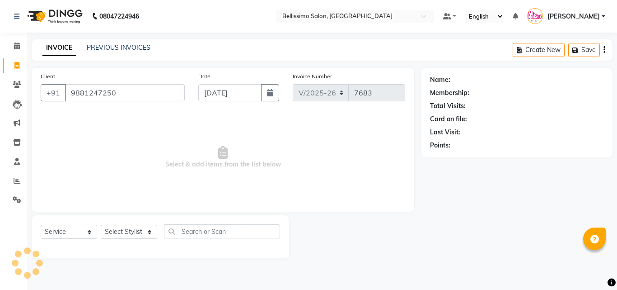
type input "9881247250"
select select "1: Object"
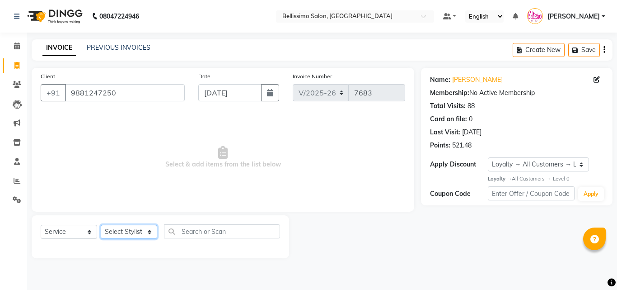
click at [120, 235] on select "Select Stylist Achan Ajit Singh Alifia Allan Anna Apam Apurva Aren Ashu Aso Ath…" at bounding box center [129, 232] width 56 height 14
select select "4513"
click at [101, 225] on select "Select Stylist Achan Ajit Singh Alifia Allan Anna Apam Apurva Aren Ashu Aso Ath…" at bounding box center [129, 232] width 56 height 14
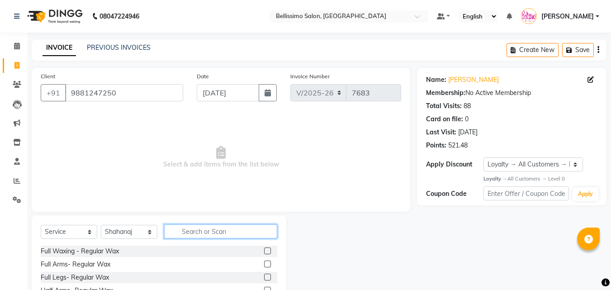
click at [226, 231] on input "text" at bounding box center [220, 231] width 113 height 14
type input "pedi"
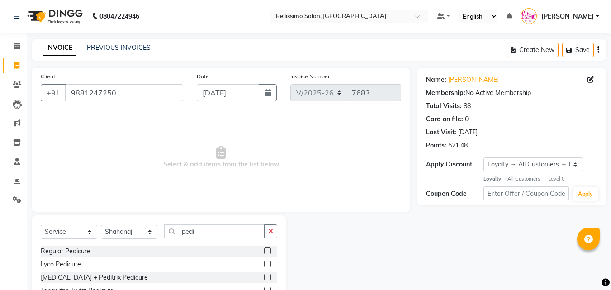
click at [264, 249] on label at bounding box center [267, 250] width 7 height 7
click at [264, 249] on input "checkbox" at bounding box center [267, 251] width 6 height 6
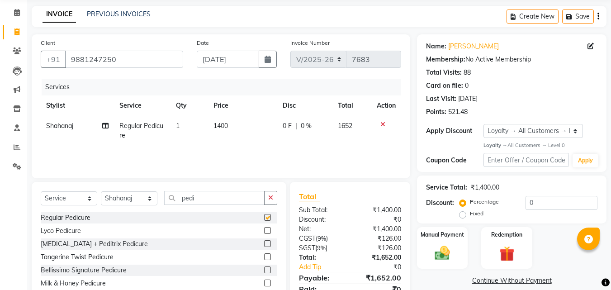
scroll to position [72, 0]
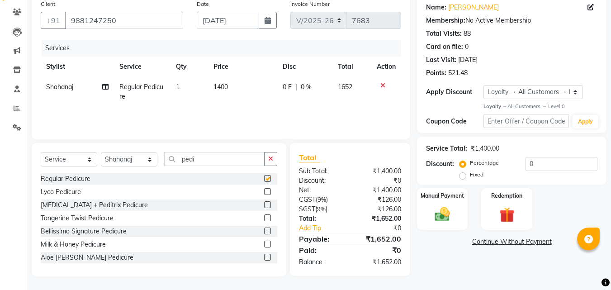
checkbox input "false"
click at [136, 157] on select "Select Stylist Achan Ajit Singh Alifia Allan Anna Apam Apurva Aren Ashu Aso Ath…" at bounding box center [129, 159] width 56 height 14
select select "4519"
click at [101, 152] on select "Select Stylist Achan Ajit Singh Alifia Allan Anna Apam Apurva Aren Ashu Aso Ath…" at bounding box center [129, 159] width 56 height 14
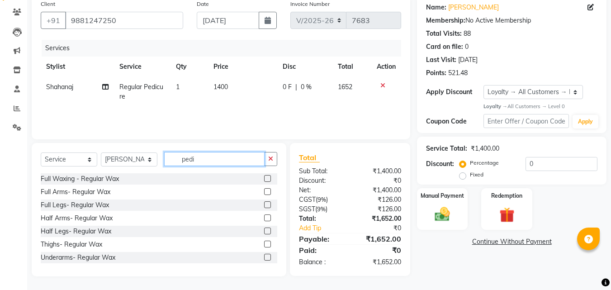
drag, startPoint x: 203, startPoint y: 159, endPoint x: 80, endPoint y: 160, distance: 122.5
click at [121, 160] on div "Select Service Product Membership Package Voucher Prepaid Gift Card Select Styl…" at bounding box center [159, 162] width 236 height 21
type input "mani"
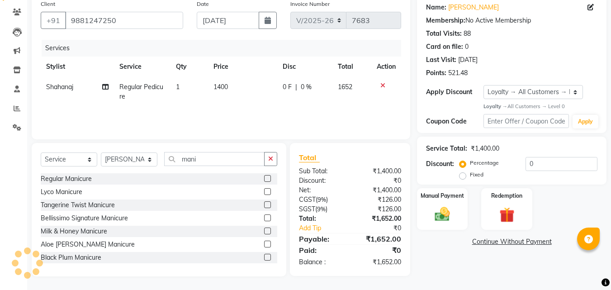
click at [264, 179] on label at bounding box center [267, 178] width 7 height 7
click at [264, 179] on input "checkbox" at bounding box center [267, 179] width 6 height 6
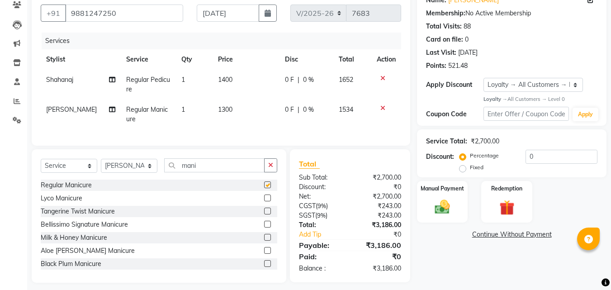
checkbox input "false"
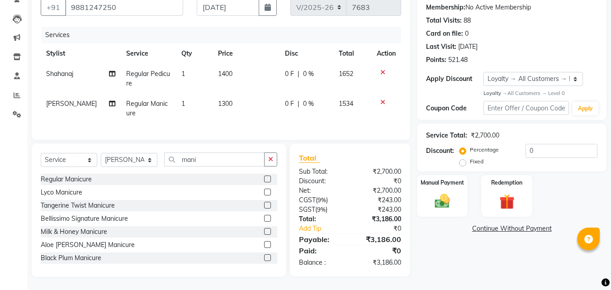
scroll to position [93, 0]
click at [445, 192] on img at bounding box center [441, 201] width 25 height 18
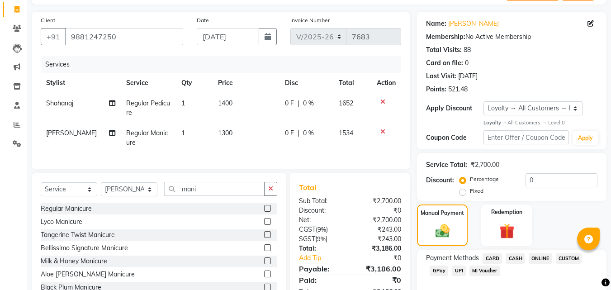
scroll to position [102, 0]
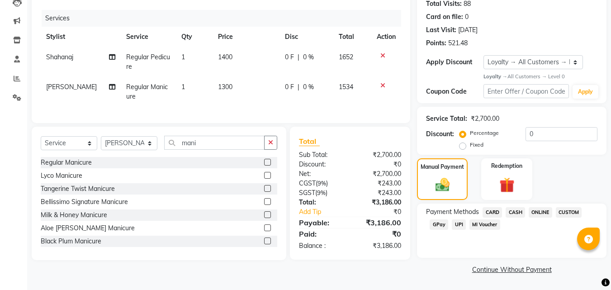
click at [494, 211] on span "CARD" at bounding box center [491, 212] width 19 height 10
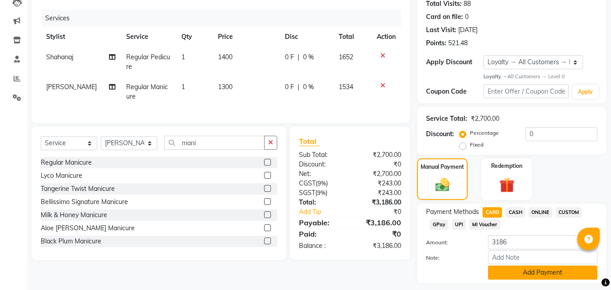
click at [532, 272] on button "Add Payment" at bounding box center [542, 272] width 109 height 14
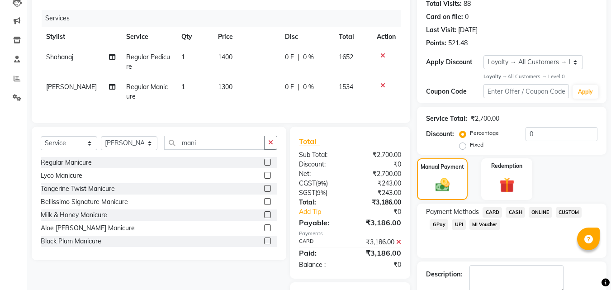
scroll to position [156, 0]
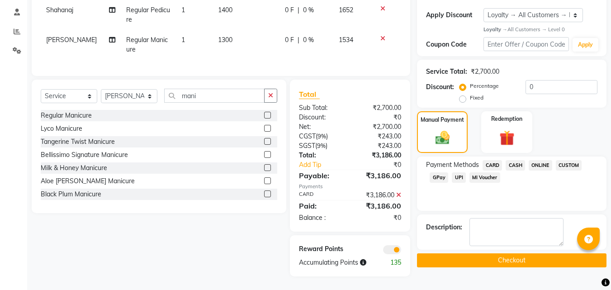
click at [509, 254] on button "Checkout" at bounding box center [511, 260] width 189 height 14
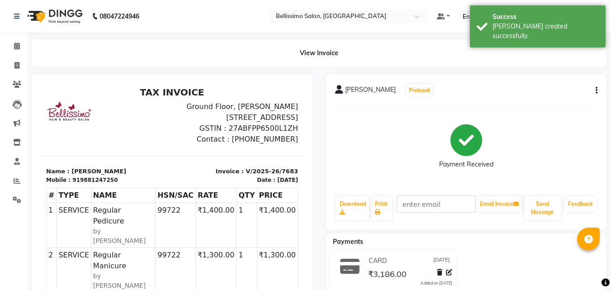
click at [376, 89] on span "Shobha Narayan" at bounding box center [370, 91] width 51 height 13
copy div "Shobha Narayan Prebook"
click at [377, 201] on link "Print" at bounding box center [381, 207] width 21 height 23
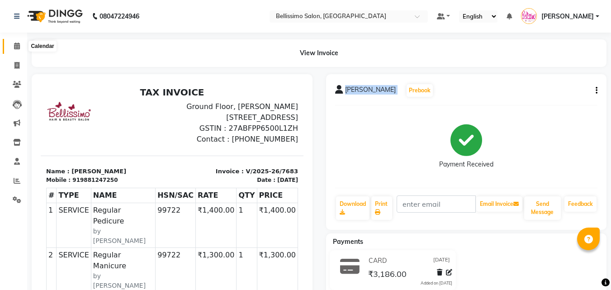
click at [17, 51] on span at bounding box center [17, 46] width 16 height 10
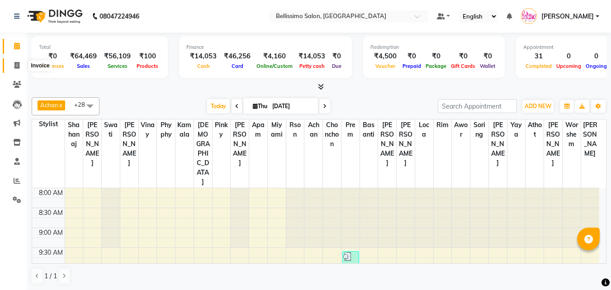
click at [16, 67] on icon at bounding box center [16, 65] width 5 height 7
select select "service"
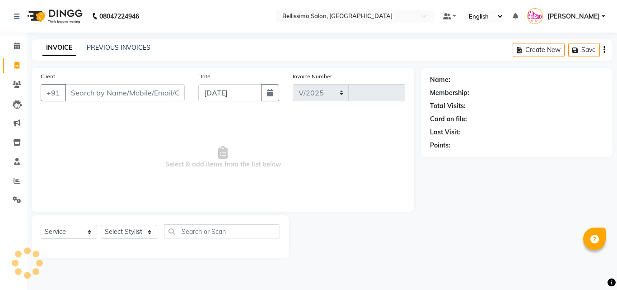
select select "155"
type input "7687"
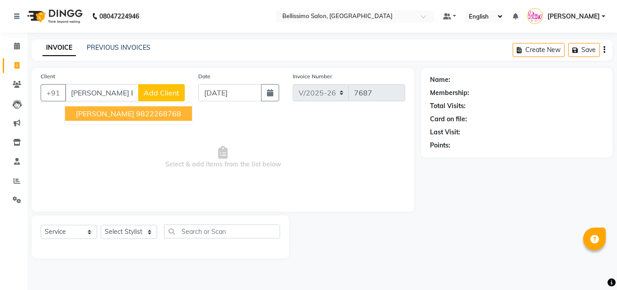
click at [139, 114] on ngb-highlight "9822268768" at bounding box center [158, 113] width 45 height 9
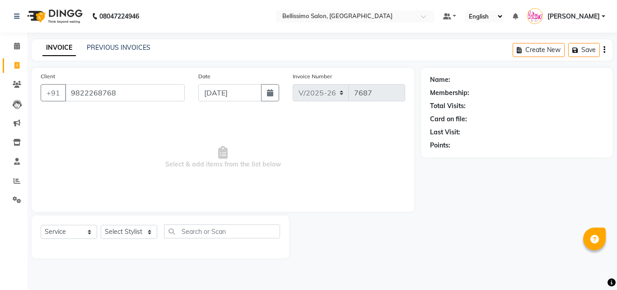
type input "9822268768"
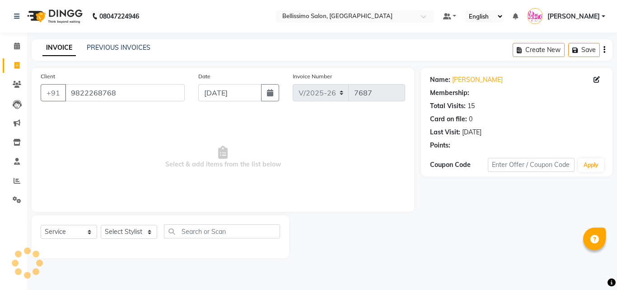
select select "1: Object"
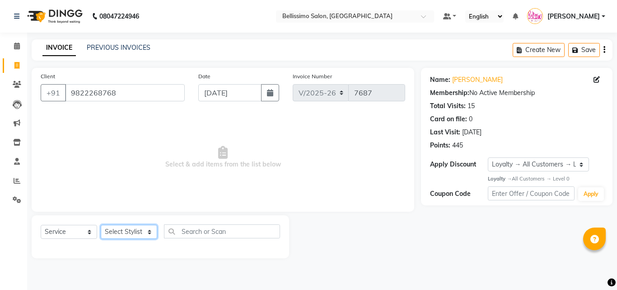
click at [125, 230] on select "Select Stylist Achan Ajit Singh Alifia Allan Anna Apam Apurva Aren Ashu Aso Ath…" at bounding box center [129, 232] width 56 height 14
click at [120, 229] on select "Select Stylist Achan Ajit Singh Alifia Allan Anna Apam Apurva Aren Ashu Aso Ath…" at bounding box center [129, 232] width 56 height 14
select select "24959"
click at [101, 225] on select "Select Stylist Achan Ajit Singh Alifia Allan Anna Apam Apurva Aren Ashu Aso Ath…" at bounding box center [129, 232] width 56 height 14
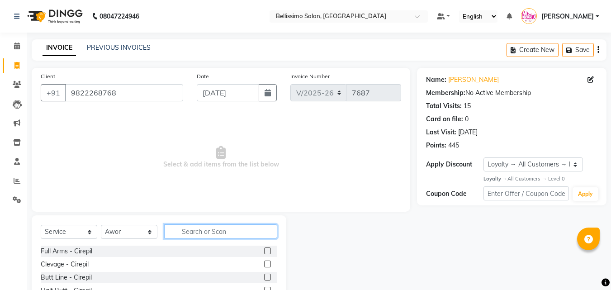
click at [208, 234] on input "text" at bounding box center [220, 231] width 113 height 14
type input "Head ma"
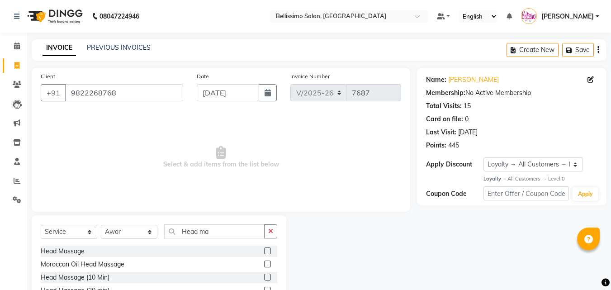
click at [264, 250] on label at bounding box center [267, 250] width 7 height 7
click at [264, 250] on input "checkbox" at bounding box center [267, 251] width 6 height 6
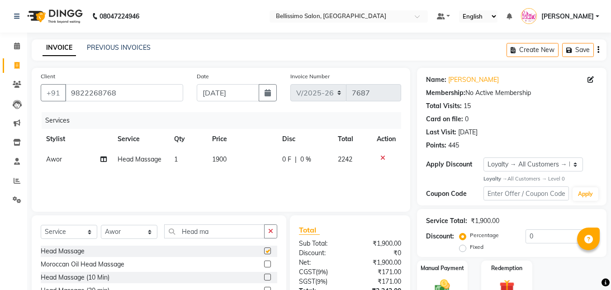
checkbox input "false"
drag, startPoint x: 145, startPoint y: 95, endPoint x: 13, endPoint y: 124, distance: 134.6
click at [0, 103] on app-home "08047224946 Select Location × Bellissimo Salon, Koregaon Park Default Panel My …" at bounding box center [305, 181] width 611 height 362
drag, startPoint x: 123, startPoint y: 233, endPoint x: 120, endPoint y: 227, distance: 6.7
click at [122, 233] on select "Select Stylist Achan Ajit Singh Alifia Allan Anna Apam Apurva Aren Ashu Aso Ath…" at bounding box center [129, 232] width 56 height 14
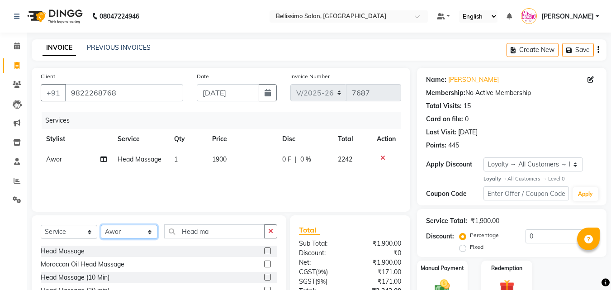
select select "4526"
click at [101, 225] on select "Select Stylist Achan Ajit Singh Alifia Allan Anna Apam Apurva Aren Ashu Aso Ath…" at bounding box center [129, 232] width 56 height 14
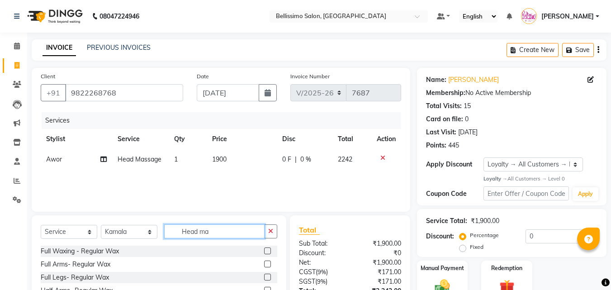
click at [124, 230] on div "Select Service Product Membership Package Voucher Prepaid Gift Card Select Styl…" at bounding box center [159, 234] width 236 height 21
type input "Oil ha"
drag, startPoint x: 260, startPoint y: 262, endPoint x: 256, endPoint y: 261, distance: 4.6
click at [264, 262] on label at bounding box center [267, 263] width 7 height 7
click at [264, 262] on input "checkbox" at bounding box center [267, 264] width 6 height 6
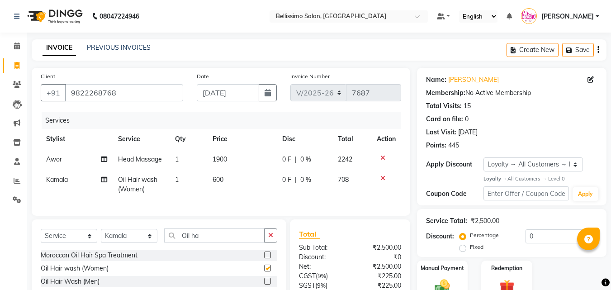
checkbox input "false"
drag, startPoint x: 205, startPoint y: 239, endPoint x: 89, endPoint y: 245, distance: 115.9
click at [114, 240] on div "Select Service Product Membership Package Voucher Prepaid Gift Card Select Styl…" at bounding box center [159, 238] width 236 height 21
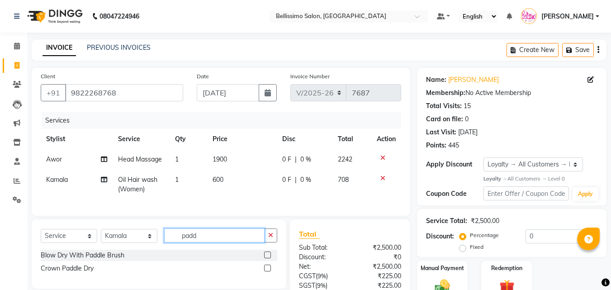
type input "padd"
click at [270, 258] on label at bounding box center [267, 254] width 7 height 7
click at [270, 258] on input "checkbox" at bounding box center [267, 255] width 6 height 6
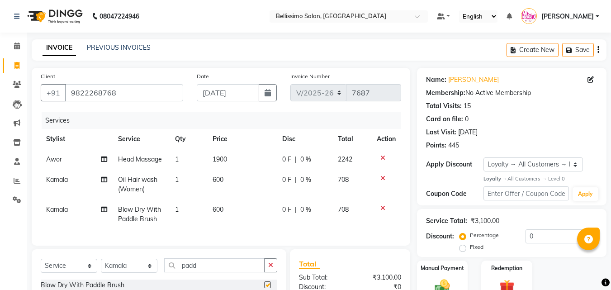
checkbox input "false"
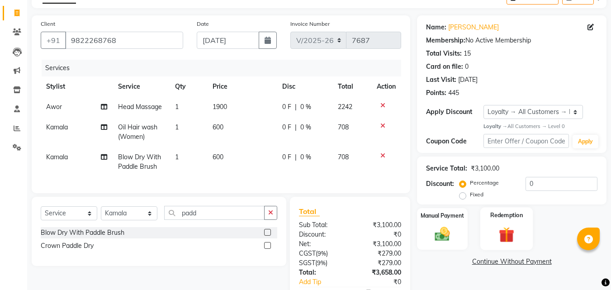
scroll to position [113, 0]
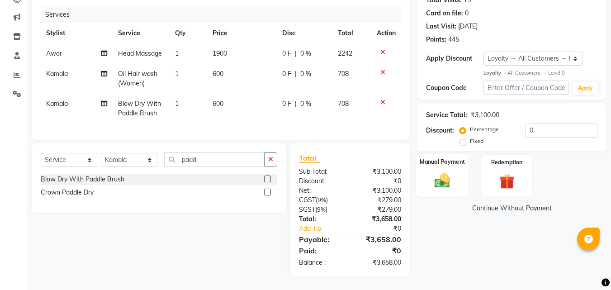
click at [435, 162] on div "Manual Payment" at bounding box center [442, 175] width 53 height 43
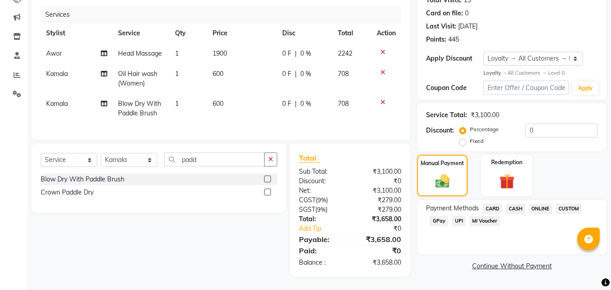
click at [516, 203] on span "CASH" at bounding box center [514, 208] width 19 height 10
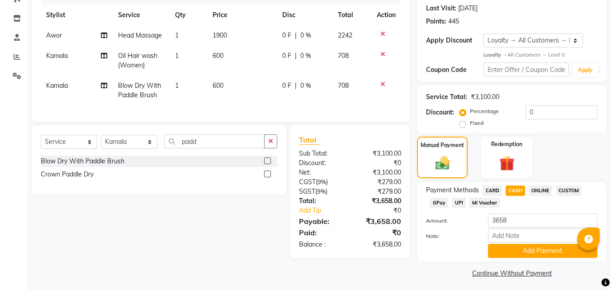
scroll to position [127, 0]
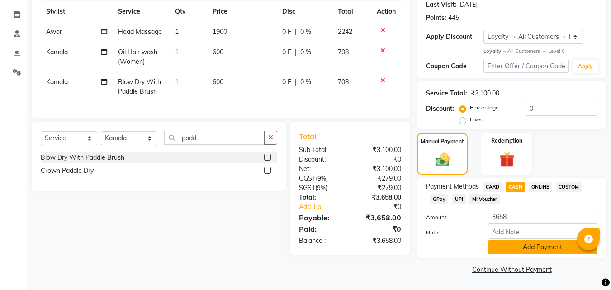
click at [551, 240] on button "Add Payment" at bounding box center [542, 247] width 109 height 14
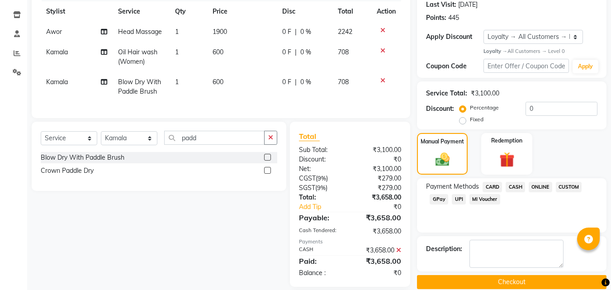
click at [544, 277] on button "Checkout" at bounding box center [511, 282] width 189 height 14
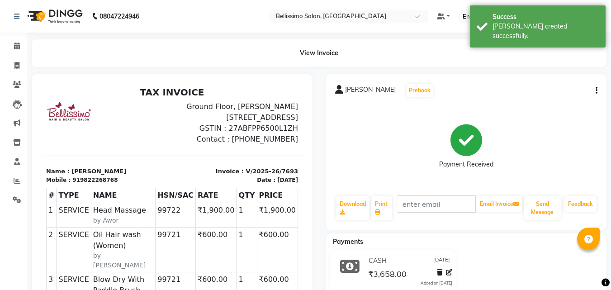
click at [356, 91] on span "Meenu Bhasin" at bounding box center [370, 91] width 51 height 13
copy div "Meenu Bhasin Prebook"
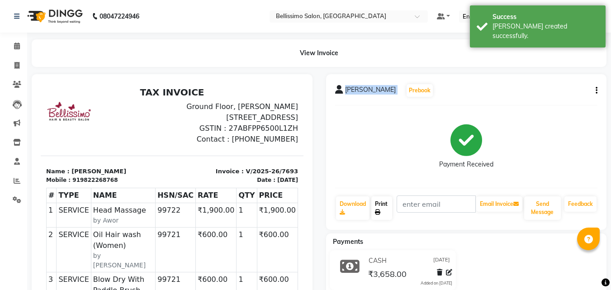
click at [388, 207] on link "Print" at bounding box center [381, 207] width 21 height 23
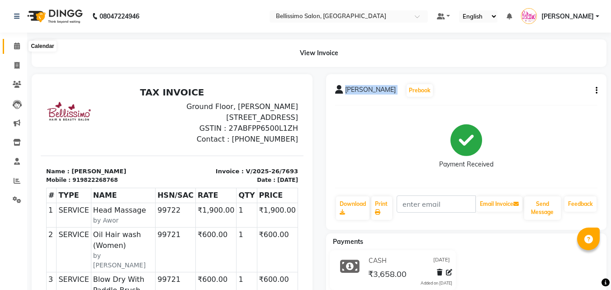
click at [21, 47] on span at bounding box center [17, 46] width 16 height 10
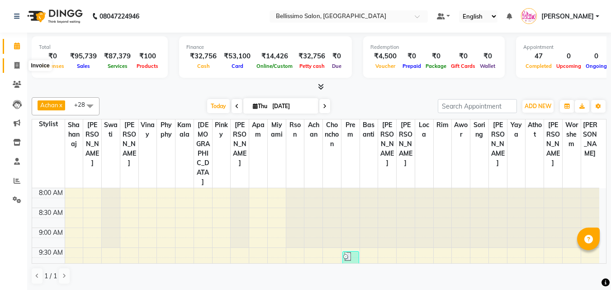
click at [14, 66] on icon at bounding box center [16, 65] width 5 height 7
select select "service"
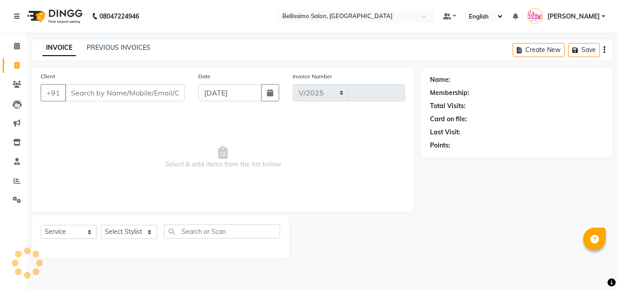
select select "155"
type input "7694"
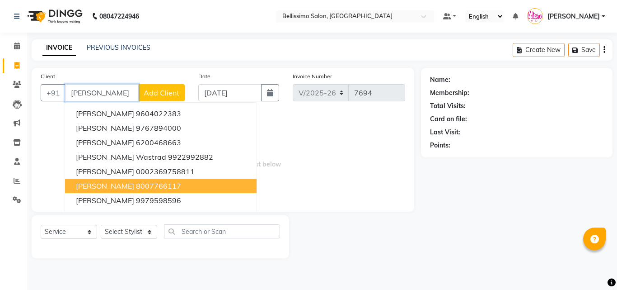
click at [119, 185] on button "Saloni Jaitha 8007766117" at bounding box center [161, 185] width 192 height 14
type input "8007766117"
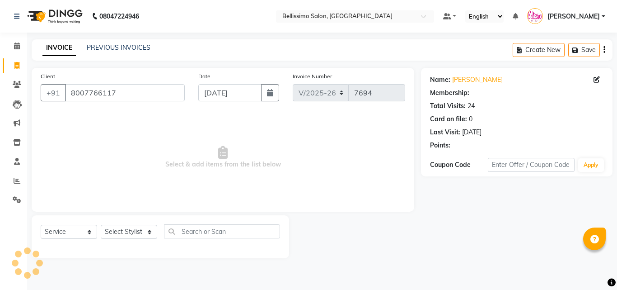
select select "1: Object"
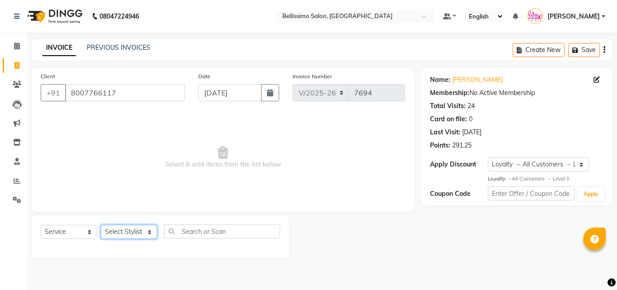
click at [127, 231] on select "Select Stylist Achan Ajit Singh Alifia Allan Anna Apam Apurva Aren Ashu Aso Ath…" at bounding box center [129, 232] width 56 height 14
select select "4521"
click at [101, 225] on select "Select Stylist Achan Ajit Singh Alifia Allan Anna Apam Apurva Aren Ashu Aso Ath…" at bounding box center [129, 232] width 56 height 14
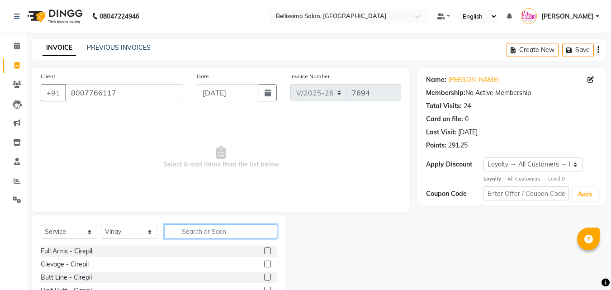
click at [192, 233] on input "text" at bounding box center [220, 231] width 113 height 14
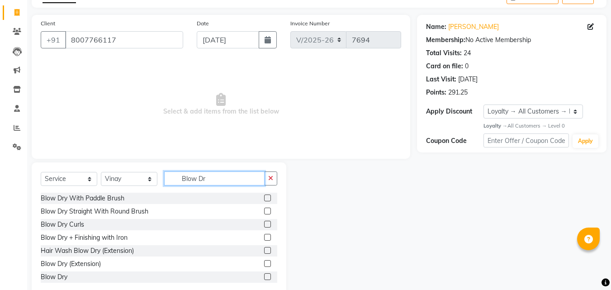
scroll to position [72, 0]
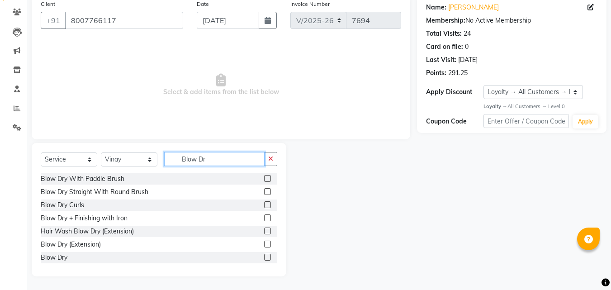
type input "Blow Dr"
click at [264, 256] on label at bounding box center [267, 257] width 7 height 7
click at [264, 256] on input "checkbox" at bounding box center [267, 257] width 6 height 6
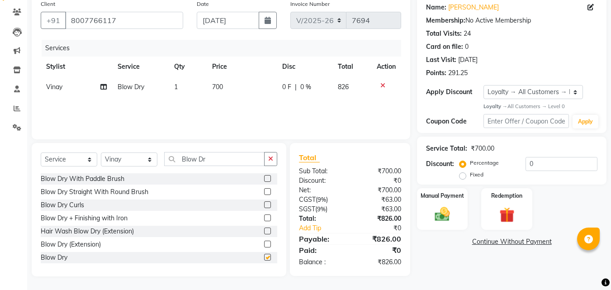
checkbox input "false"
click at [134, 160] on select "Select Stylist Achan Ajit Singh Alifia Allan Anna Apam Apurva Aren Ashu Aso Ath…" at bounding box center [129, 159] width 56 height 14
select select "40512"
click at [101, 152] on select "Select Stylist Achan Ajit Singh Alifia Allan Anna Apam Apurva Aren Ashu Aso Ath…" at bounding box center [129, 159] width 56 height 14
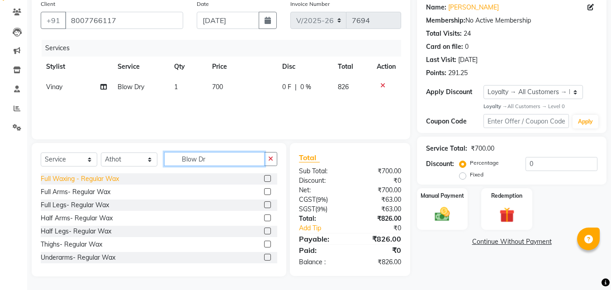
drag, startPoint x: 212, startPoint y: 158, endPoint x: 60, endPoint y: 178, distance: 153.1
click at [136, 157] on div "Select Service Product Membership Package Voucher Prepaid Gift Card Select Styl…" at bounding box center [159, 162] width 236 height 21
type input "Hair was"
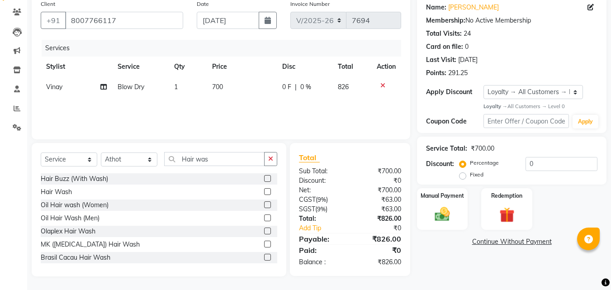
click at [264, 192] on label at bounding box center [267, 191] width 7 height 7
click at [264, 192] on input "checkbox" at bounding box center [267, 192] width 6 height 6
checkbox input "false"
click at [437, 206] on img at bounding box center [441, 214] width 25 height 18
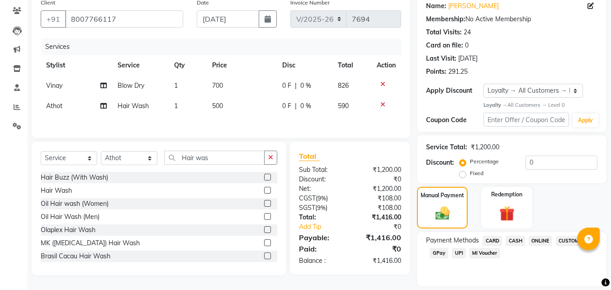
click at [460, 251] on span "UPI" at bounding box center [458, 253] width 14 height 10
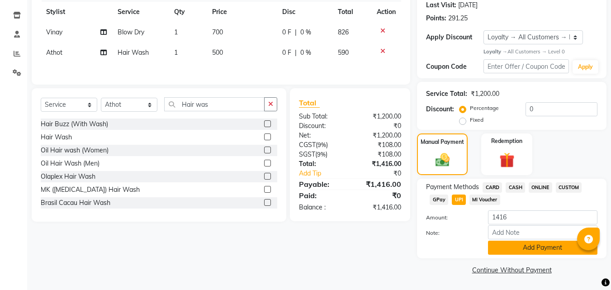
scroll to position [127, 0]
click at [542, 249] on button "Add Payment" at bounding box center [542, 247] width 109 height 14
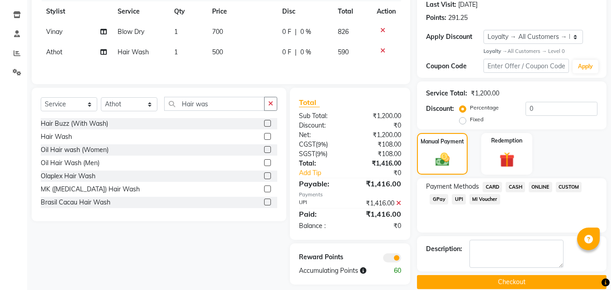
click at [535, 283] on button "Checkout" at bounding box center [511, 282] width 189 height 14
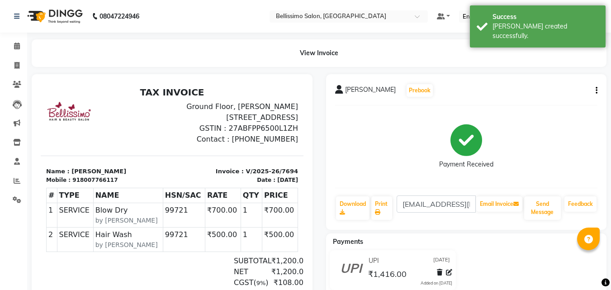
click at [352, 93] on span "Saloni Jaitha" at bounding box center [370, 91] width 51 height 13
copy div "Saloni Jaitha Prebook"
click at [377, 212] on icon at bounding box center [377, 211] width 5 height 5
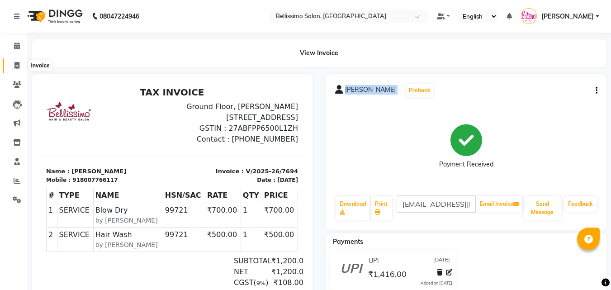
click at [17, 64] on icon at bounding box center [16, 65] width 5 height 7
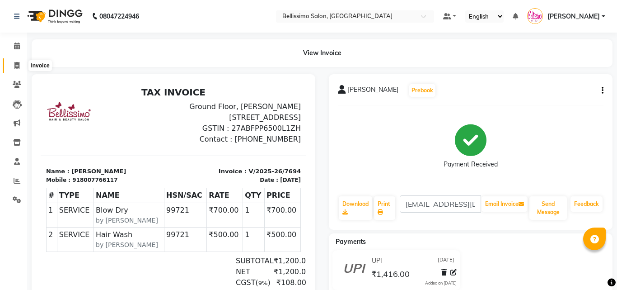
select select "service"
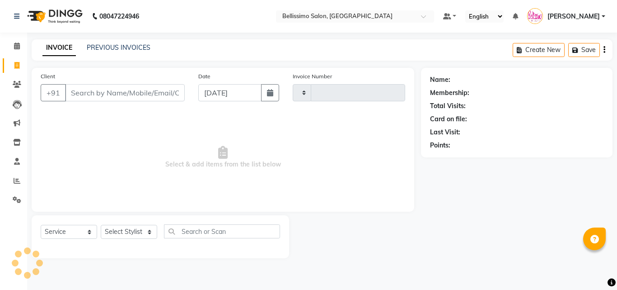
type input "7695"
select select "155"
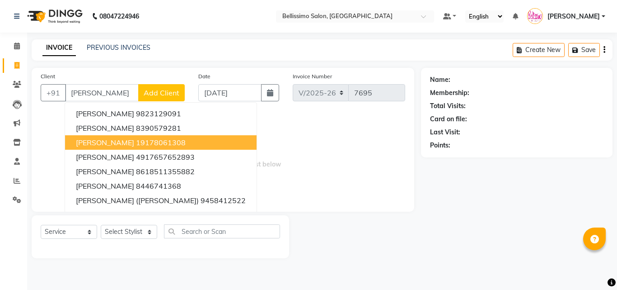
click at [100, 144] on span "Susan Wichmann" at bounding box center [105, 142] width 58 height 9
type input "19178061308"
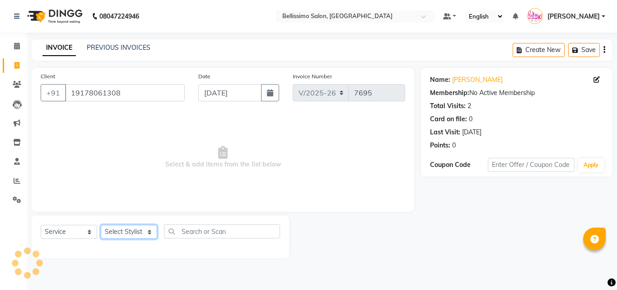
click at [131, 234] on select "Select Stylist Achan Ajit Singh Alifia Allan Anna Apam Apurva Aren Ashu Aso Ath…" at bounding box center [129, 232] width 56 height 14
select select "8328"
click at [101, 225] on select "Select Stylist Achan Ajit Singh Alifia Allan Anna Apam Apurva Aren Ashu Aso Ath…" at bounding box center [129, 232] width 56 height 14
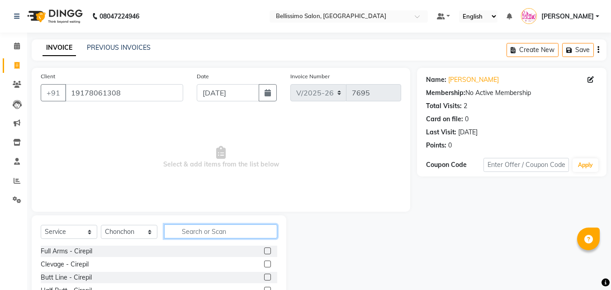
click at [213, 230] on input "text" at bounding box center [220, 231] width 113 height 14
type input "pedi"
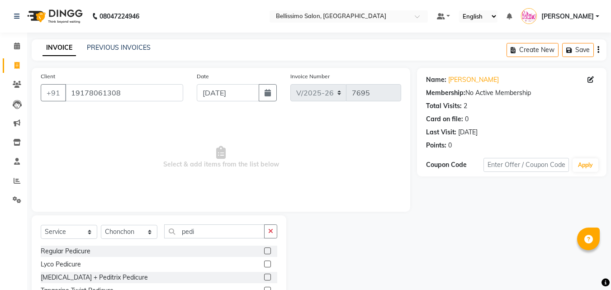
click at [264, 249] on label at bounding box center [267, 250] width 7 height 7
click at [264, 249] on input "checkbox" at bounding box center [267, 251] width 6 height 6
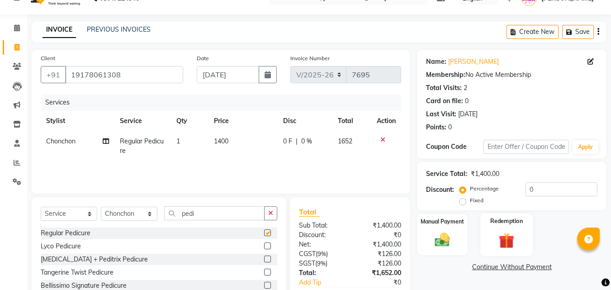
checkbox input "false"
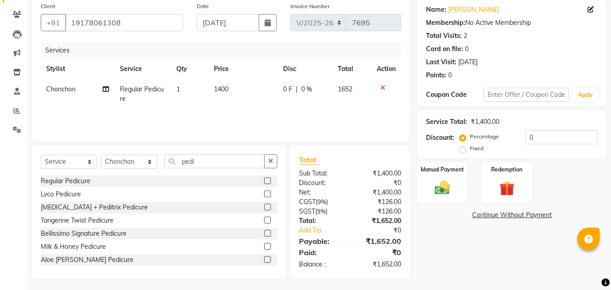
scroll to position [72, 0]
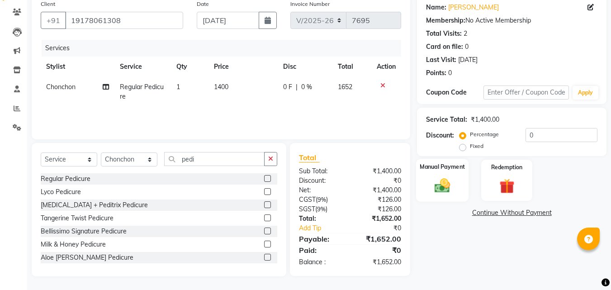
click at [446, 174] on div "Manual Payment" at bounding box center [442, 180] width 53 height 43
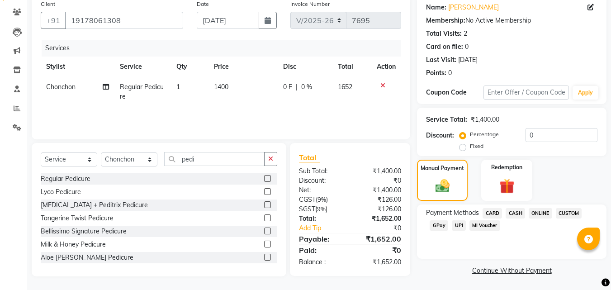
click at [509, 215] on span "CASH" at bounding box center [514, 213] width 19 height 10
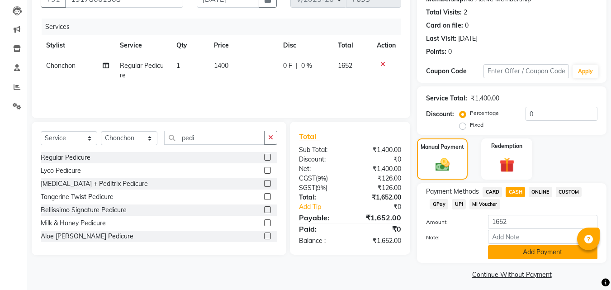
scroll to position [99, 0]
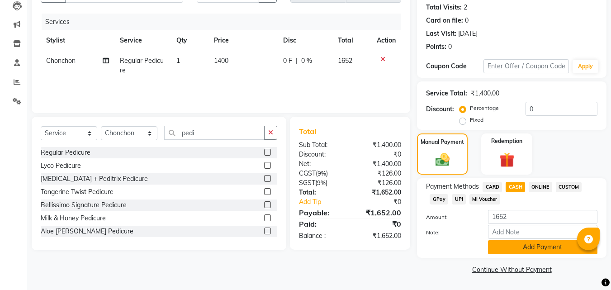
click at [538, 244] on button "Add Payment" at bounding box center [542, 247] width 109 height 14
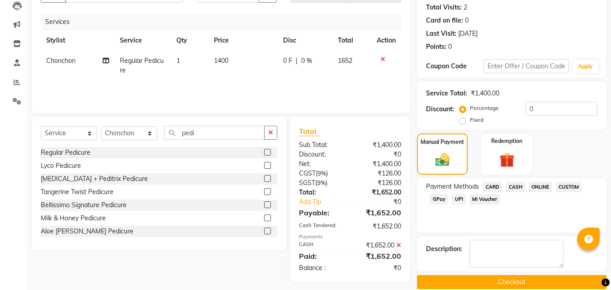
click at [538, 283] on button "Checkout" at bounding box center [511, 282] width 189 height 14
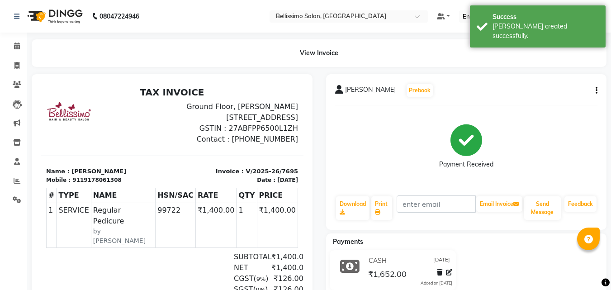
click at [376, 88] on span "Susan Wichmann" at bounding box center [370, 91] width 51 height 13
copy div "Susan Wichmann Prebook"
click at [376, 208] on link "Print" at bounding box center [381, 207] width 21 height 23
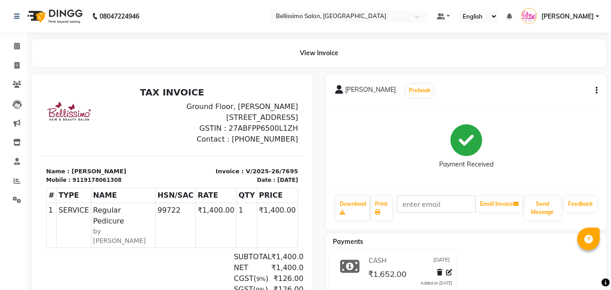
click at [361, 133] on div "Payment Received" at bounding box center [466, 147] width 263 height 68
click at [377, 90] on span "Susan Wichmann" at bounding box center [370, 91] width 51 height 13
copy div "Susan Wichmann Prebook"
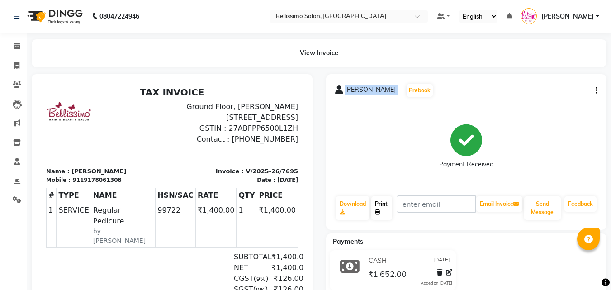
click at [384, 206] on link "Print" at bounding box center [381, 207] width 21 height 23
click at [19, 63] on icon at bounding box center [16, 65] width 5 height 7
select select "service"
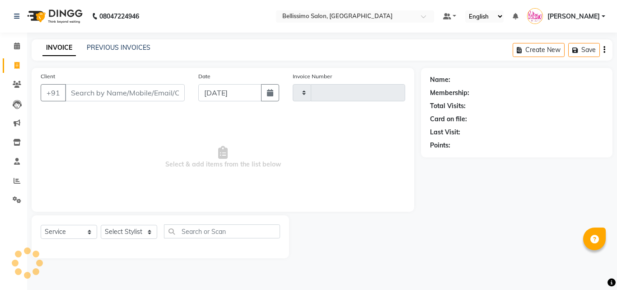
click at [101, 94] on input "Client" at bounding box center [125, 92] width 120 height 17
type input "7697"
select select "155"
type input "7028922422"
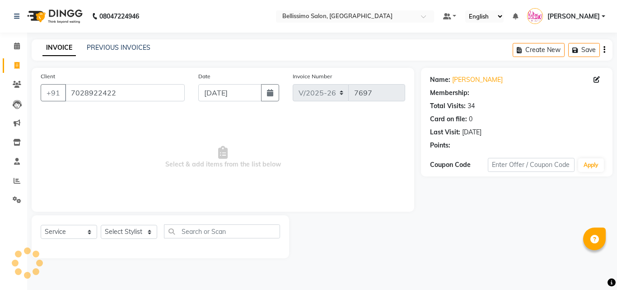
select select "1: Object"
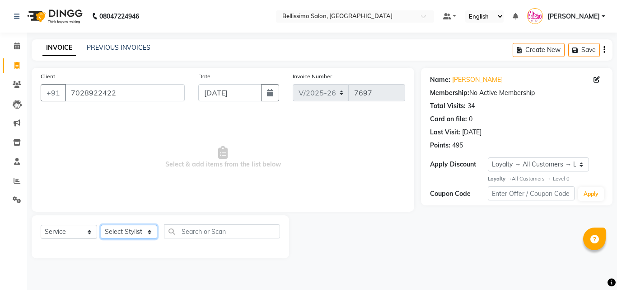
click at [122, 234] on select "Select Stylist Achan Ajit Singh Alifia Allan Anna Apam Apurva Aren Ashu Aso Ath…" at bounding box center [129, 232] width 56 height 14
select select "4518"
click at [101, 225] on select "Select Stylist Achan Ajit Singh Alifia Allan Anna Apam Apurva Aren Ashu Aso Ath…" at bounding box center [129, 232] width 56 height 14
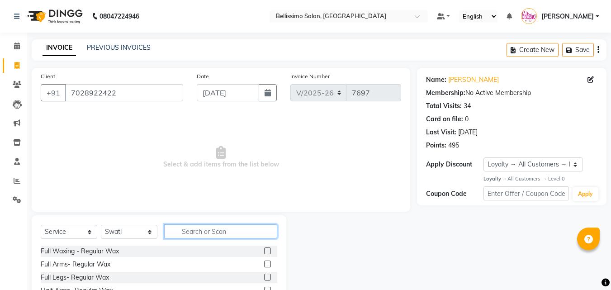
click at [201, 225] on input "text" at bounding box center [220, 231] width 113 height 14
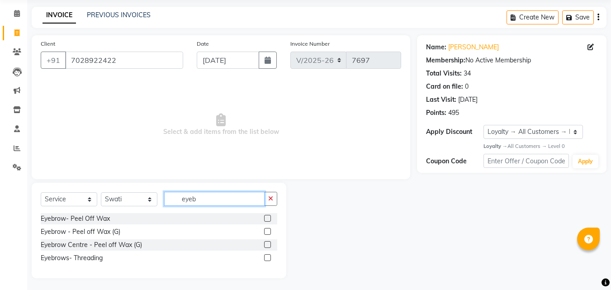
scroll to position [34, 0]
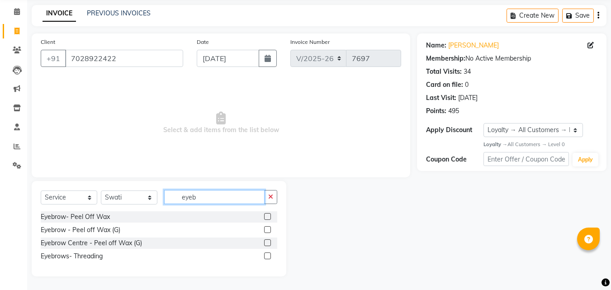
type input "eyeb"
click at [266, 255] on label at bounding box center [267, 255] width 7 height 7
click at [266, 255] on input "checkbox" at bounding box center [267, 256] width 6 height 6
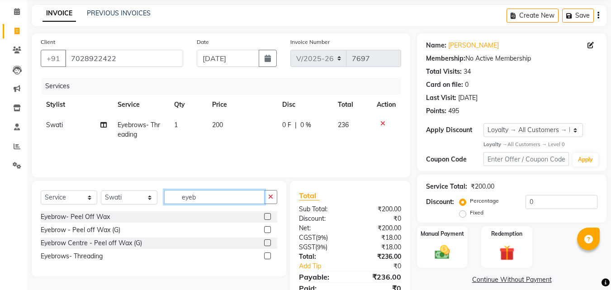
checkbox input "false"
drag, startPoint x: 202, startPoint y: 197, endPoint x: 57, endPoint y: 212, distance: 145.8
click at [163, 195] on div "Select Service Product Membership Package Voucher Prepaid Gift Card Select Styl…" at bounding box center [159, 200] width 236 height 21
type input "upper lip"
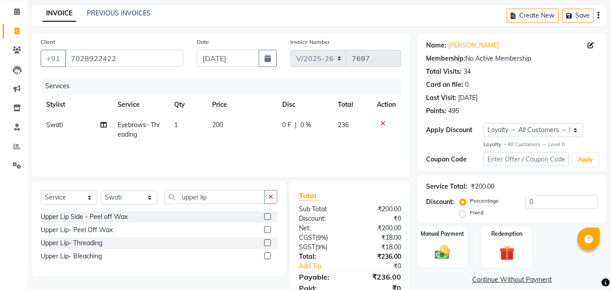
click at [269, 242] on label at bounding box center [267, 242] width 7 height 7
click at [269, 242] on input "checkbox" at bounding box center [267, 243] width 6 height 6
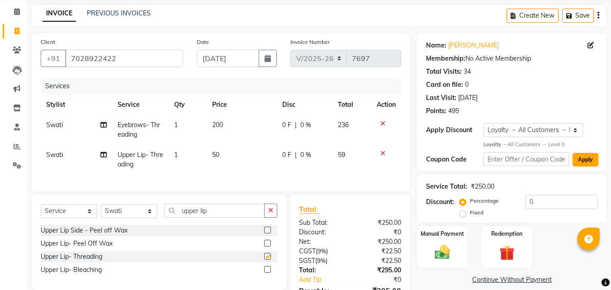
checkbox input "false"
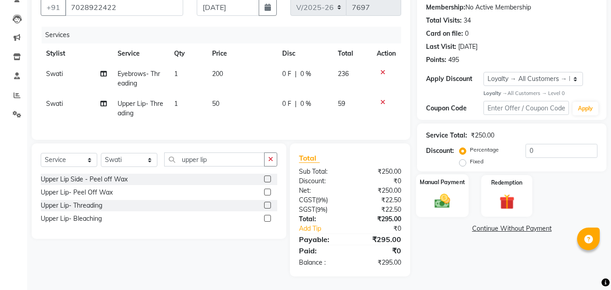
click at [436, 192] on img at bounding box center [441, 201] width 25 height 18
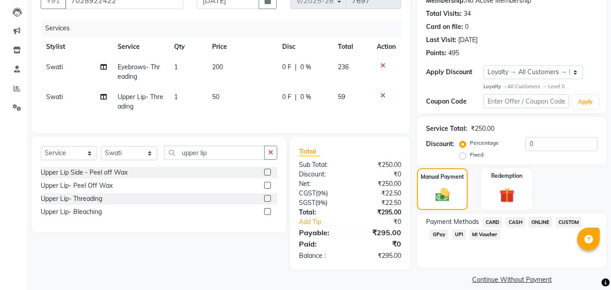
click at [491, 218] on span "CARD" at bounding box center [491, 222] width 19 height 10
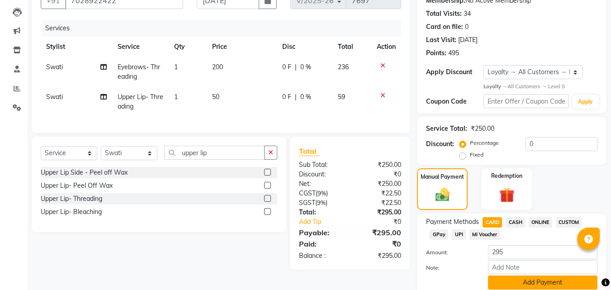
scroll to position [127, 0]
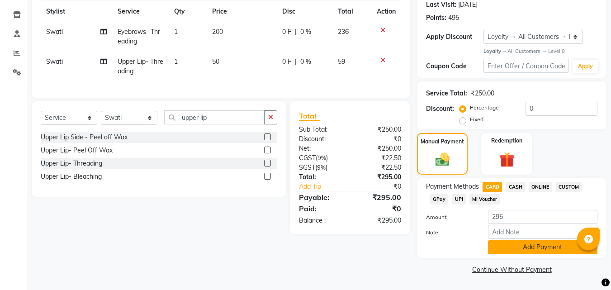
click at [534, 244] on button "Add Payment" at bounding box center [542, 247] width 109 height 14
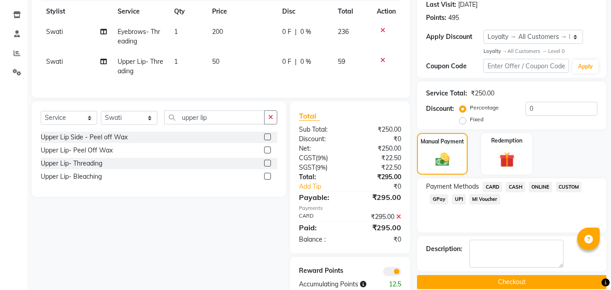
click at [537, 277] on button "Checkout" at bounding box center [511, 282] width 189 height 14
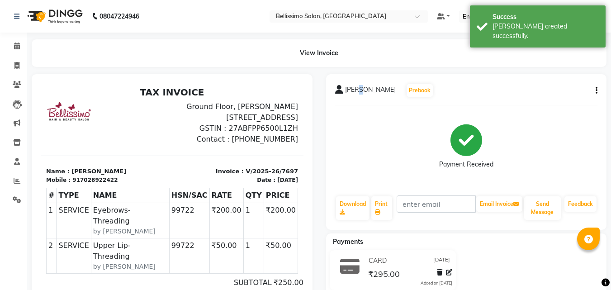
click at [360, 89] on span "Jaahnavi Menon" at bounding box center [370, 91] width 51 height 13
copy div "Jaahnavi Menon Prebook"
click at [381, 197] on link "Print" at bounding box center [381, 207] width 21 height 23
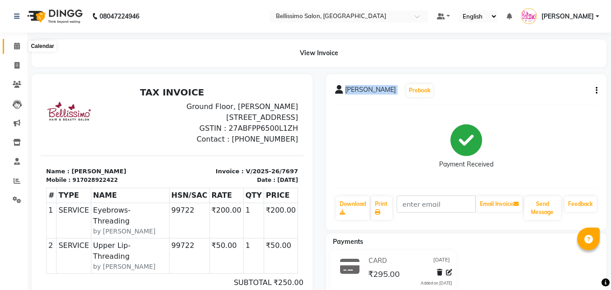
click at [18, 42] on icon at bounding box center [17, 45] width 6 height 7
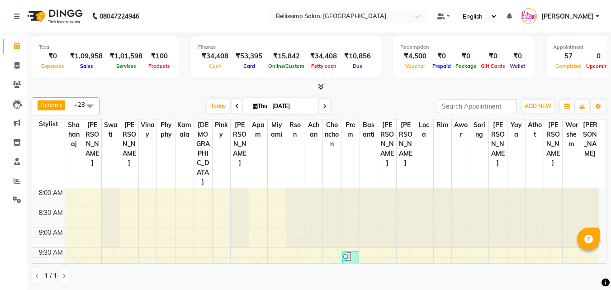
scroll to position [319, 0]
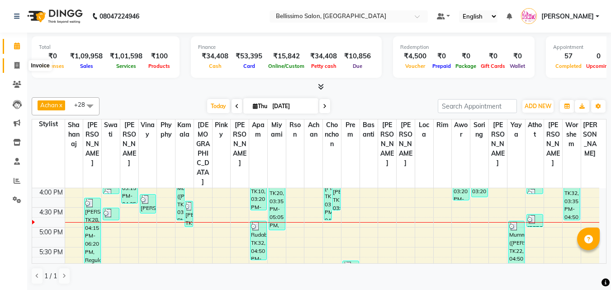
click at [16, 61] on span at bounding box center [17, 66] width 16 height 10
select select "service"
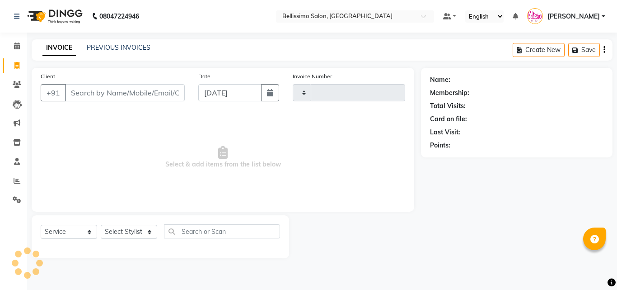
type input "7698"
select select "155"
click at [105, 96] on input "Client" at bounding box center [125, 92] width 120 height 17
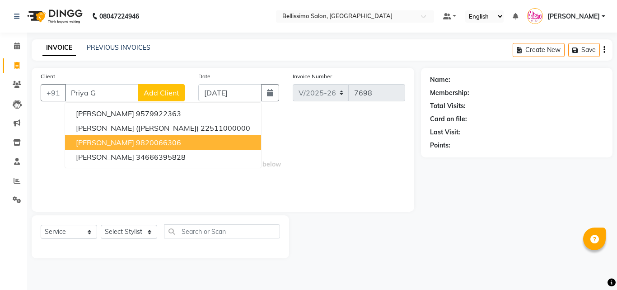
click at [119, 140] on span "Priya Gaekwar" at bounding box center [105, 142] width 58 height 9
type input "9820066306"
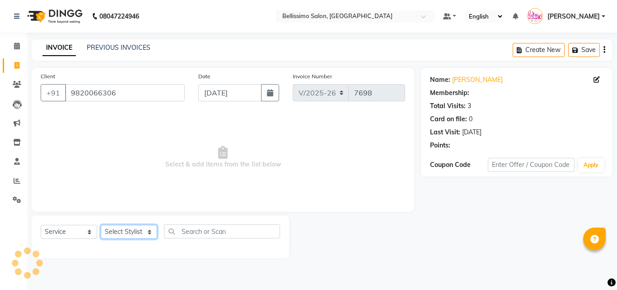
click at [137, 230] on select "Select Stylist Achan Ajit Singh Alifia Allan Anna Apam Apurva Aren Ashu Aso Ath…" at bounding box center [129, 232] width 56 height 14
select select "1: Object"
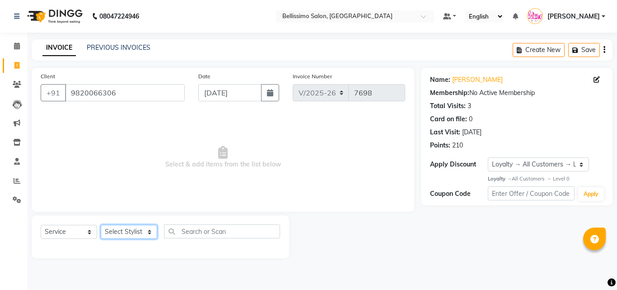
select select "10586"
click at [101, 225] on select "Select Stylist Achan Ajit Singh Alifia Allan Anna Apam Apurva Aren Ashu Aso Ath…" at bounding box center [129, 232] width 56 height 14
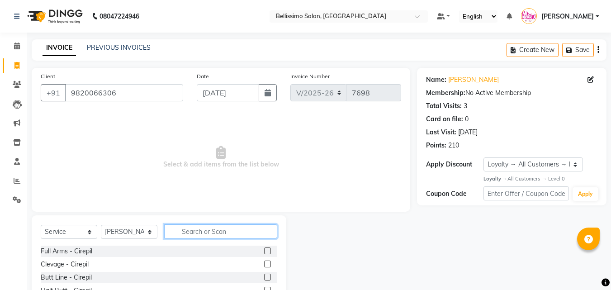
click at [257, 235] on input "text" at bounding box center [220, 231] width 113 height 14
type input "Root T"
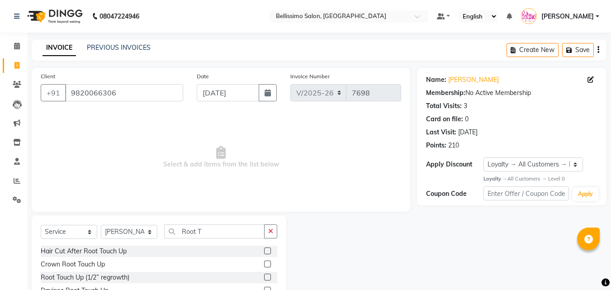
click at [264, 279] on label at bounding box center [267, 276] width 7 height 7
click at [264, 279] on input "checkbox" at bounding box center [267, 277] width 6 height 6
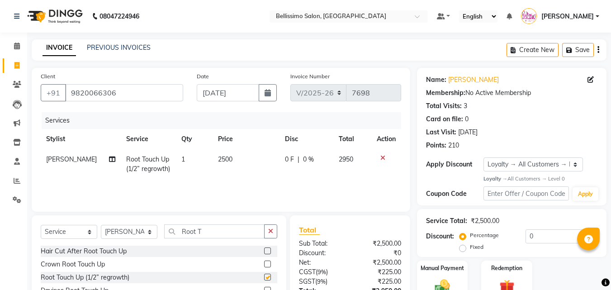
checkbox input "false"
drag, startPoint x: 201, startPoint y: 229, endPoint x: 20, endPoint y: 225, distance: 180.3
click at [107, 225] on div "Select Service Product Membership Package Voucher Prepaid Gift Card Select Styl…" at bounding box center [159, 234] width 236 height 21
type input "f"
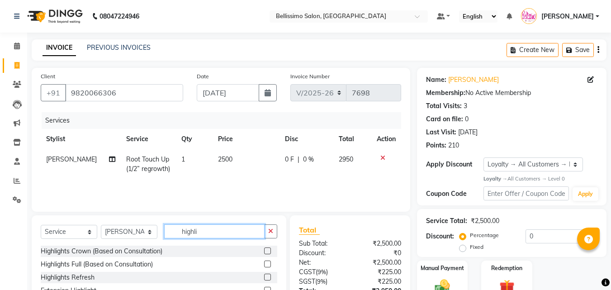
type input "highli"
click at [270, 252] on label at bounding box center [267, 250] width 7 height 7
click at [270, 252] on input "checkbox" at bounding box center [267, 251] width 6 height 6
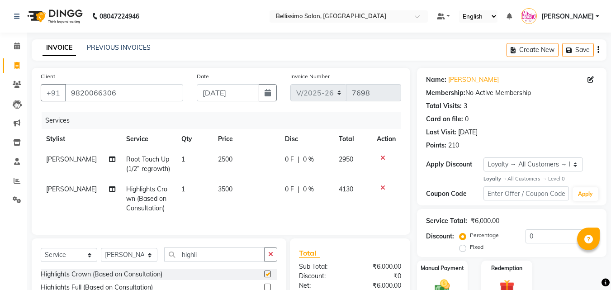
checkbox input "false"
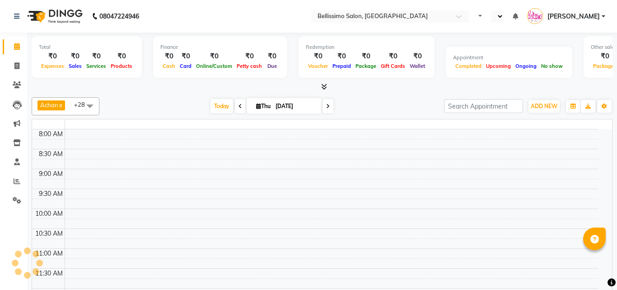
select select "en"
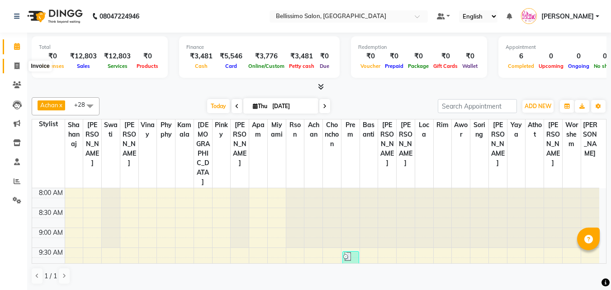
click at [14, 62] on icon at bounding box center [16, 65] width 5 height 7
select select "service"
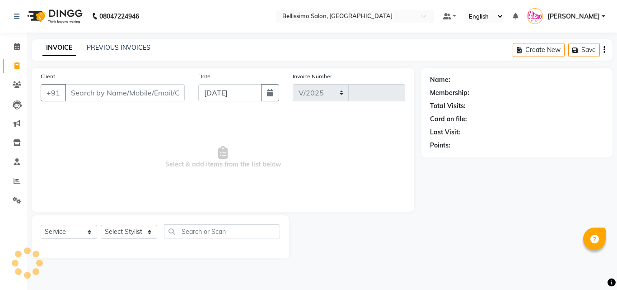
select select "155"
type input "7670"
click at [106, 49] on link "PREVIOUS INVOICES" at bounding box center [119, 47] width 64 height 8
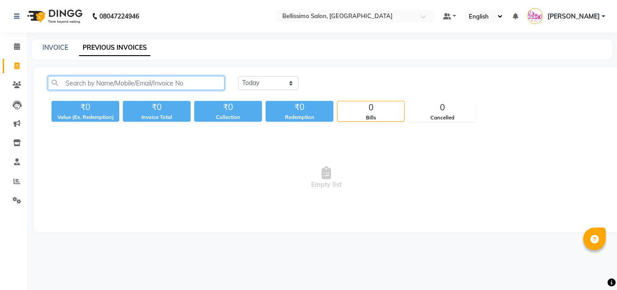
click at [132, 84] on input "text" at bounding box center [136, 83] width 177 height 14
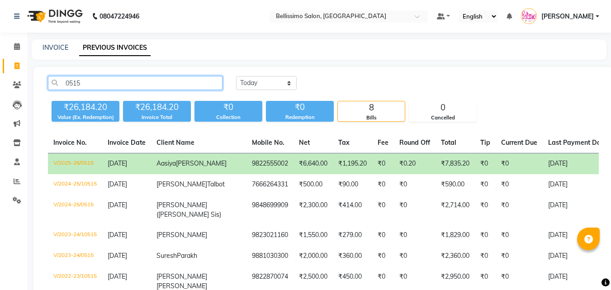
click at [95, 84] on input "0515" at bounding box center [135, 83] width 174 height 14
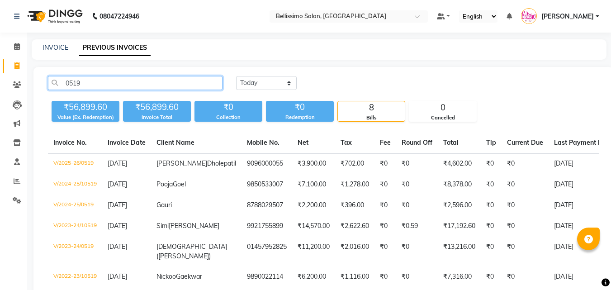
type input "0519"
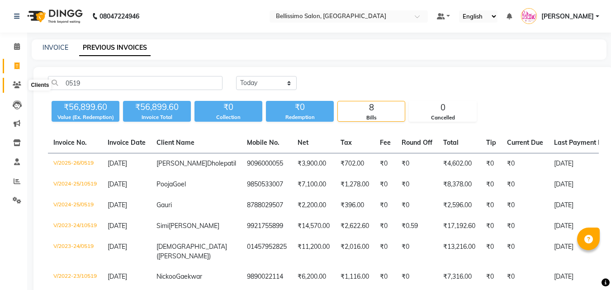
click at [20, 83] on icon at bounding box center [17, 84] width 9 height 7
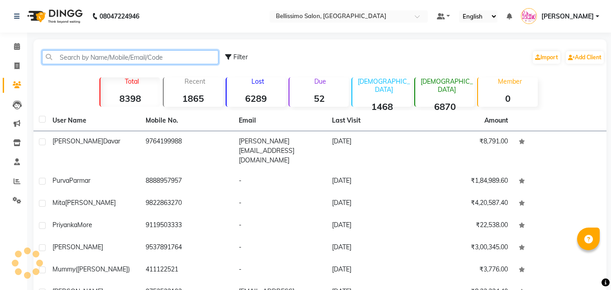
click at [109, 60] on input "text" at bounding box center [130, 57] width 176 height 14
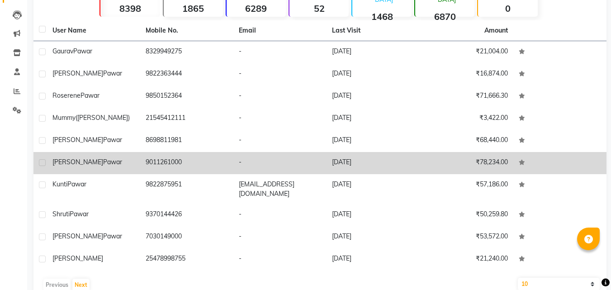
scroll to position [90, 0]
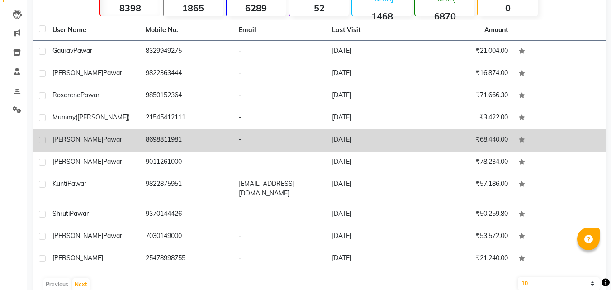
click at [75, 143] on div "Sakshi Pawar" at bounding box center [93, 139] width 82 height 9
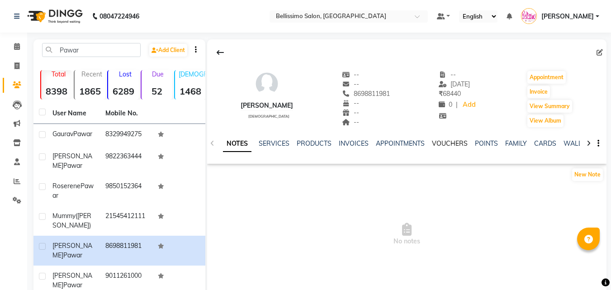
click at [447, 146] on link "VOUCHERS" at bounding box center [450, 143] width 36 height 8
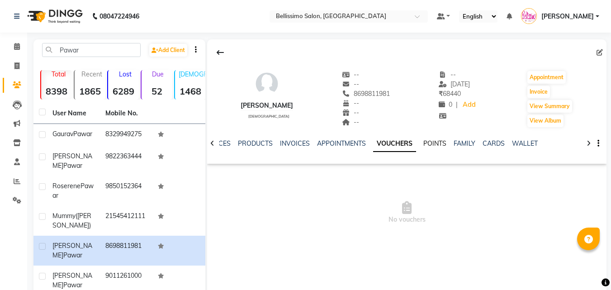
drag, startPoint x: 425, startPoint y: 143, endPoint x: 431, endPoint y: 161, distance: 19.2
click at [424, 142] on link "POINTS" at bounding box center [434, 143] width 23 height 8
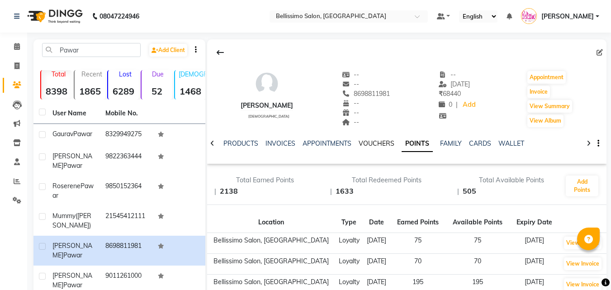
click at [367, 146] on link "VOUCHERS" at bounding box center [376, 143] width 36 height 8
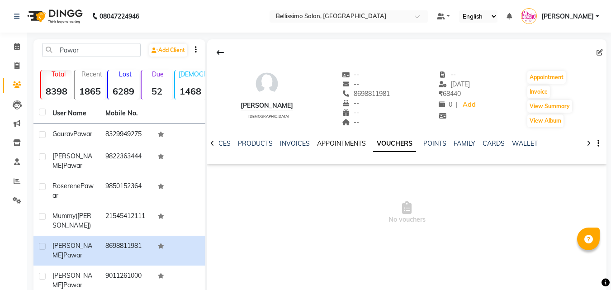
click at [333, 142] on link "APPOINTMENTS" at bounding box center [341, 143] width 49 height 8
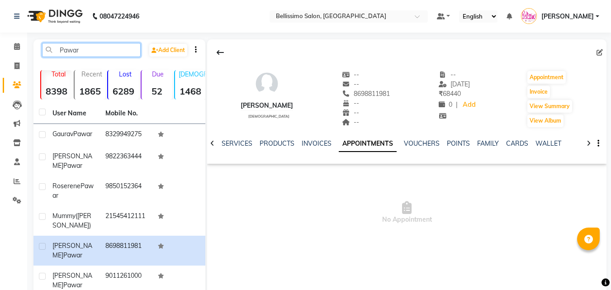
drag, startPoint x: 98, startPoint y: 47, endPoint x: 0, endPoint y: 69, distance: 100.5
click at [0, 51] on app-home "08047224946 Select Location × Bellissimo Salon, Koregaon Park Default Panel My …" at bounding box center [305, 219] width 611 height 438
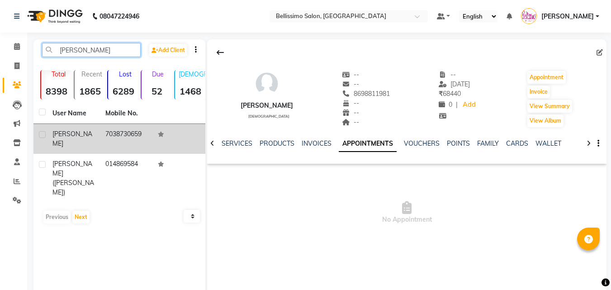
type input "mohita"
click at [88, 132] on div "Mohita" at bounding box center [73, 138] width 42 height 19
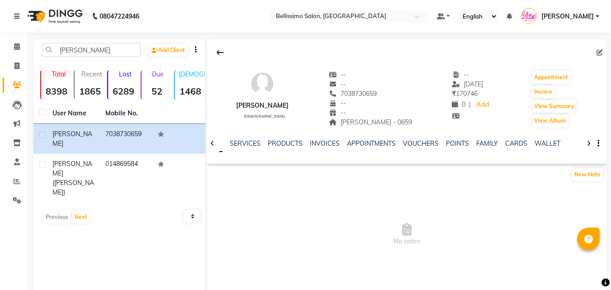
click at [279, 148] on div "PRODUCTS" at bounding box center [285, 143] width 35 height 9
click at [238, 147] on link "SERVICES" at bounding box center [245, 143] width 31 height 8
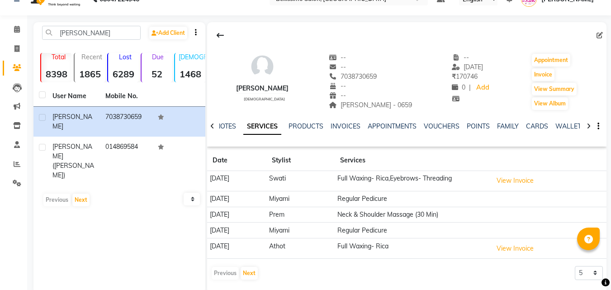
scroll to position [34, 0]
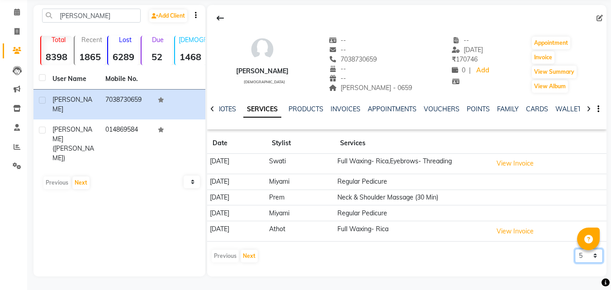
click at [578, 255] on select "5 10 50 100 500" at bounding box center [588, 256] width 28 height 14
select select "500"
click at [574, 249] on select "5 10 50 100 500" at bounding box center [588, 256] width 28 height 14
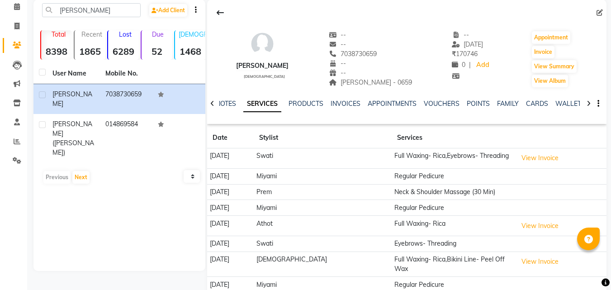
scroll to position [0, 0]
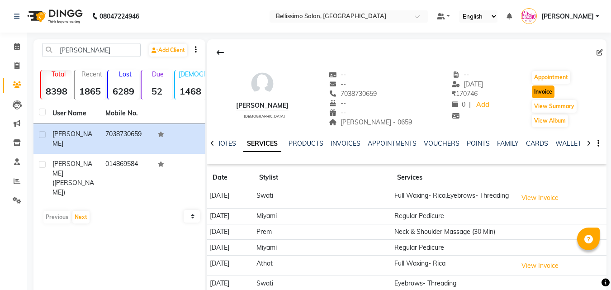
click at [536, 91] on button "Invoice" at bounding box center [542, 91] width 23 height 13
select select "service"
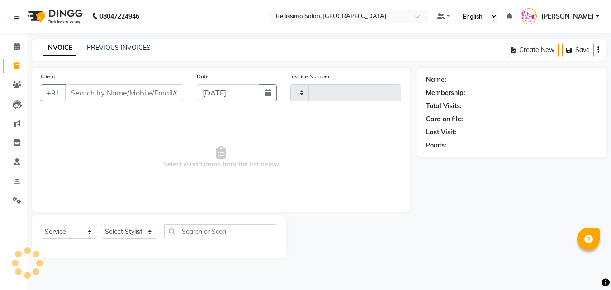
type input "7670"
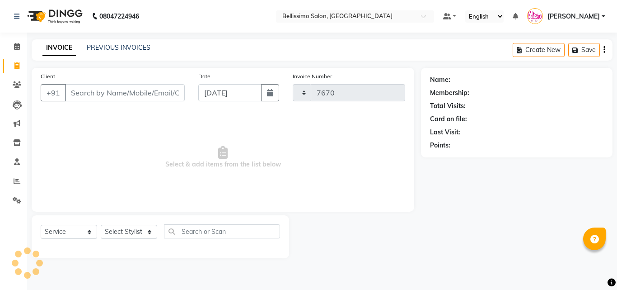
select select "155"
type input "7038730659"
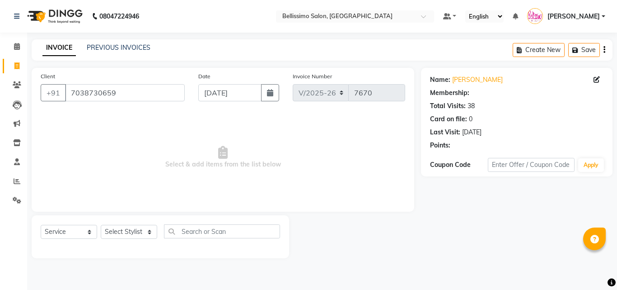
select select "1: Object"
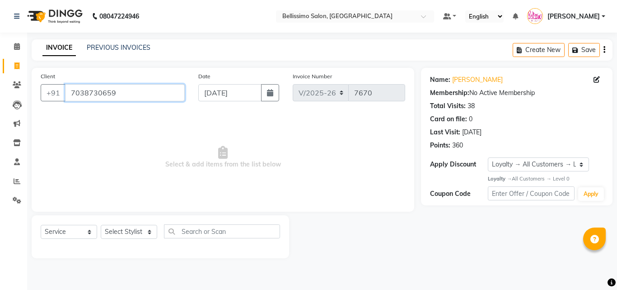
drag, startPoint x: 134, startPoint y: 90, endPoint x: 0, endPoint y: 117, distance: 136.8
click at [0, 90] on app-home "08047224946 Select Location × Bellissimo Salon, Koregaon Park Default Panel My …" at bounding box center [308, 136] width 617 height 272
click at [121, 233] on select "Select Stylist Achan Ajit Singh Alifia Allan Anna Apam Apurva Aren Ashu Aso Ath…" at bounding box center [129, 232] width 56 height 14
select select "4521"
click at [101, 225] on select "Select Stylist Achan Ajit Singh Alifia Allan Anna Apam Apurva Aren Ashu Aso Ath…" at bounding box center [129, 232] width 56 height 14
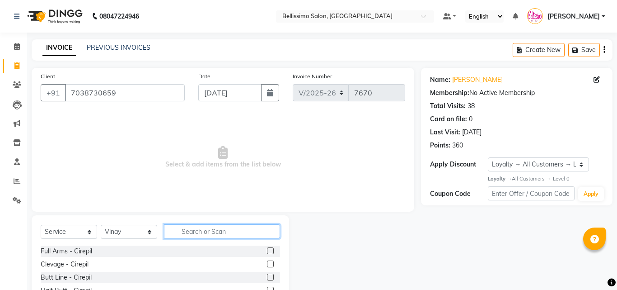
click at [202, 236] on input "text" at bounding box center [222, 231] width 116 height 14
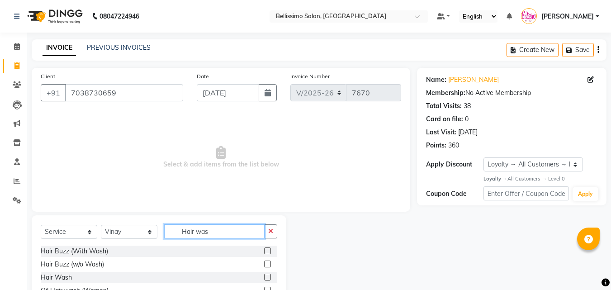
type input "Hair was"
click at [257, 277] on div "Hair Wash" at bounding box center [159, 277] width 236 height 11
click at [264, 276] on label at bounding box center [267, 276] width 7 height 7
click at [264, 276] on input "checkbox" at bounding box center [267, 277] width 6 height 6
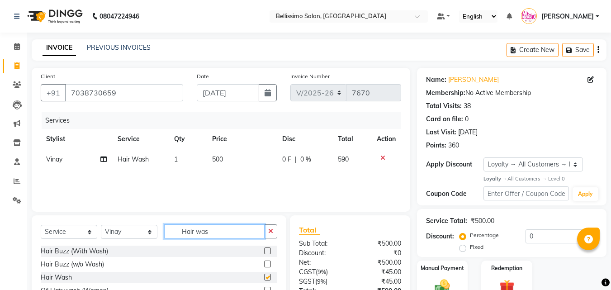
drag, startPoint x: 225, startPoint y: 236, endPoint x: 24, endPoint y: 246, distance: 200.4
click at [101, 235] on div "Select Service Product Membership Package Voucher Prepaid Gift Card Select Styl…" at bounding box center [159, 234] width 236 height 21
checkbox input "false"
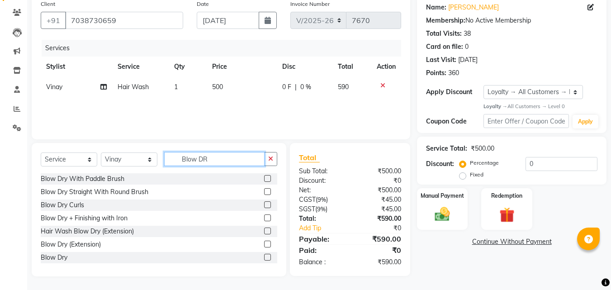
type input "Blow DR"
click at [264, 256] on label at bounding box center [267, 257] width 7 height 7
click at [264, 256] on input "checkbox" at bounding box center [267, 257] width 6 height 6
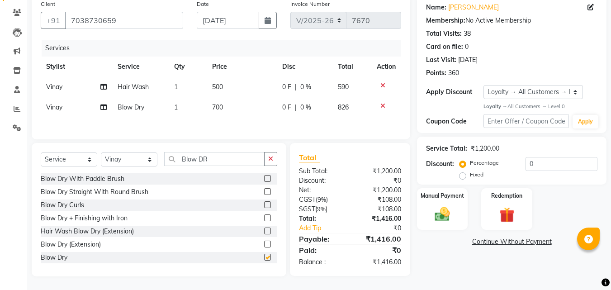
checkbox input "false"
click at [441, 216] on img at bounding box center [441, 214] width 25 height 18
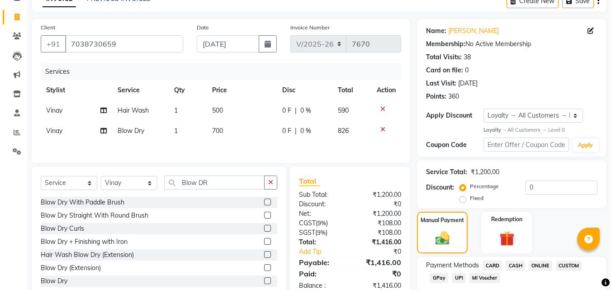
scroll to position [102, 0]
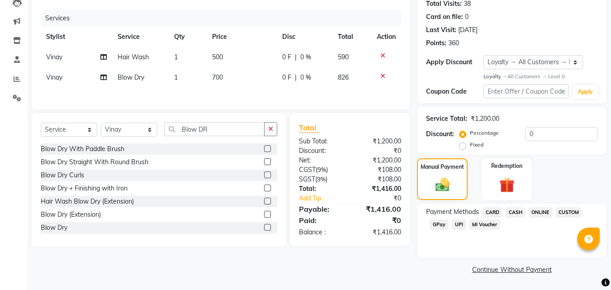
click at [490, 211] on span "CARD" at bounding box center [491, 212] width 19 height 10
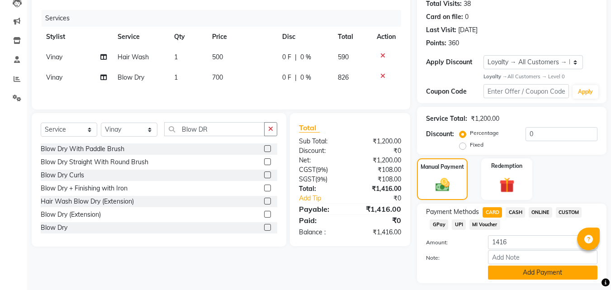
drag, startPoint x: 507, startPoint y: 269, endPoint x: 535, endPoint y: 234, distance: 45.9
click at [508, 269] on button "Add Payment" at bounding box center [542, 272] width 109 height 14
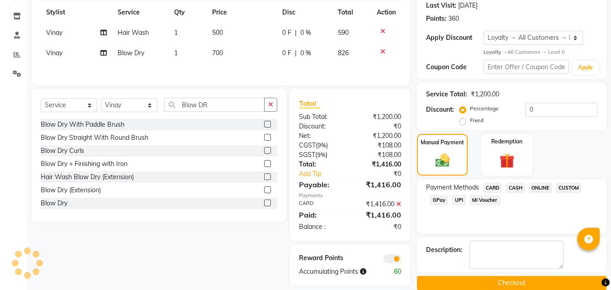
scroll to position [140, 0]
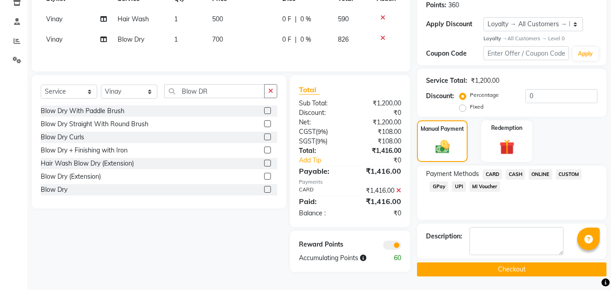
click at [493, 274] on button "Checkout" at bounding box center [511, 269] width 189 height 14
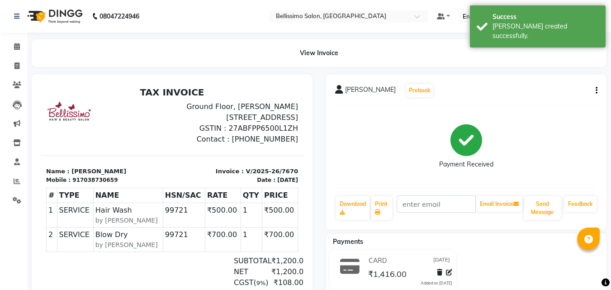
click at [353, 87] on span "[PERSON_NAME]" at bounding box center [370, 91] width 51 height 13
copy span "[PERSON_NAME]"
click at [379, 218] on link "Print" at bounding box center [381, 207] width 21 height 23
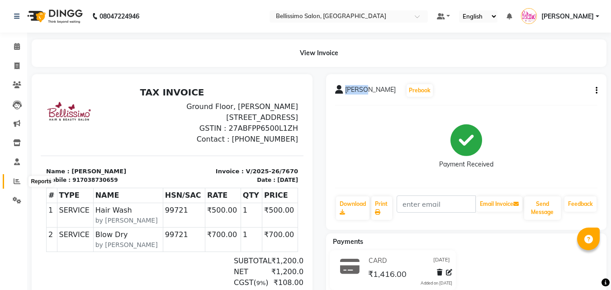
click at [19, 178] on icon at bounding box center [17, 181] width 7 height 7
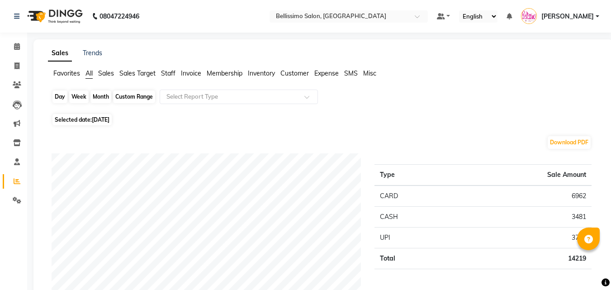
click at [60, 100] on div "Day" at bounding box center [59, 96] width 15 height 13
select select "9"
select select "2025"
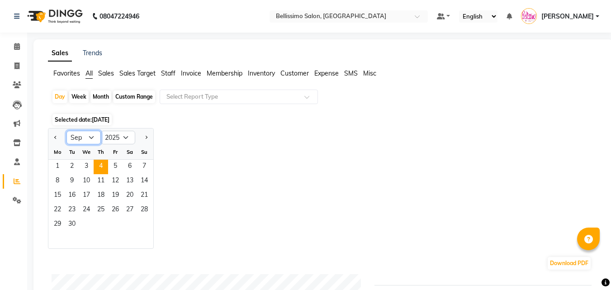
click at [89, 138] on select "Jan Feb Mar Apr May Jun Jul Aug Sep Oct Nov Dec" at bounding box center [83, 138] width 34 height 14
select select "4"
click at [66, 131] on select "Jan Feb Mar Apr May Jun Jul Aug Sep Oct Nov Dec" at bounding box center [83, 138] width 34 height 14
click at [98, 181] on span "10" at bounding box center [101, 181] width 14 height 14
click at [19, 64] on icon at bounding box center [16, 65] width 5 height 7
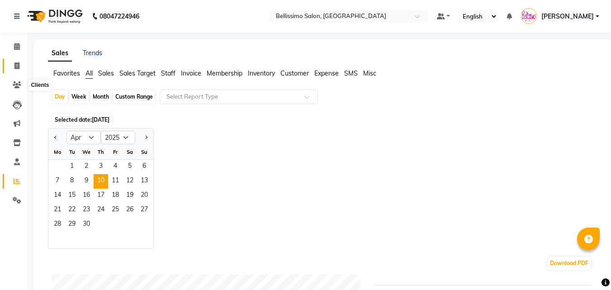
select select "service"
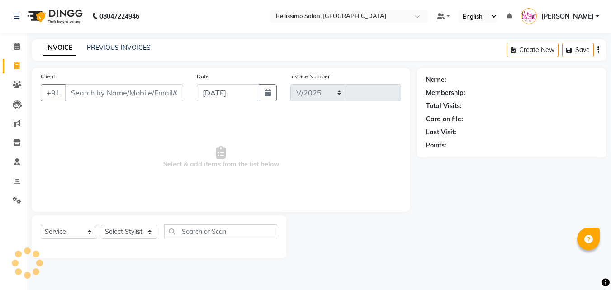
select select "155"
type input "7672"
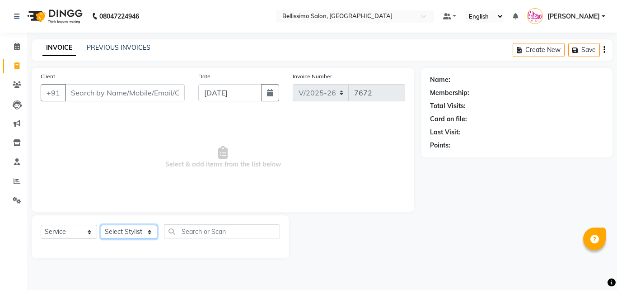
click at [132, 231] on select "Select Stylist Achan Ajit Singh Alifia Allan Anna Apam Apurva Aren Ashu Aso Ath…" at bounding box center [129, 232] width 56 height 14
select select "10586"
click at [101, 225] on select "Select Stylist Achan Ajit Singh Alifia Allan Anna Apam Apurva Aren Ashu Aso Ath…" at bounding box center [129, 232] width 56 height 14
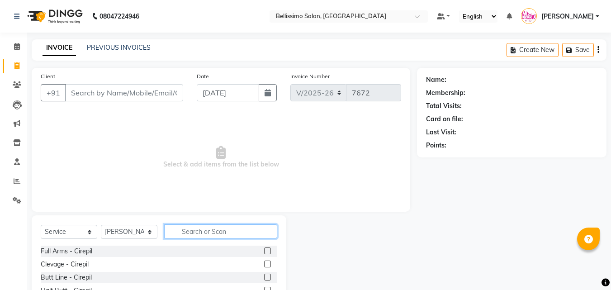
click at [187, 233] on input "text" at bounding box center [220, 231] width 113 height 14
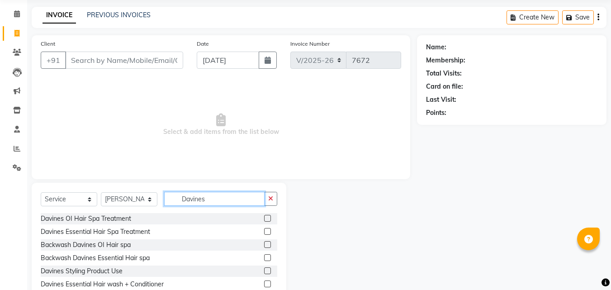
scroll to position [72, 0]
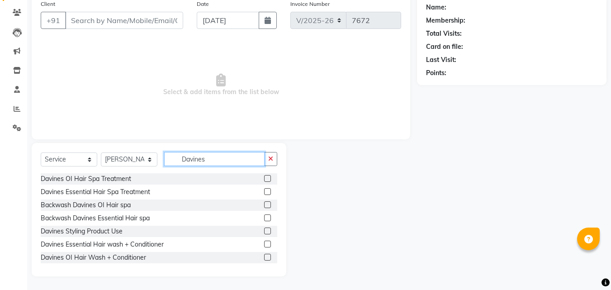
type input "Davines"
click at [264, 242] on label at bounding box center [267, 243] width 7 height 7
click at [264, 242] on input "checkbox" at bounding box center [267, 244] width 6 height 6
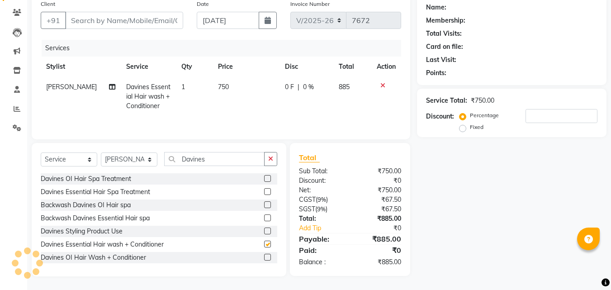
checkbox input "false"
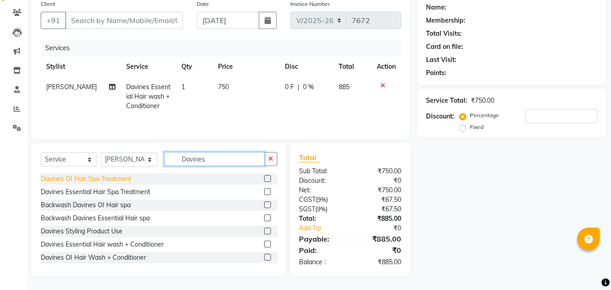
drag, startPoint x: 208, startPoint y: 162, endPoint x: 103, endPoint y: 176, distance: 106.7
click at [138, 164] on div "Select Service Product Membership Package Voucher Prepaid Gift Card Select Styl…" at bounding box center [159, 162] width 236 height 21
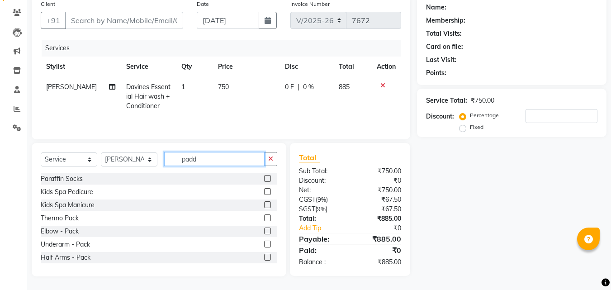
scroll to position [72, 0]
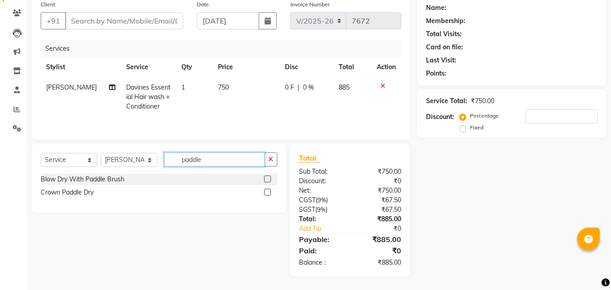
type input "paddle"
click at [267, 179] on label at bounding box center [267, 178] width 7 height 7
click at [267, 179] on input "checkbox" at bounding box center [267, 179] width 6 height 6
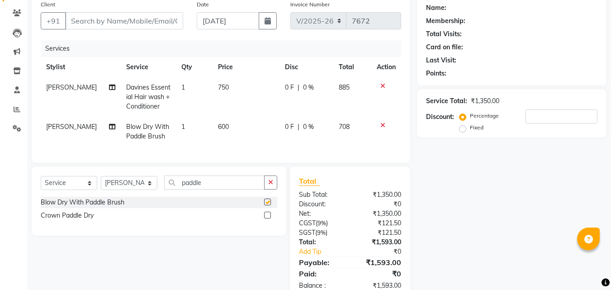
checkbox input "false"
click at [129, 186] on select "Select Stylist Achan Ajit Singh Alifia Allan Anna Apam Apurva Aren Ashu Aso Ath…" at bounding box center [129, 183] width 56 height 14
select select "4518"
click at [101, 183] on select "Select Stylist Achan Ajit Singh Alifia Allan Anna Apam Apurva Aren Ashu Aso Ath…" at bounding box center [129, 183] width 56 height 14
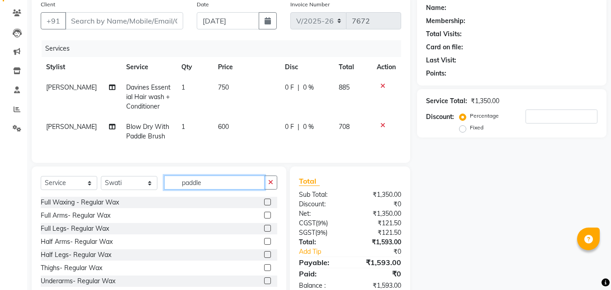
drag, startPoint x: 203, startPoint y: 188, endPoint x: 0, endPoint y: 216, distance: 205.4
click at [95, 196] on div "Select Service Product Membership Package Voucher Prepaid Gift Card Select Styl…" at bounding box center [159, 185] width 236 height 21
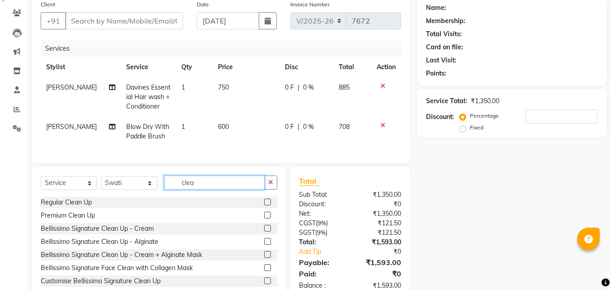
type input "clea"
click at [264, 205] on label at bounding box center [267, 201] width 7 height 7
click at [264, 205] on input "checkbox" at bounding box center [267, 202] width 6 height 6
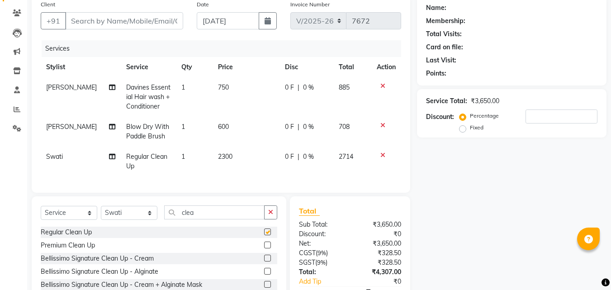
checkbox input "false"
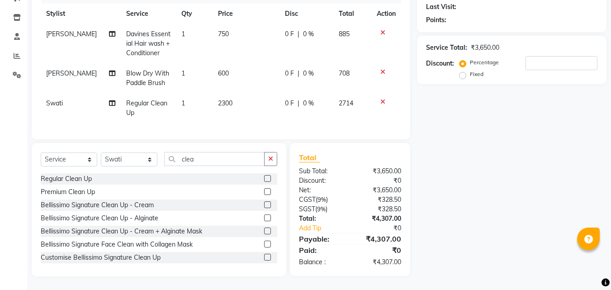
scroll to position [132, 0]
click at [471, 195] on div "Name: Membership: Total Visits: Card on file: Last Visit: Points: Service Total…" at bounding box center [515, 109] width 196 height 333
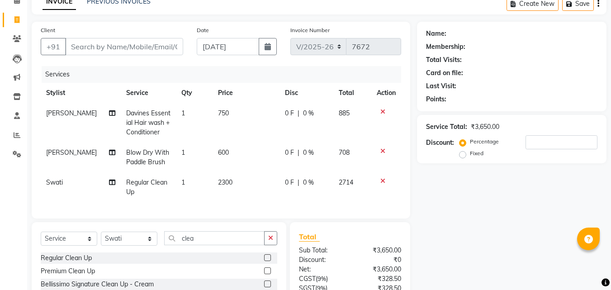
scroll to position [0, 0]
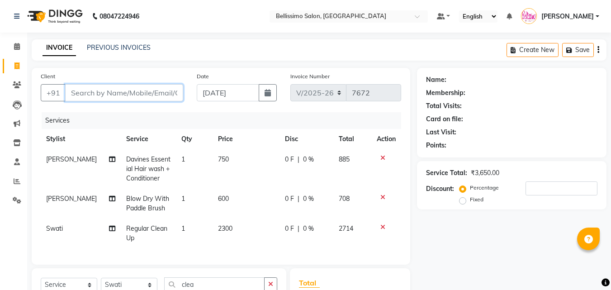
click at [148, 99] on input "Client" at bounding box center [124, 92] width 118 height 17
type input "a"
type input "0"
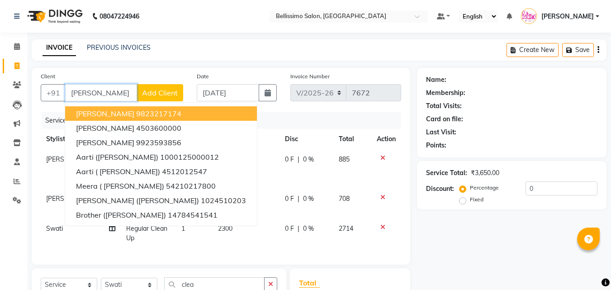
click at [147, 110] on ngb-highlight "9823217174" at bounding box center [158, 113] width 45 height 9
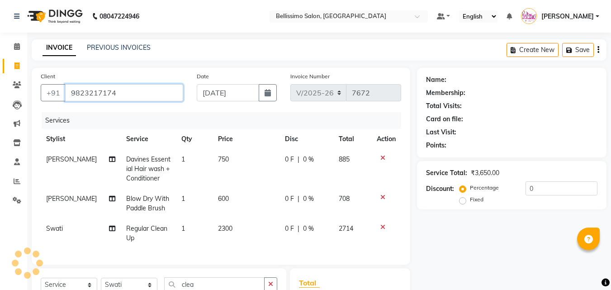
type input "9823217174"
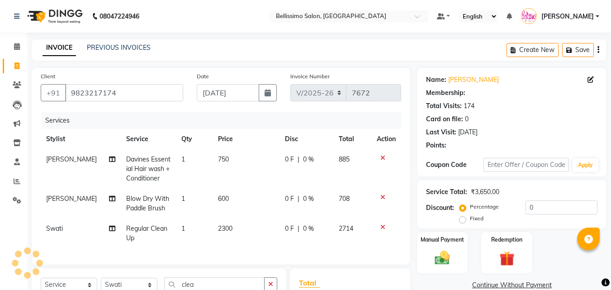
select select "1: Object"
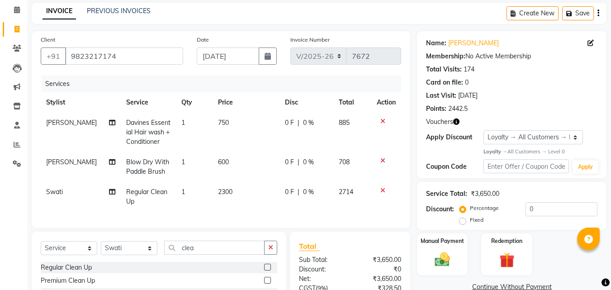
scroll to position [132, 0]
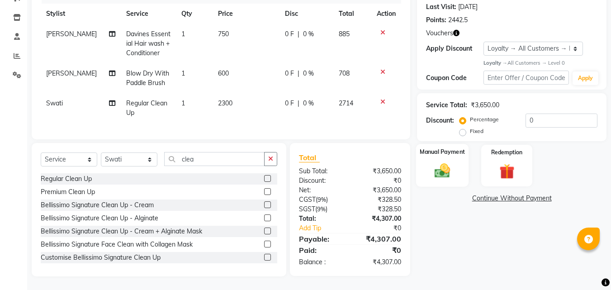
click at [441, 162] on img at bounding box center [441, 171] width 25 height 18
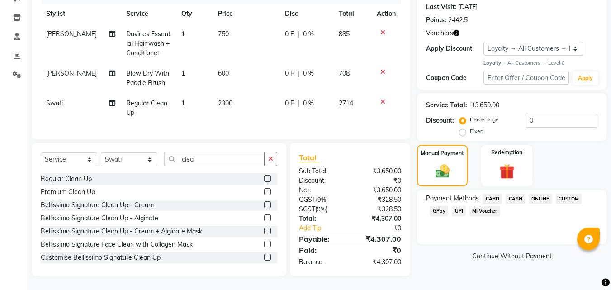
click at [497, 193] on span "CARD" at bounding box center [491, 198] width 19 height 10
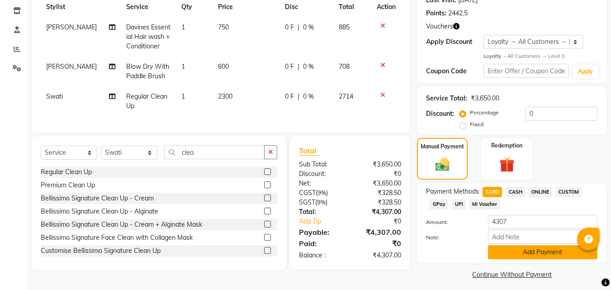
click at [525, 252] on button "Add Payment" at bounding box center [542, 252] width 109 height 14
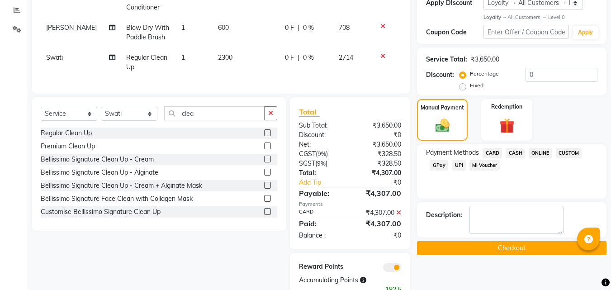
scroll to position [205, 0]
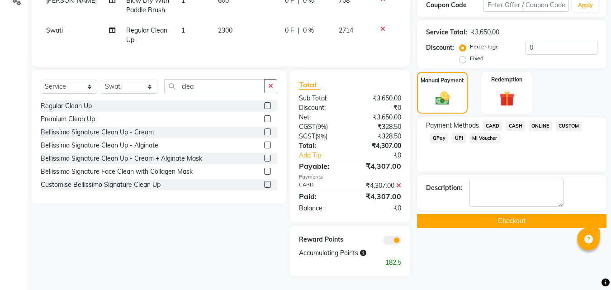
drag, startPoint x: 505, startPoint y: 211, endPoint x: 517, endPoint y: 215, distance: 13.2
click at [505, 214] on button "Checkout" at bounding box center [511, 221] width 189 height 14
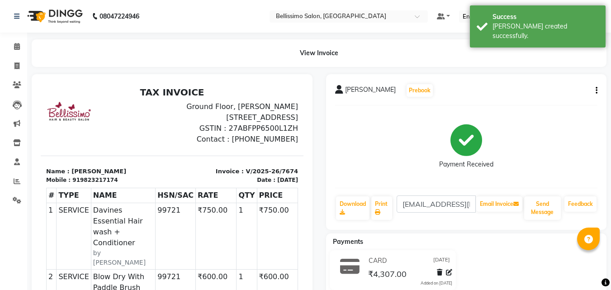
click at [359, 93] on span "Ayesha Samarth" at bounding box center [370, 91] width 51 height 13
copy div "Ayesha Samarth Prebook"
click at [376, 201] on link "Print" at bounding box center [381, 207] width 21 height 23
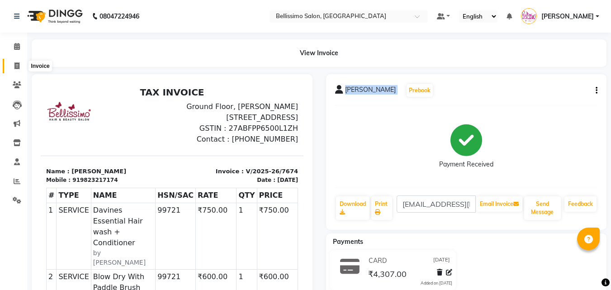
click at [19, 66] on icon at bounding box center [16, 65] width 5 height 7
select select "155"
select select "service"
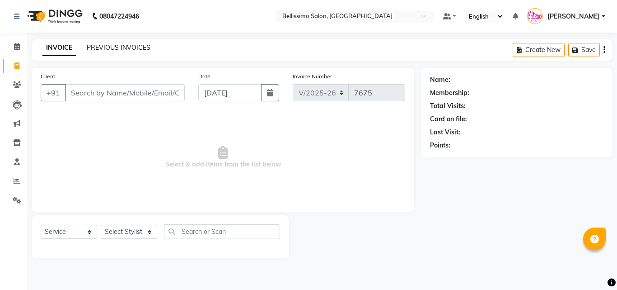
click at [108, 45] on link "PREVIOUS INVOICES" at bounding box center [119, 47] width 64 height 8
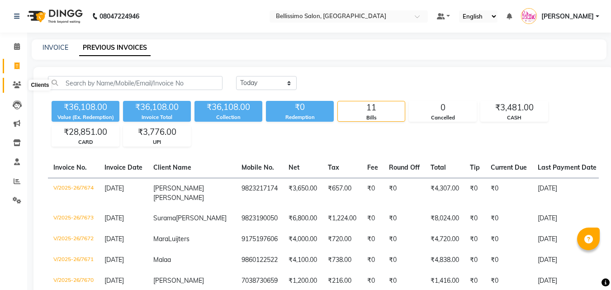
click at [14, 82] on icon at bounding box center [17, 84] width 9 height 7
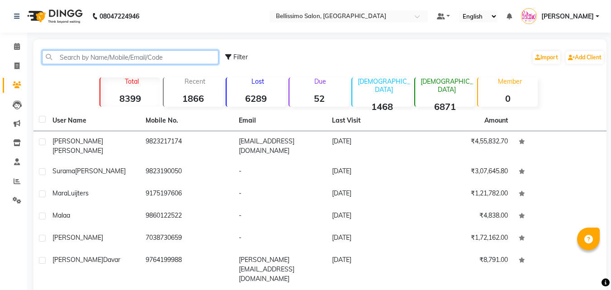
click at [90, 62] on input "text" at bounding box center [130, 57] width 176 height 14
type input "Akshat"
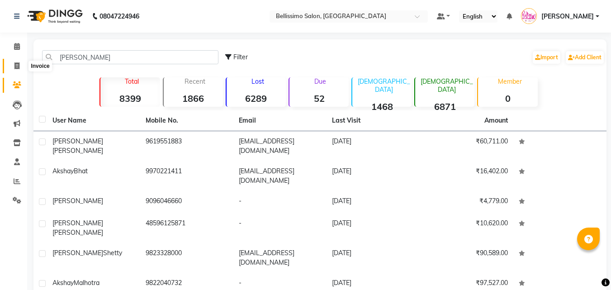
click at [14, 62] on span at bounding box center [17, 66] width 16 height 10
select select "service"
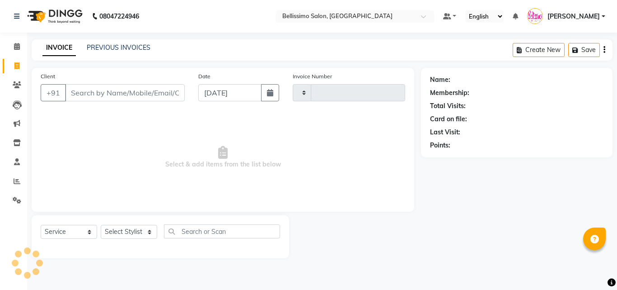
type input "7675"
select select "155"
click at [115, 45] on link "PREVIOUS INVOICES" at bounding box center [119, 47] width 64 height 8
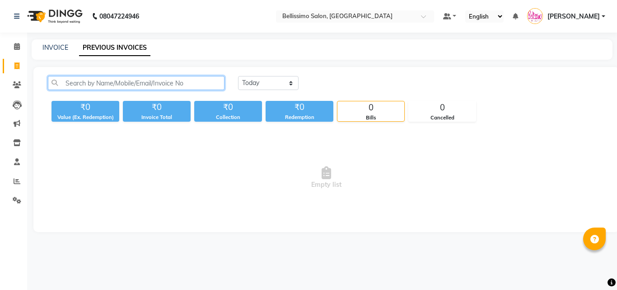
click at [142, 83] on input "text" at bounding box center [136, 83] width 177 height 14
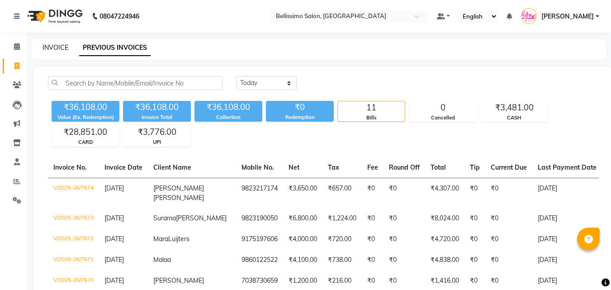
click at [56, 46] on link "INVOICE" at bounding box center [55, 47] width 26 height 8
select select "155"
select select "service"
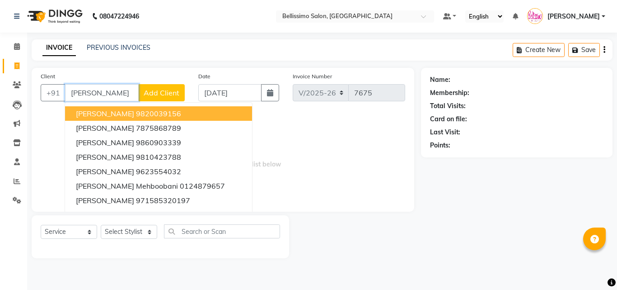
click at [106, 116] on span "[PERSON_NAME]" at bounding box center [105, 113] width 58 height 9
type input "9820039156"
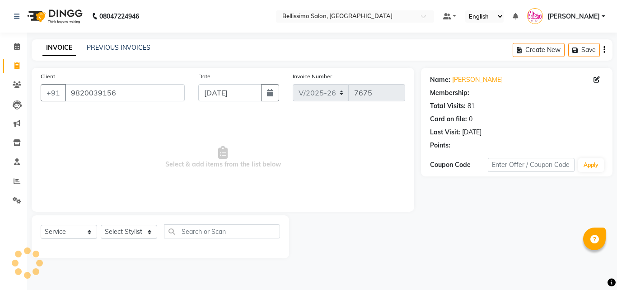
select select "1: Object"
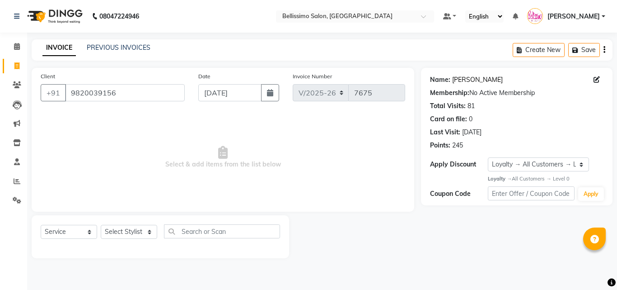
click at [477, 82] on link "[PERSON_NAME]" at bounding box center [477, 79] width 51 height 9
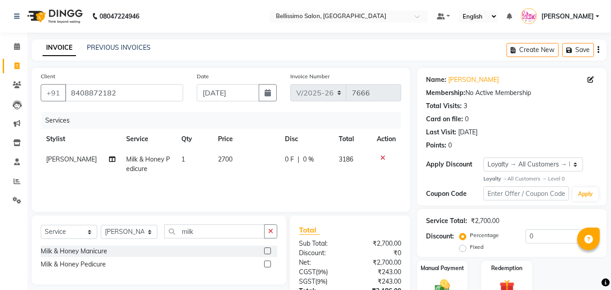
select select "155"
select select "service"
select select "27456"
select select "1: Object"
click at [127, 229] on select "Select Stylist [PERSON_NAME] [PERSON_NAME] [PERSON_NAME] [PERSON_NAME] Aso Atha…" at bounding box center [129, 232] width 56 height 14
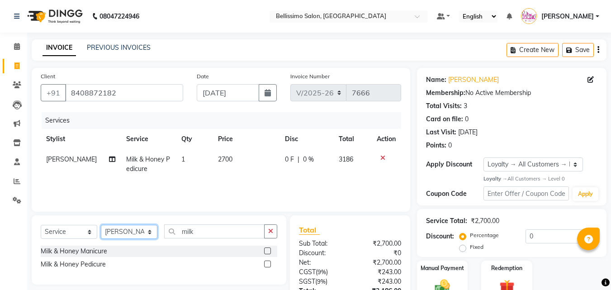
select select "46605"
click at [101, 225] on select "Select Stylist [PERSON_NAME] [PERSON_NAME] [PERSON_NAME] [PERSON_NAME] Aso Atha…" at bounding box center [129, 232] width 56 height 14
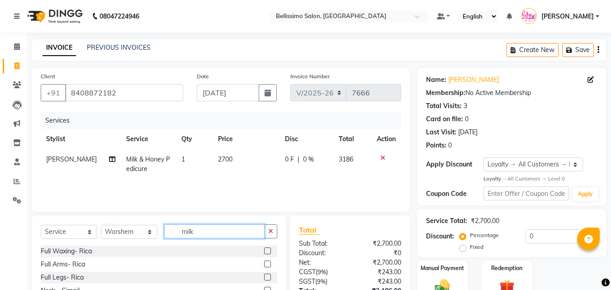
drag, startPoint x: 219, startPoint y: 233, endPoint x: 110, endPoint y: 227, distance: 109.1
click at [130, 225] on div "Select Service Product Membership Package Voucher Prepaid Gift Card Select Styl…" at bounding box center [159, 234] width 236 height 21
type input "foot Massa"
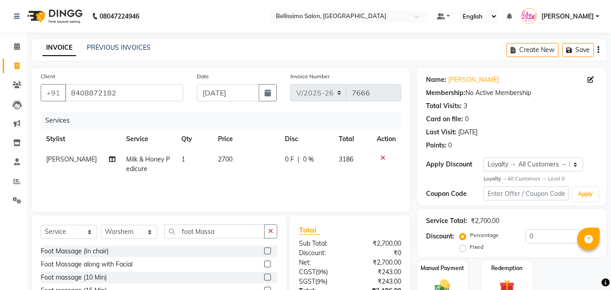
click at [264, 251] on label at bounding box center [267, 250] width 7 height 7
click at [264, 251] on input "checkbox" at bounding box center [267, 251] width 6 height 6
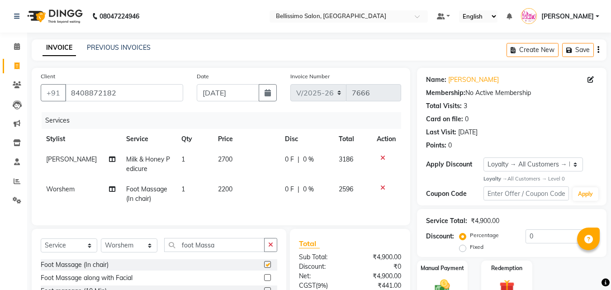
checkbox input "false"
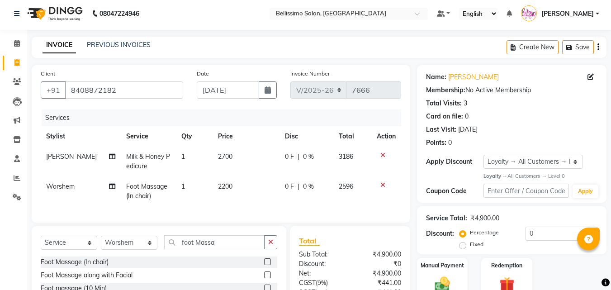
scroll to position [2, 0]
drag, startPoint x: 115, startPoint y: 93, endPoint x: 0, endPoint y: 104, distance: 115.8
click at [0, 89] on app-home "08047224946 Select Location × Bellissimo Salon, [GEOGRAPHIC_DATA] Default Panel…" at bounding box center [305, 186] width 611 height 376
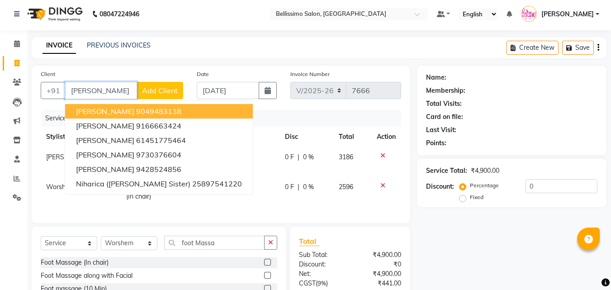
click at [106, 107] on span "[PERSON_NAME]" at bounding box center [105, 111] width 58 height 9
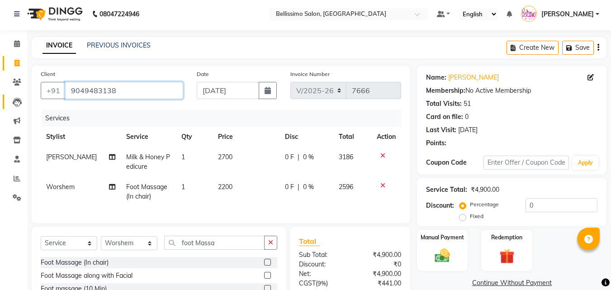
drag, startPoint x: 55, startPoint y: 86, endPoint x: 13, endPoint y: 103, distance: 44.8
click at [0, 86] on app-home "08047224946 Select Location × Bellissimo Salon, [GEOGRAPHIC_DATA] Default Panel…" at bounding box center [305, 186] width 611 height 376
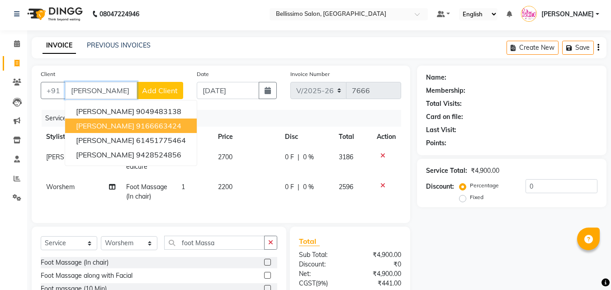
click at [131, 123] on button "[PERSON_NAME] 9166663424" at bounding box center [131, 125] width 132 height 14
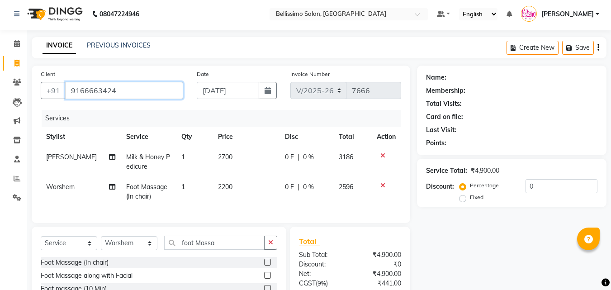
type input "9166663424"
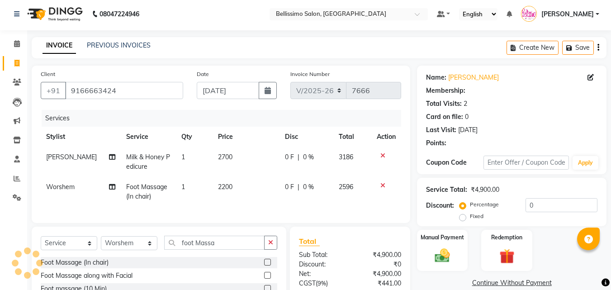
select select "1: Object"
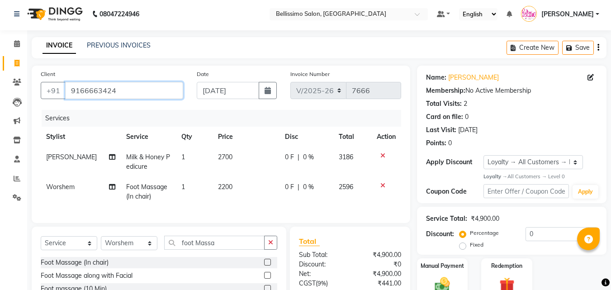
drag, startPoint x: 126, startPoint y: 92, endPoint x: 0, endPoint y: 87, distance: 125.7
click at [0, 87] on app-home "08047224946 Select Location × Bellissimo Salon, [GEOGRAPHIC_DATA] Default Panel…" at bounding box center [305, 186] width 611 height 376
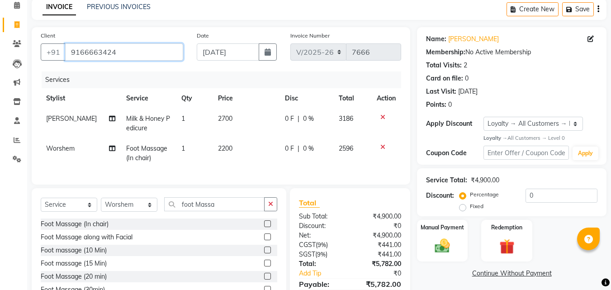
scroll to position [93, 0]
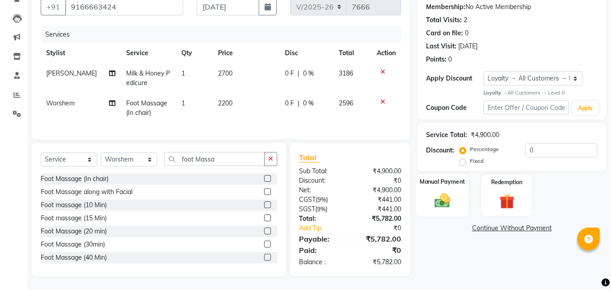
click at [441, 192] on img at bounding box center [441, 201] width 25 height 18
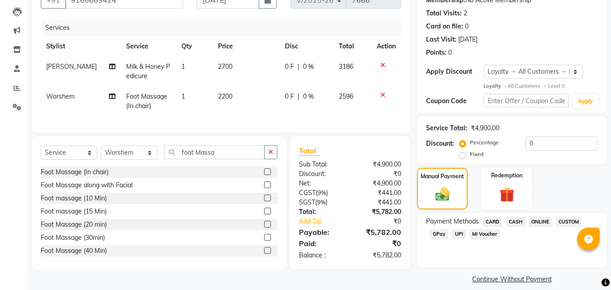
click at [486, 221] on span "CARD" at bounding box center [491, 221] width 19 height 10
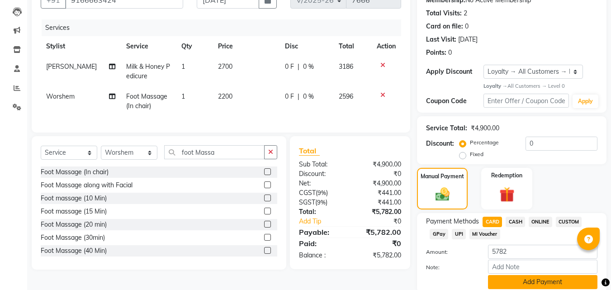
click at [513, 281] on button "Add Payment" at bounding box center [542, 282] width 109 height 14
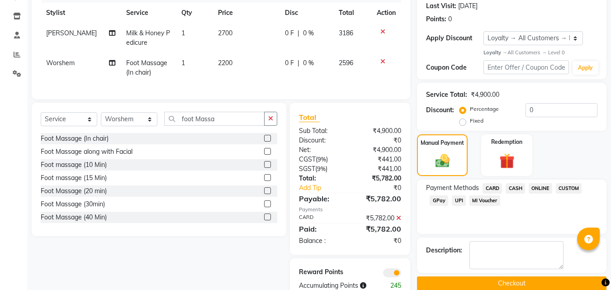
scroll to position [156, 0]
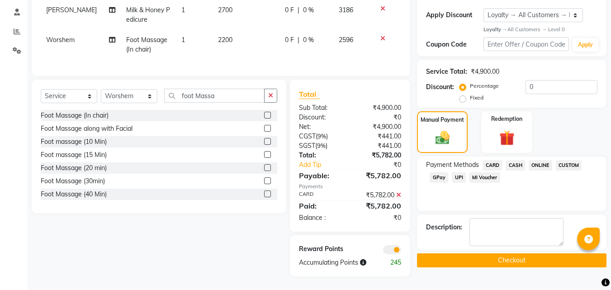
click at [520, 253] on button "Checkout" at bounding box center [511, 260] width 189 height 14
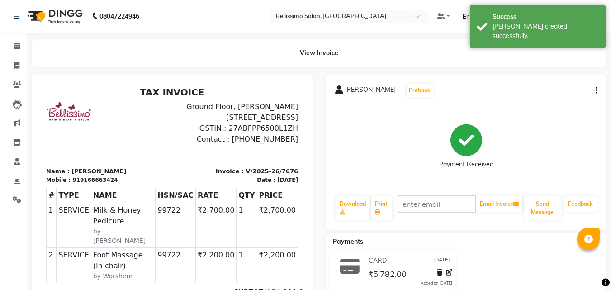
click at [366, 90] on span "[PERSON_NAME]" at bounding box center [370, 91] width 51 height 13
copy div "[PERSON_NAME] Prebook"
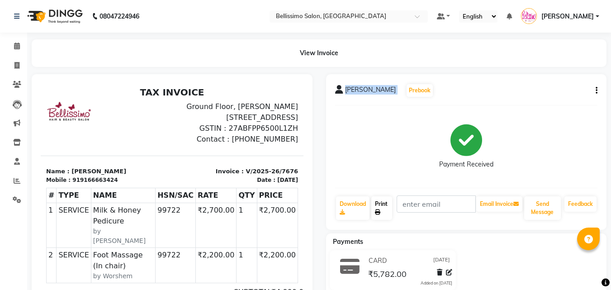
click at [384, 206] on link "Print" at bounding box center [381, 207] width 21 height 23
click at [359, 132] on div "Payment Received" at bounding box center [466, 147] width 263 height 68
click at [15, 65] on icon at bounding box center [16, 65] width 5 height 7
select select "service"
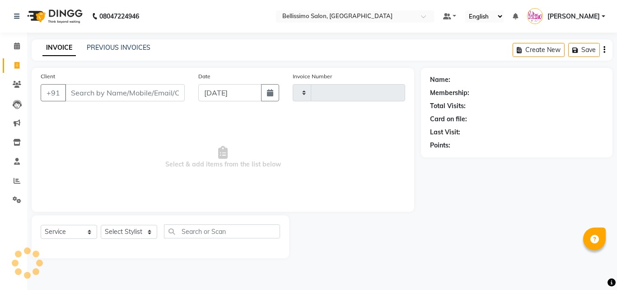
type input "7677"
select select "155"
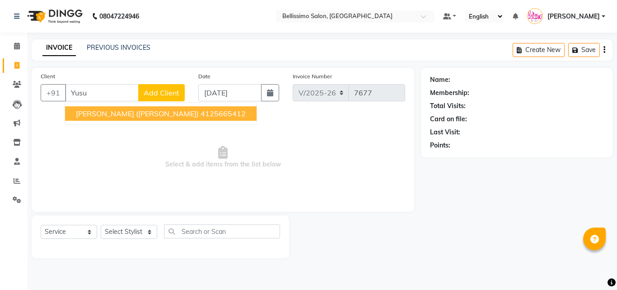
click at [117, 113] on span "[PERSON_NAME] ([PERSON_NAME])" at bounding box center [137, 113] width 123 height 9
type input "4125665412"
select select "1: Object"
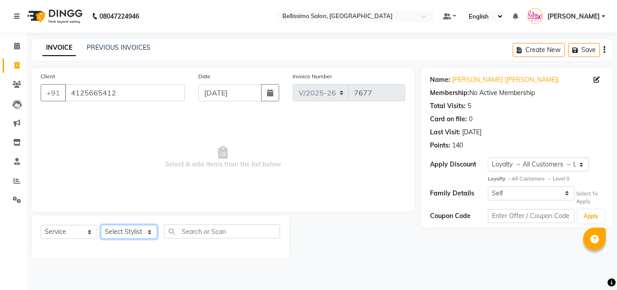
click at [131, 233] on select "Select Stylist [PERSON_NAME] [PERSON_NAME] [PERSON_NAME] [PERSON_NAME] Aso Atha…" at bounding box center [129, 232] width 56 height 14
select select "4527"
click at [101, 225] on select "Select Stylist [PERSON_NAME] [PERSON_NAME] [PERSON_NAME] [PERSON_NAME] Aso Atha…" at bounding box center [129, 232] width 56 height 14
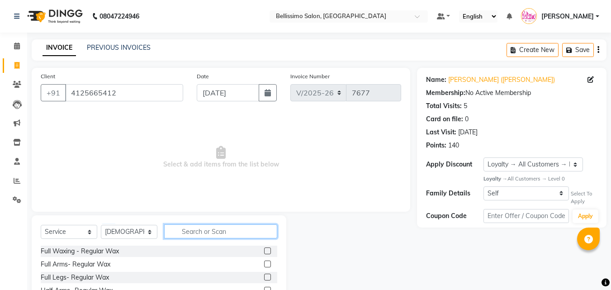
click at [211, 233] on input "text" at bounding box center [220, 231] width 113 height 14
type input "pedi"
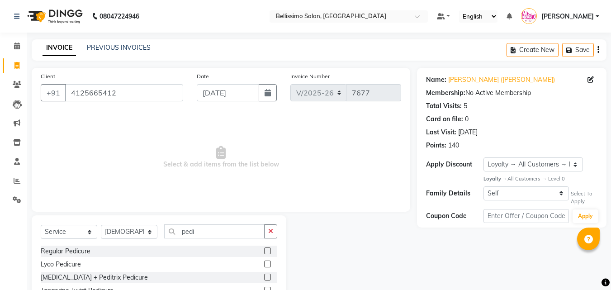
click at [264, 249] on label at bounding box center [267, 250] width 7 height 7
click at [264, 249] on input "checkbox" at bounding box center [267, 251] width 6 height 6
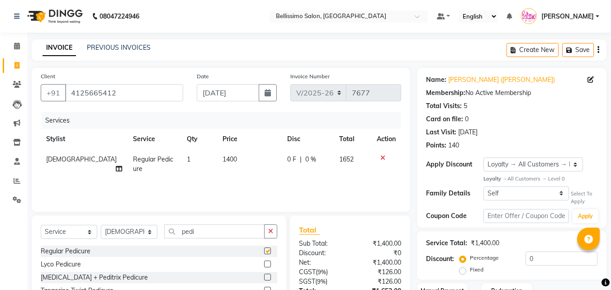
checkbox input "false"
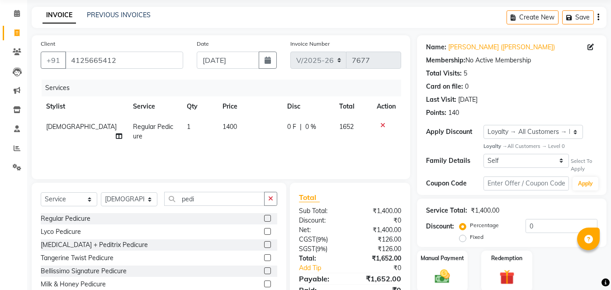
scroll to position [72, 0]
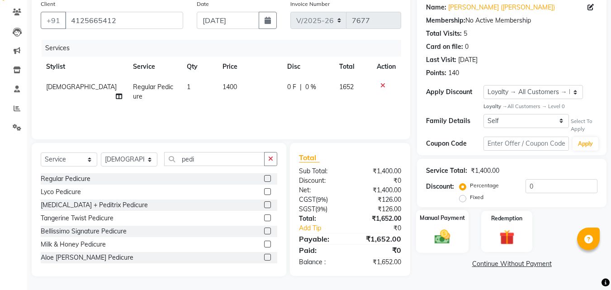
click at [437, 238] on img at bounding box center [441, 237] width 25 height 18
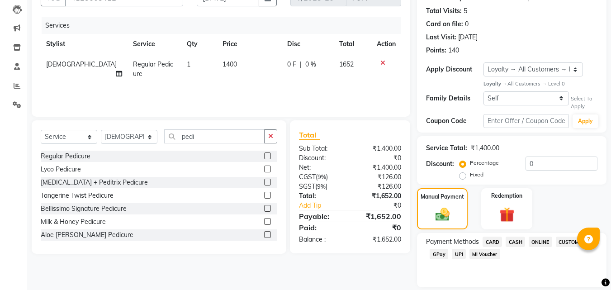
scroll to position [124, 0]
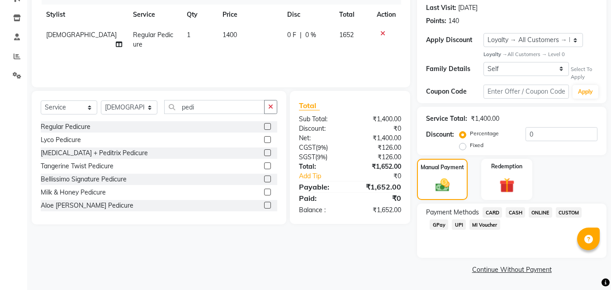
click at [494, 211] on span "CARD" at bounding box center [491, 212] width 19 height 10
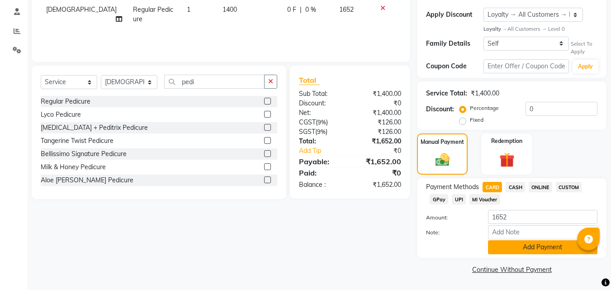
click at [535, 249] on button "Add Payment" at bounding box center [542, 247] width 109 height 14
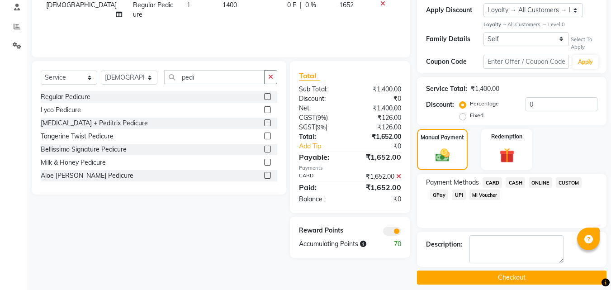
scroll to position [162, 0]
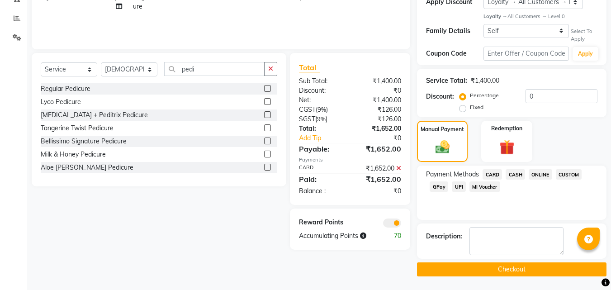
click at [507, 267] on button "Checkout" at bounding box center [511, 269] width 189 height 14
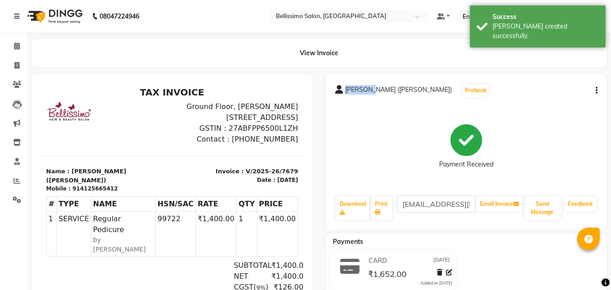
drag, startPoint x: 344, startPoint y: 89, endPoint x: 370, endPoint y: 90, distance: 26.2
click at [370, 90] on span "[PERSON_NAME] ([PERSON_NAME])" at bounding box center [398, 91] width 107 height 13
copy span "[PERSON_NAME]"
click at [385, 211] on link "Print" at bounding box center [381, 207] width 21 height 23
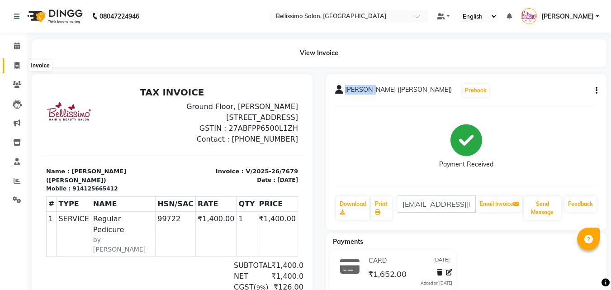
click at [16, 65] on icon at bounding box center [16, 65] width 5 height 7
select select "service"
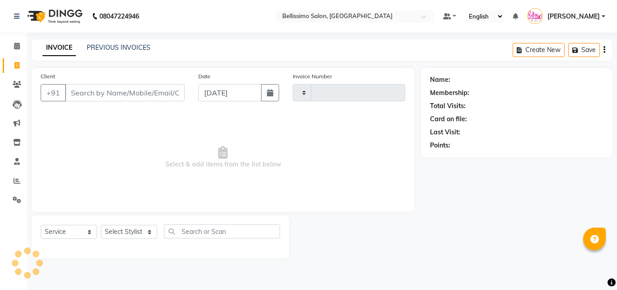
type input "7681"
select select "155"
click at [124, 99] on input "Client" at bounding box center [125, 92] width 120 height 17
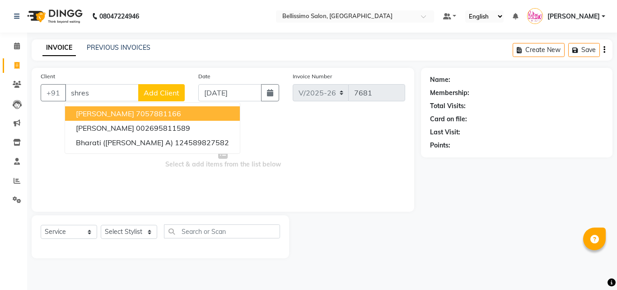
click at [109, 112] on span "[PERSON_NAME]" at bounding box center [105, 113] width 58 height 9
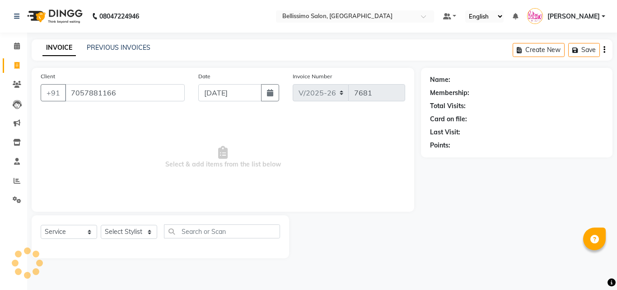
type input "7057881166"
select select "1: Object"
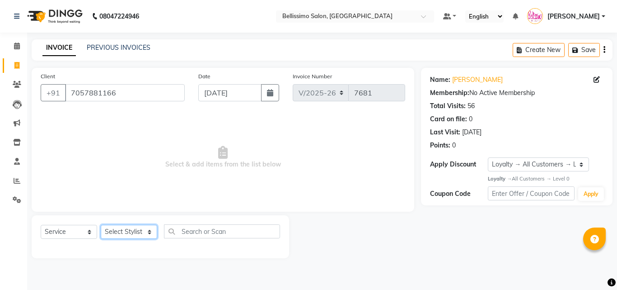
click at [123, 232] on select "Select Stylist [PERSON_NAME] [PERSON_NAME] [PERSON_NAME] [PERSON_NAME] Aso Atha…" at bounding box center [129, 232] width 56 height 14
select select "40512"
click at [101, 225] on select "Select Stylist [PERSON_NAME] [PERSON_NAME] [PERSON_NAME] [PERSON_NAME] Aso Atha…" at bounding box center [129, 232] width 56 height 14
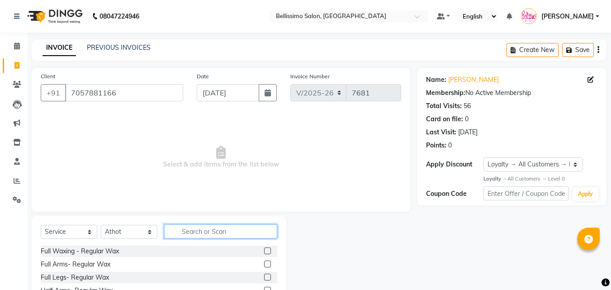
click at [216, 235] on input "text" at bounding box center [220, 231] width 113 height 14
type input "pedi"
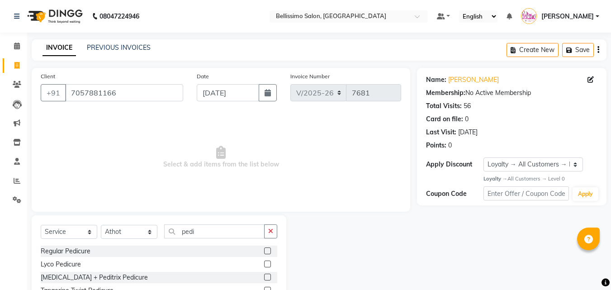
click at [264, 250] on label at bounding box center [267, 250] width 7 height 7
click at [264, 250] on input "checkbox" at bounding box center [267, 251] width 6 height 6
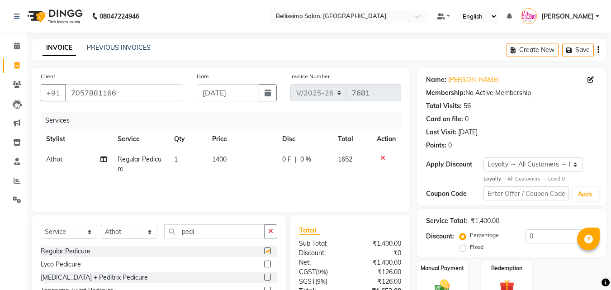
checkbox input "false"
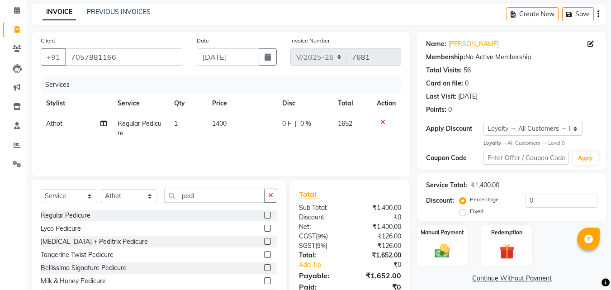
scroll to position [72, 0]
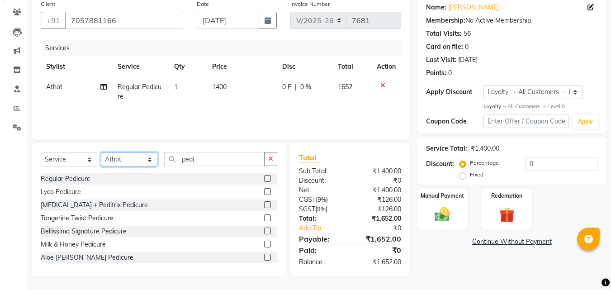
click at [119, 154] on select "Select Stylist [PERSON_NAME] [PERSON_NAME] [PERSON_NAME] [PERSON_NAME] Aso Atha…" at bounding box center [129, 159] width 56 height 14
select select "8328"
click at [101, 152] on select "Select Stylist [PERSON_NAME] [PERSON_NAME] [PERSON_NAME] [PERSON_NAME] Aso Atha…" at bounding box center [129, 159] width 56 height 14
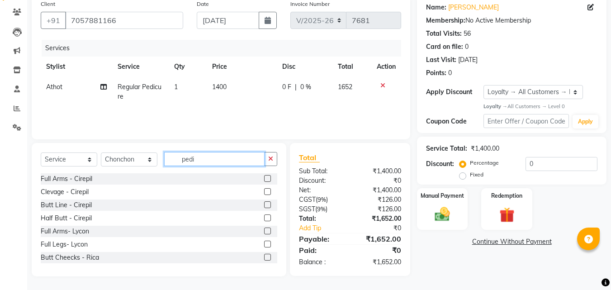
drag, startPoint x: 204, startPoint y: 161, endPoint x: 128, endPoint y: 157, distance: 76.5
click at [141, 156] on div "Select Service Product Membership Package Voucher Prepaid Gift Card Select Styl…" at bounding box center [159, 162] width 236 height 21
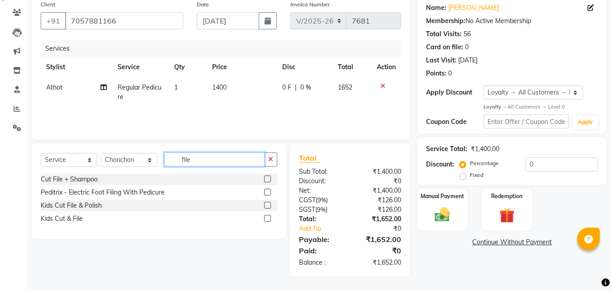
scroll to position [72, 0]
type input "file"
click at [267, 178] on label at bounding box center [267, 178] width 7 height 7
click at [267, 178] on input "checkbox" at bounding box center [267, 179] width 6 height 6
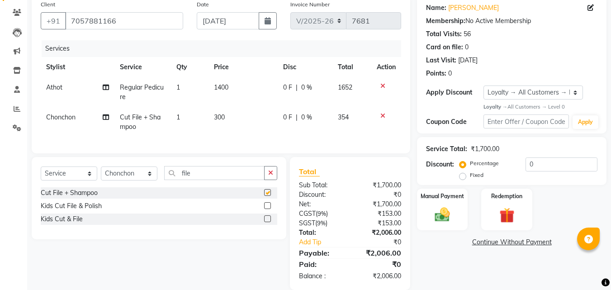
checkbox input "false"
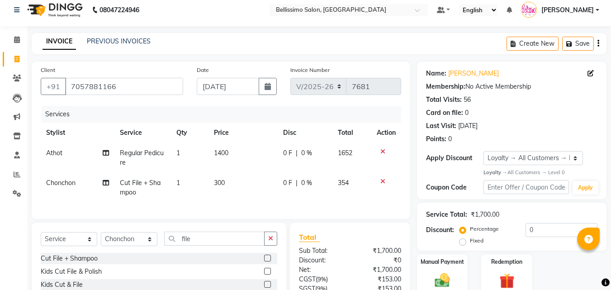
scroll to position [0, 0]
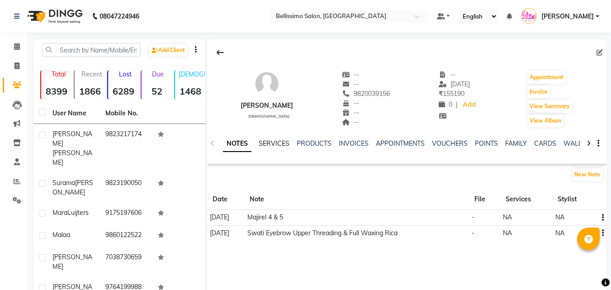
click at [278, 143] on link "SERVICES" at bounding box center [273, 143] width 31 height 8
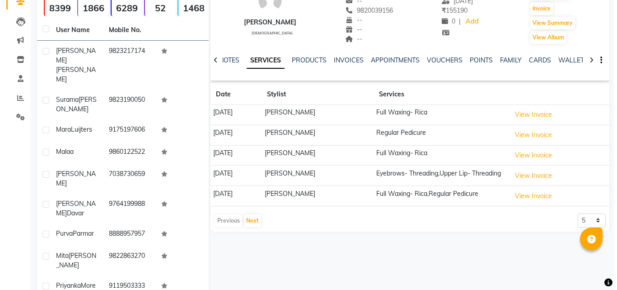
scroll to position [90, 0]
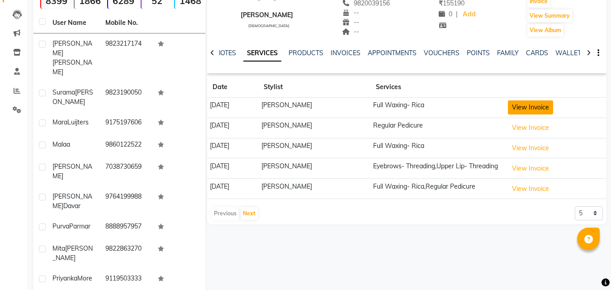
click at [525, 103] on button "View Invoice" at bounding box center [529, 107] width 45 height 14
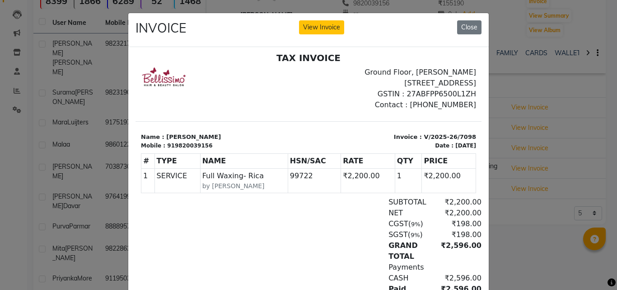
scroll to position [7, 0]
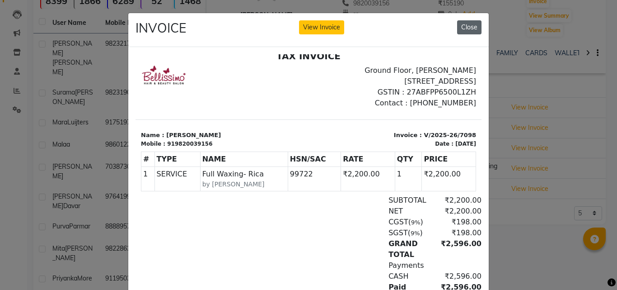
click at [469, 23] on button "Close" at bounding box center [469, 27] width 24 height 14
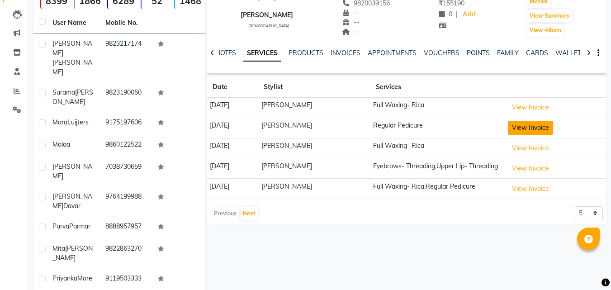
click at [529, 121] on button "View Invoice" at bounding box center [529, 128] width 45 height 14
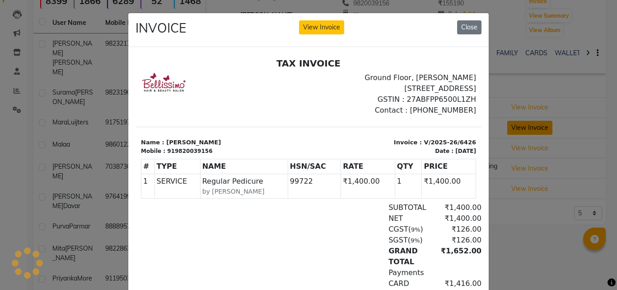
scroll to position [0, 0]
drag, startPoint x: 467, startPoint y: 24, endPoint x: 485, endPoint y: 34, distance: 20.6
click at [468, 24] on button "Close" at bounding box center [469, 27] width 24 height 14
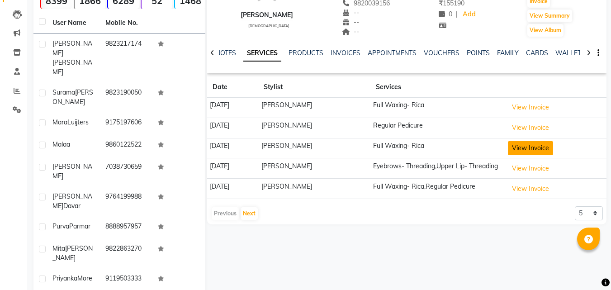
click at [521, 145] on button "View Invoice" at bounding box center [529, 148] width 45 height 14
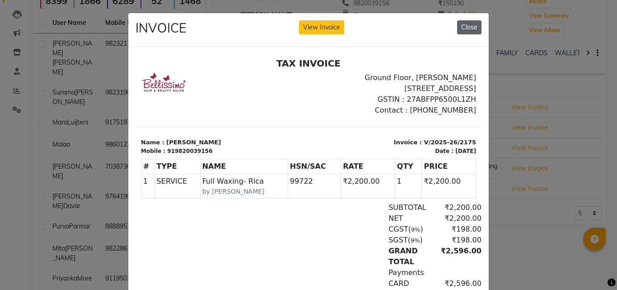
click at [469, 27] on button "Close" at bounding box center [469, 27] width 24 height 14
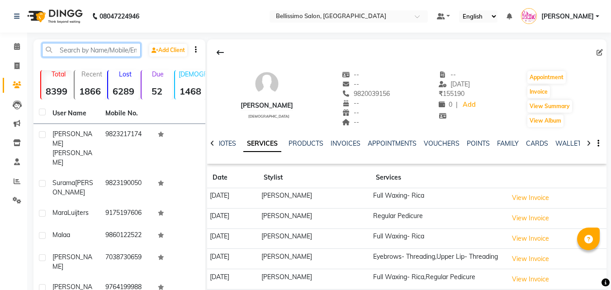
drag, startPoint x: 84, startPoint y: 48, endPoint x: 88, endPoint y: 52, distance: 4.8
click at [84, 48] on input "text" at bounding box center [91, 50] width 99 height 14
drag, startPoint x: 17, startPoint y: 69, endPoint x: 37, endPoint y: 73, distance: 20.8
click at [17, 69] on icon at bounding box center [16, 65] width 5 height 7
select select "service"
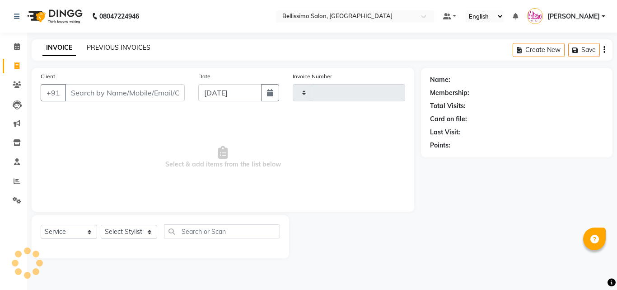
type input "7675"
select select "155"
click at [121, 44] on link "PREVIOUS INVOICES" at bounding box center [119, 47] width 64 height 8
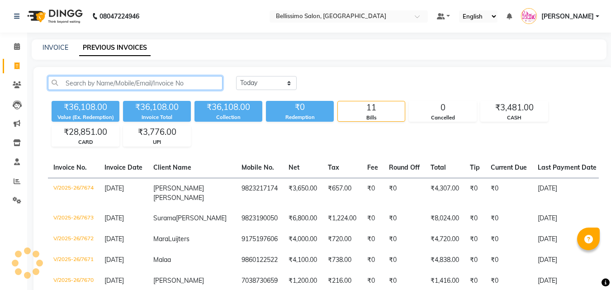
click at [130, 85] on input "text" at bounding box center [135, 83] width 174 height 14
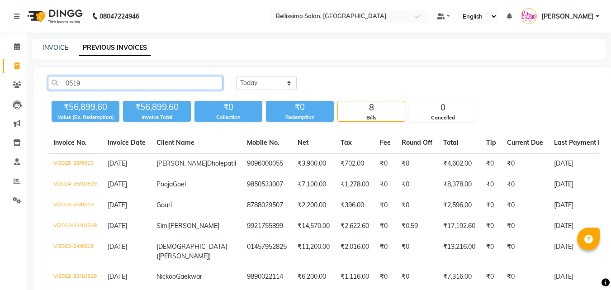
type input "0519"
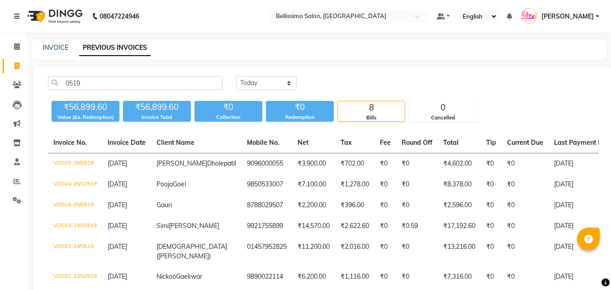
click at [581, 16] on span "[PERSON_NAME]" at bounding box center [567, 16] width 52 height 9
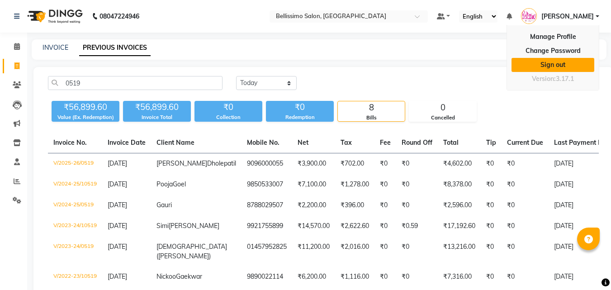
click at [561, 68] on link "Sign out" at bounding box center [552, 65] width 83 height 14
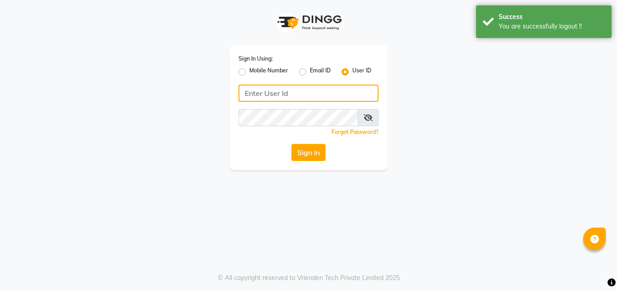
click at [286, 93] on input "Username" at bounding box center [309, 93] width 140 height 17
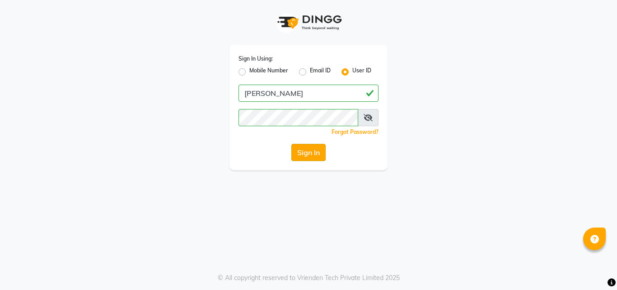
click at [303, 155] on button "Sign In" at bounding box center [308, 152] width 34 height 17
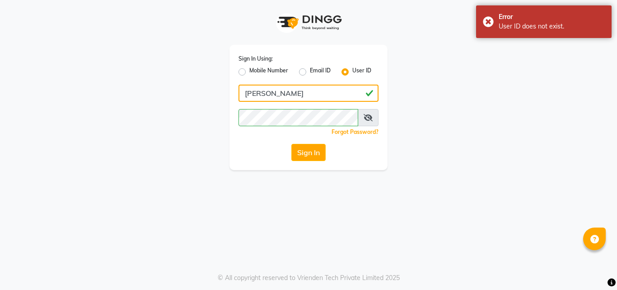
click at [263, 92] on input "[PERSON_NAME]" at bounding box center [309, 93] width 140 height 17
type input "alifiakapur"
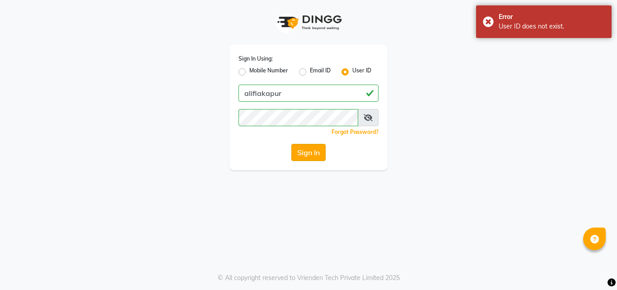
click at [309, 153] on button "Sign In" at bounding box center [308, 152] width 34 height 17
